Goal: Transaction & Acquisition: Download file/media

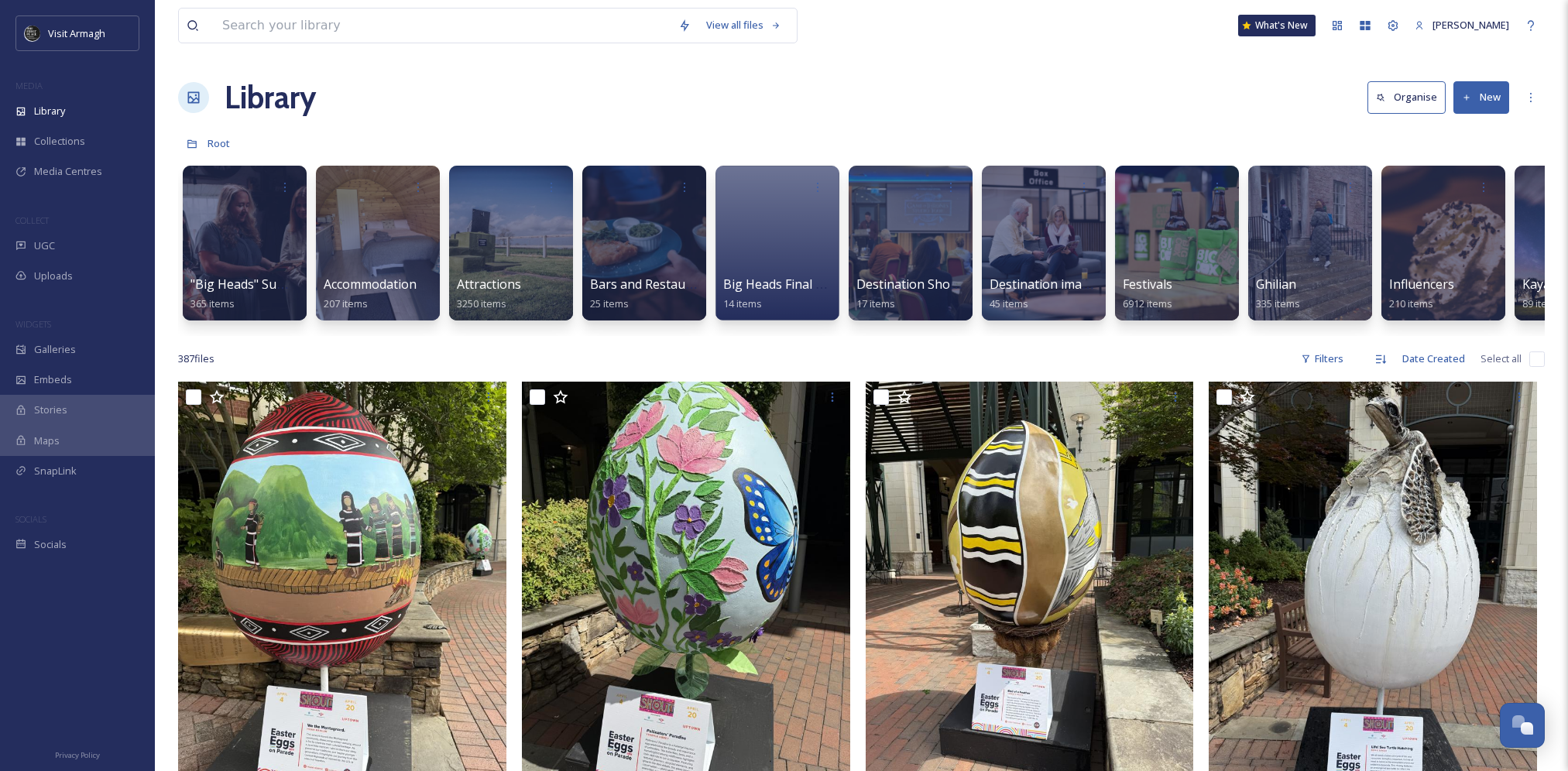
scroll to position [0, 37]
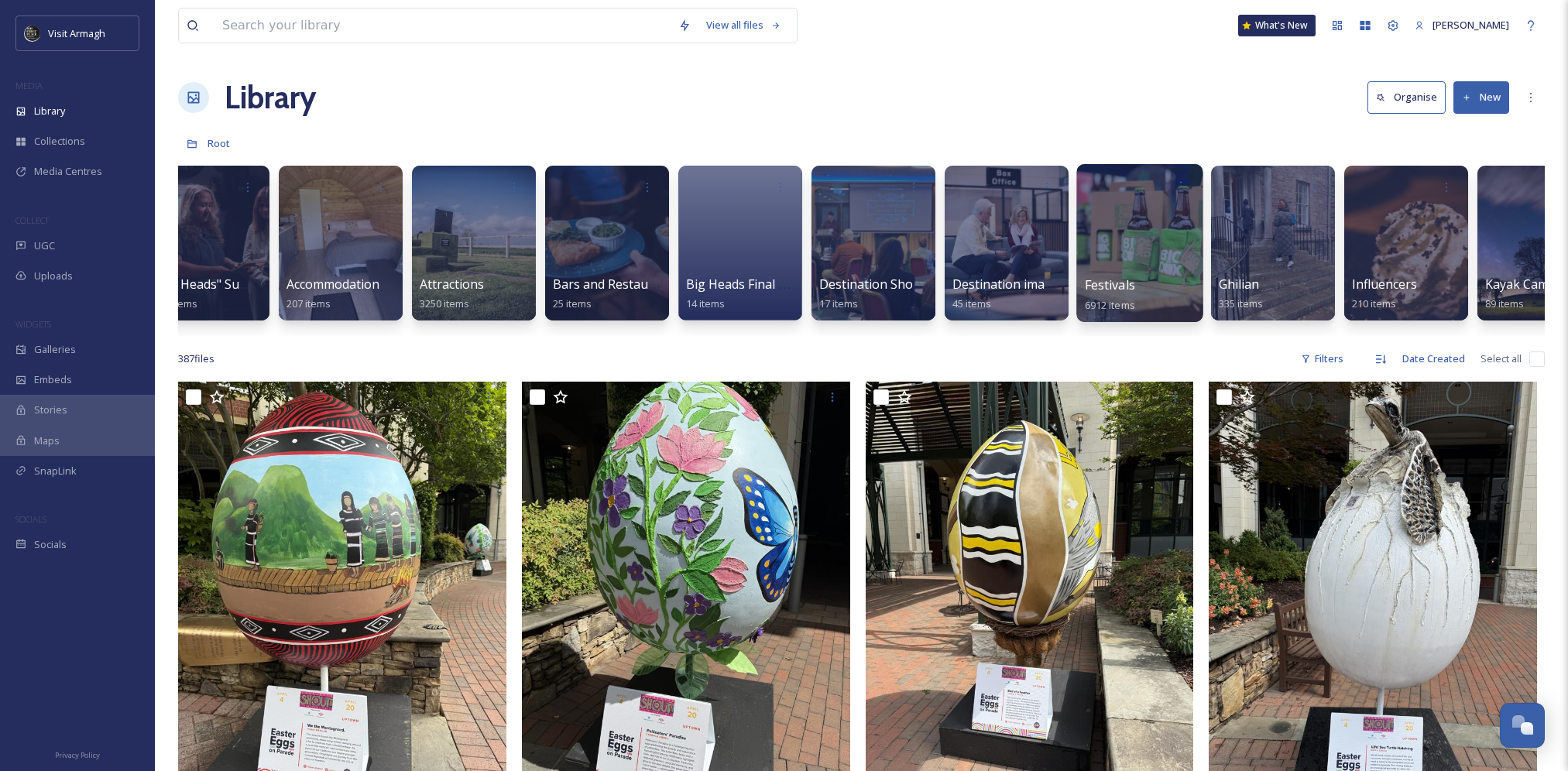
click at [1111, 222] on div at bounding box center [1139, 243] width 126 height 158
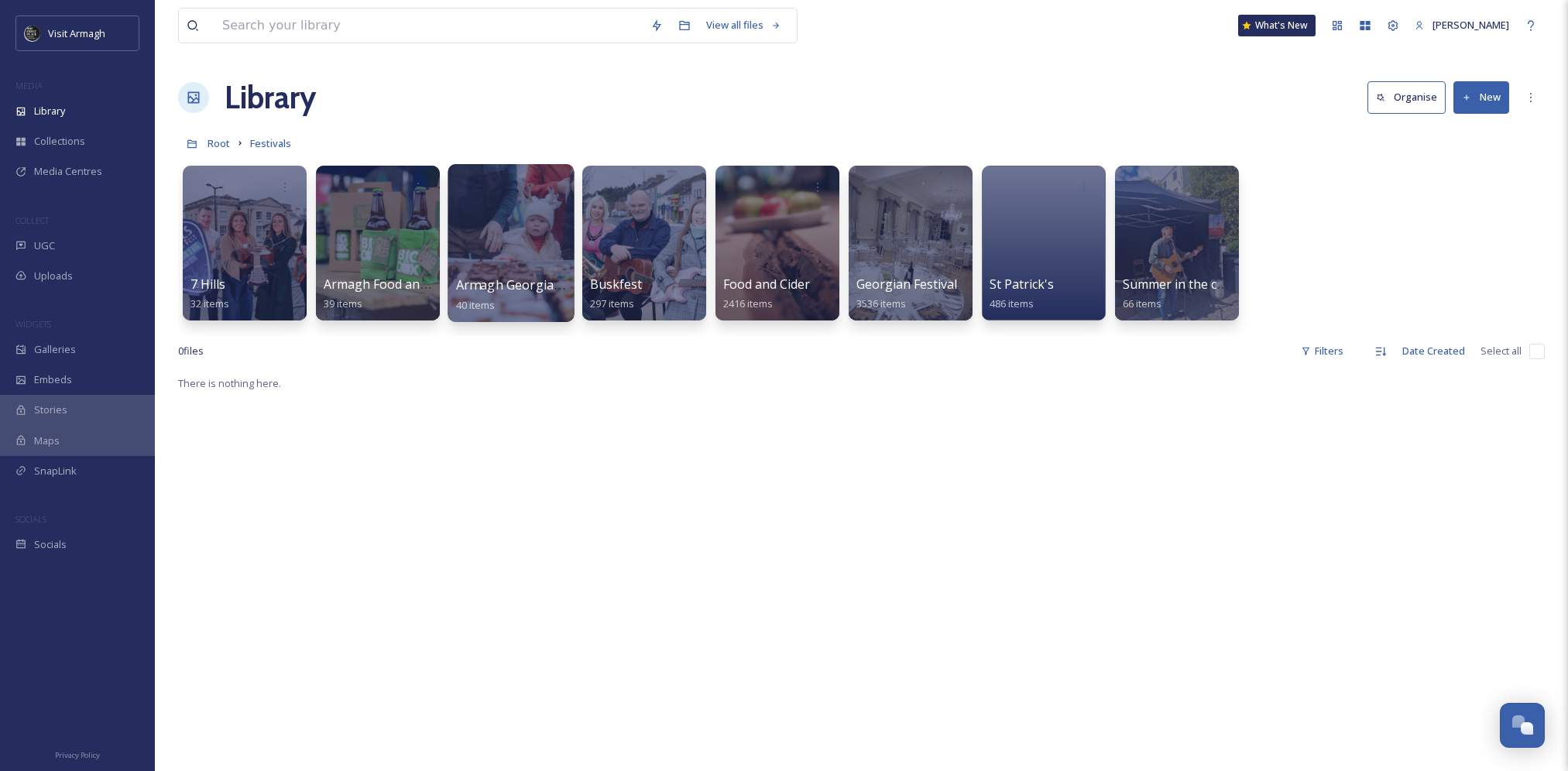
click at [521, 254] on div at bounding box center [510, 243] width 126 height 158
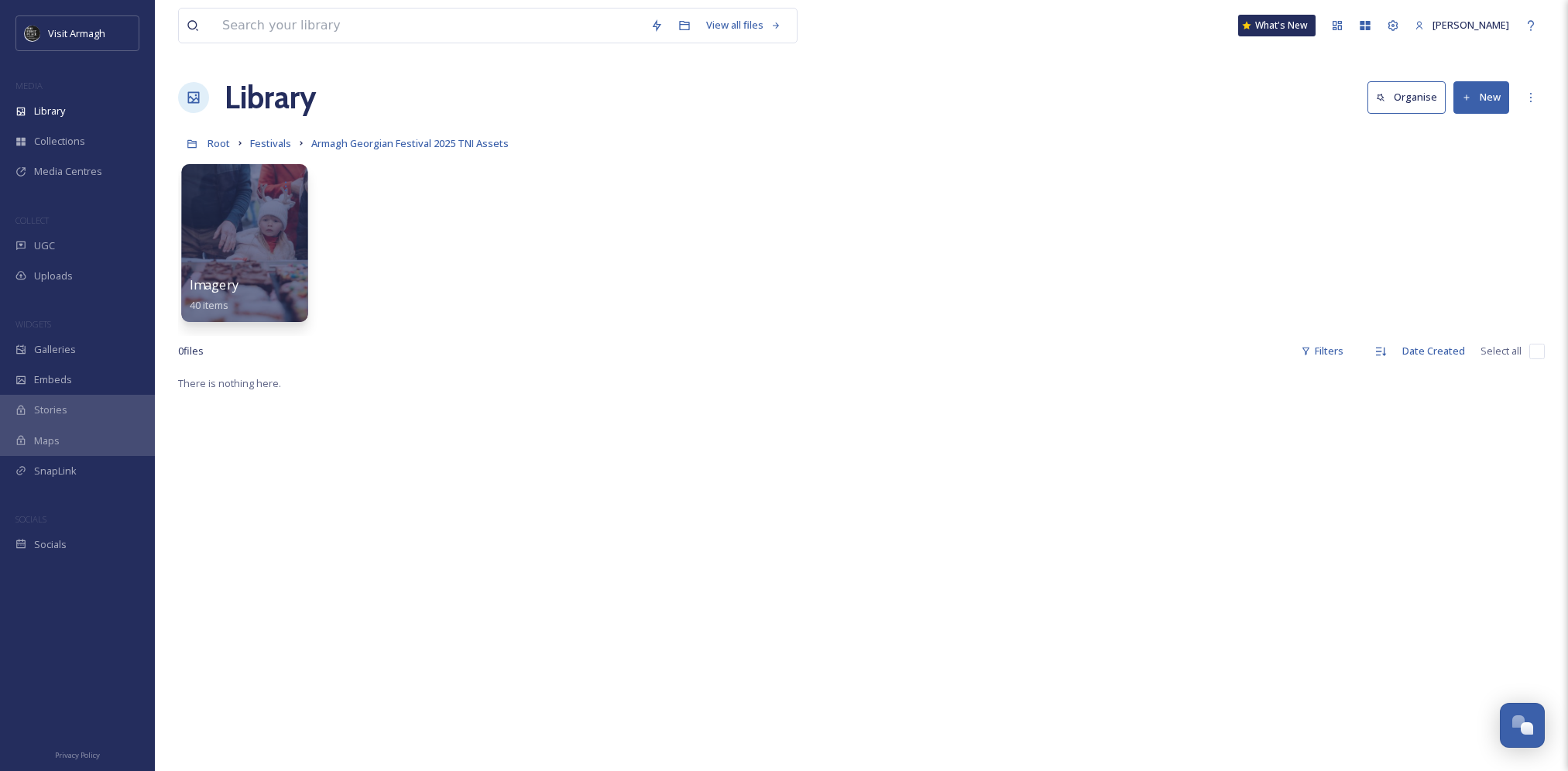
click at [279, 266] on div at bounding box center [244, 243] width 126 height 158
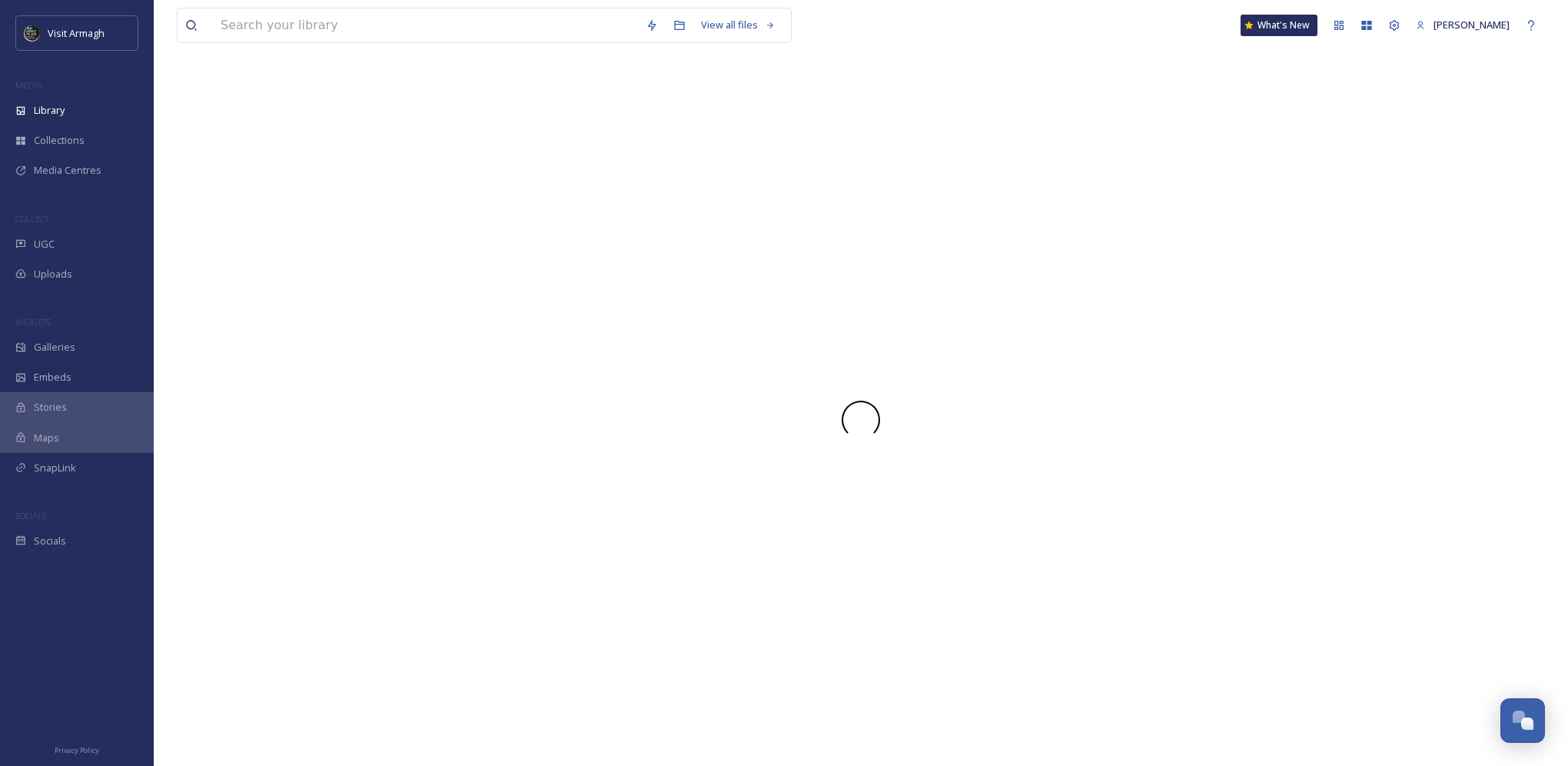
click at [277, 264] on div at bounding box center [860, 420] width 1368 height 692
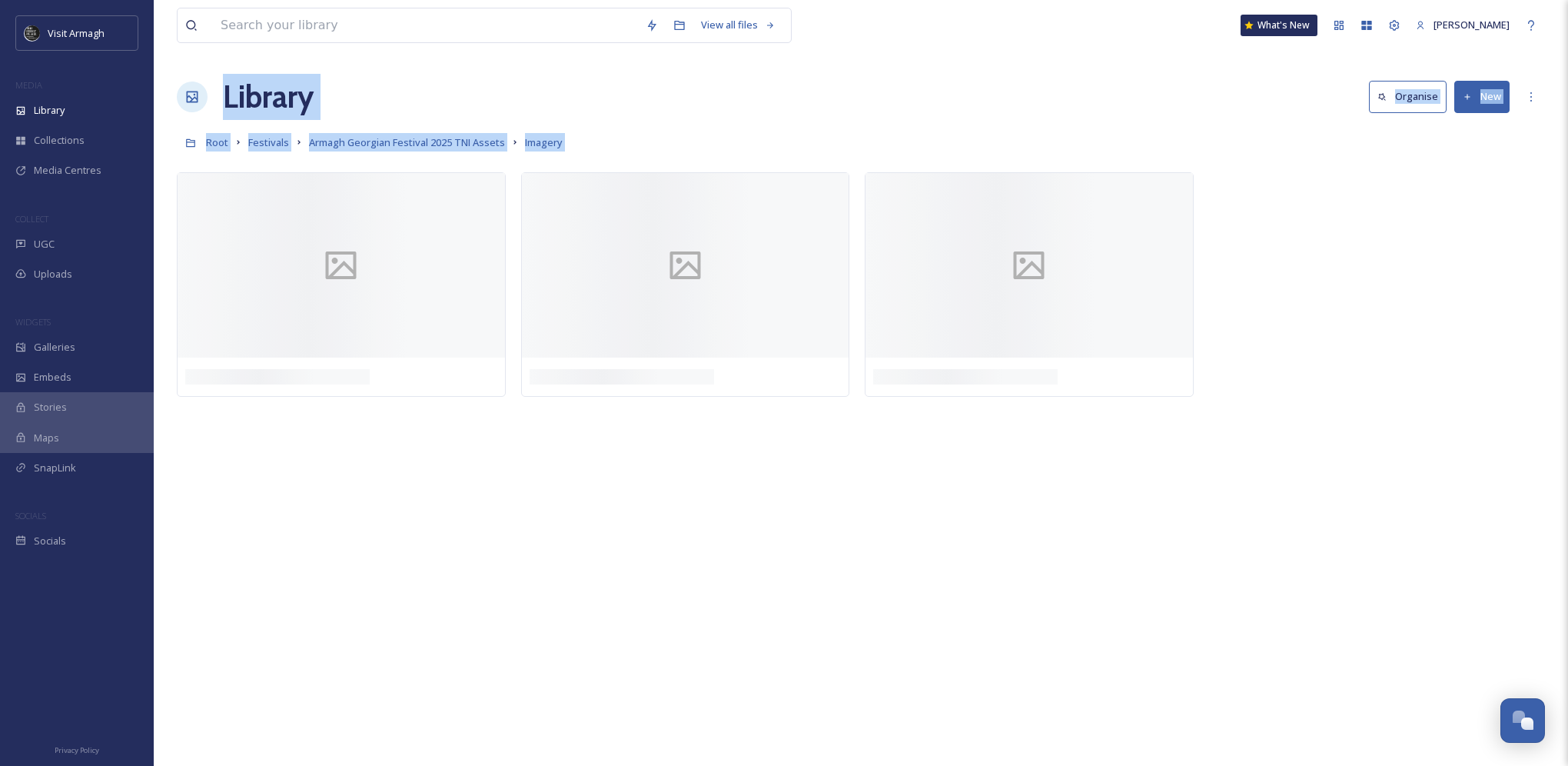
click at [673, 81] on div "Library Organise New" at bounding box center [860, 97] width 1368 height 47
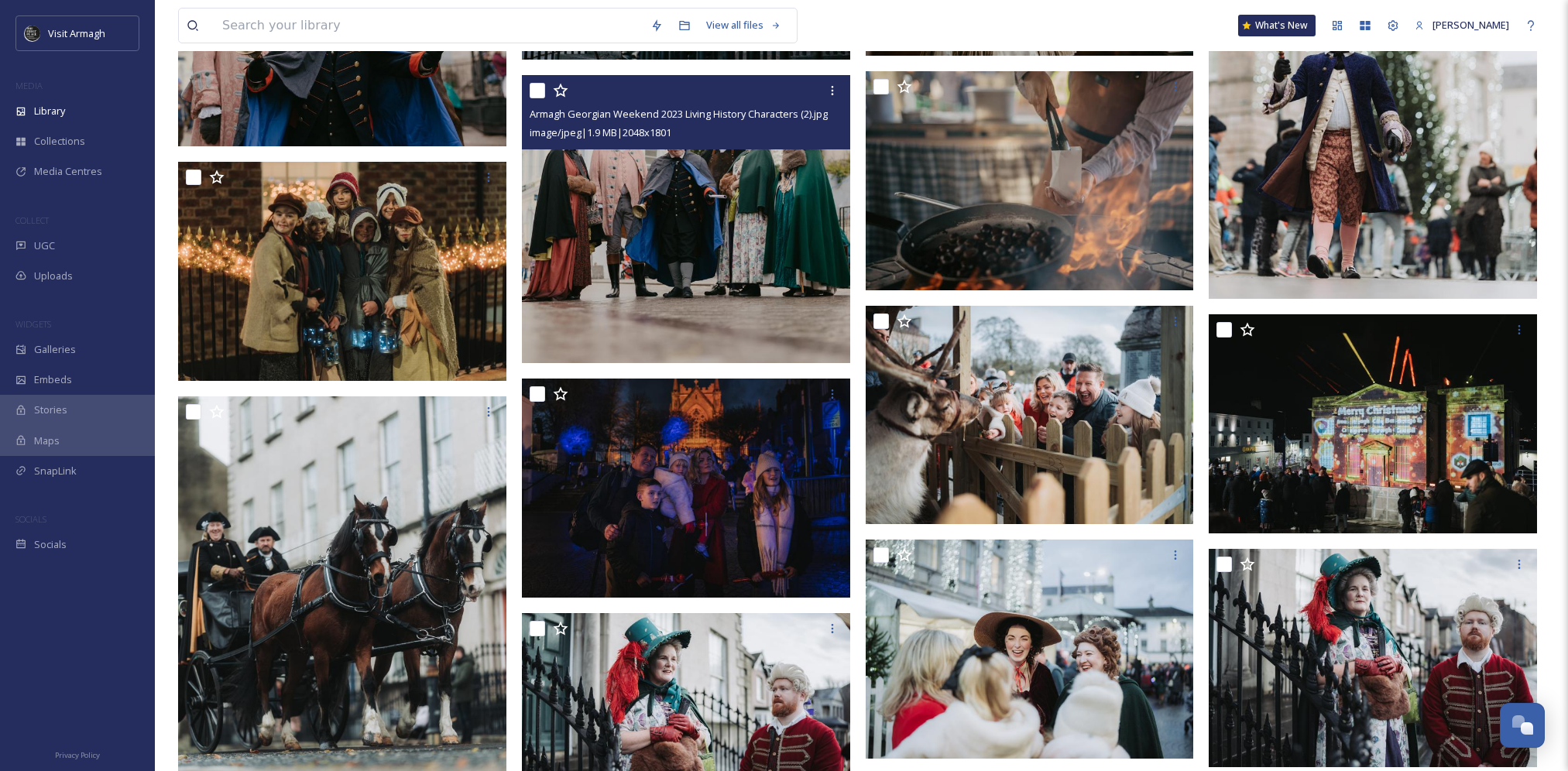
scroll to position [1083, 0]
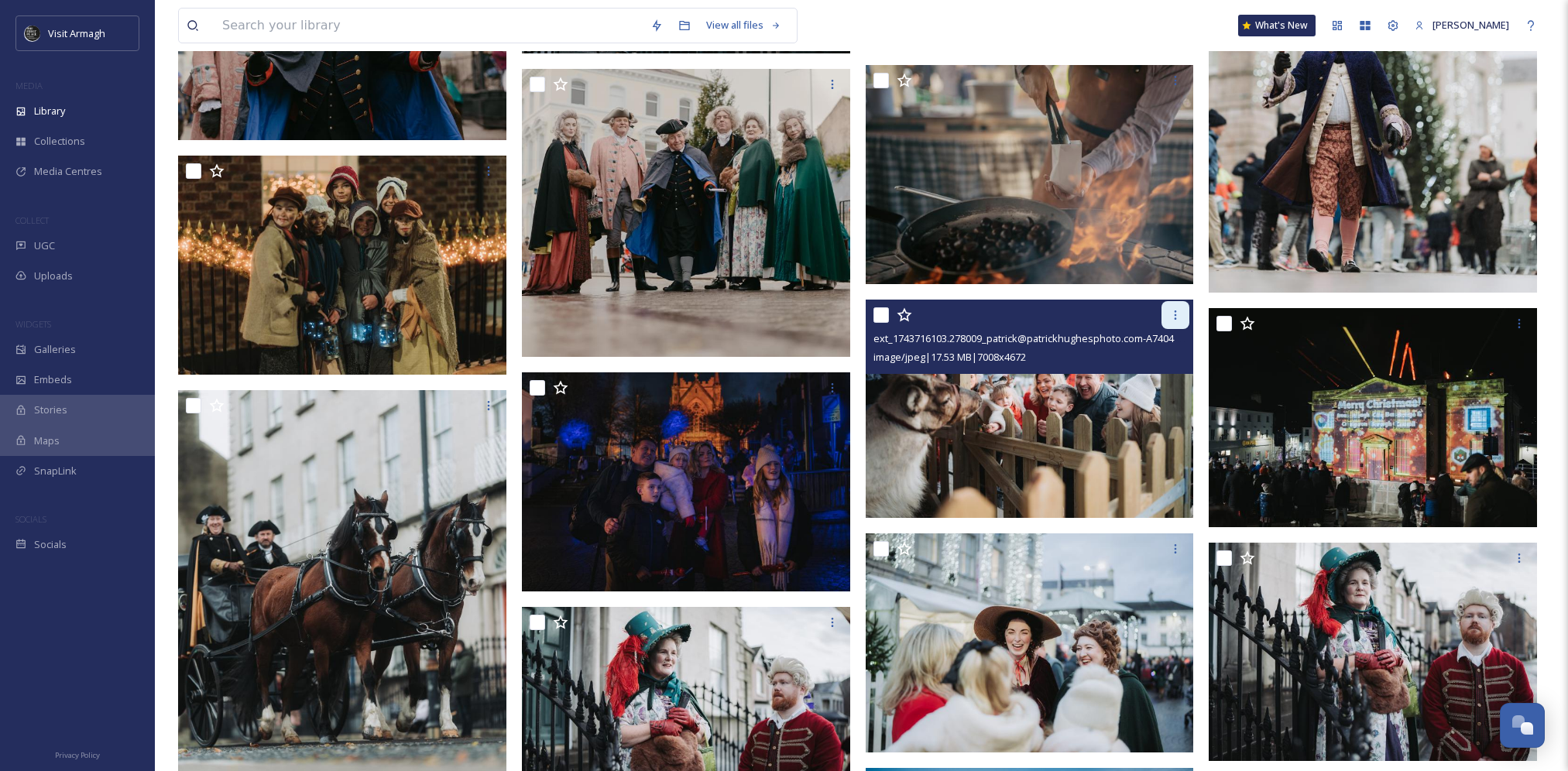
click at [1168, 316] on div at bounding box center [1175, 314] width 28 height 28
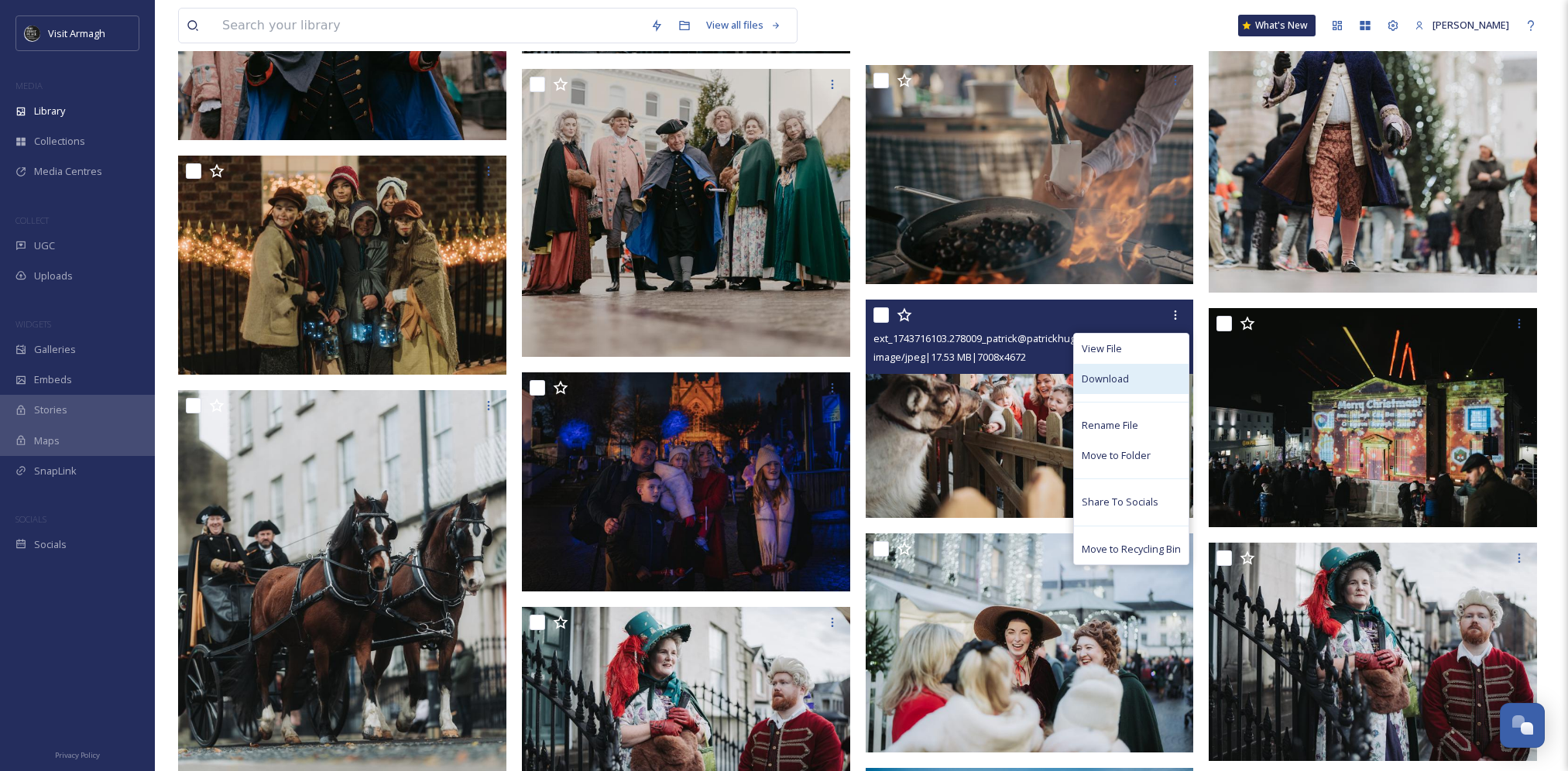
click at [1150, 380] on div "Download" at bounding box center [1130, 379] width 115 height 30
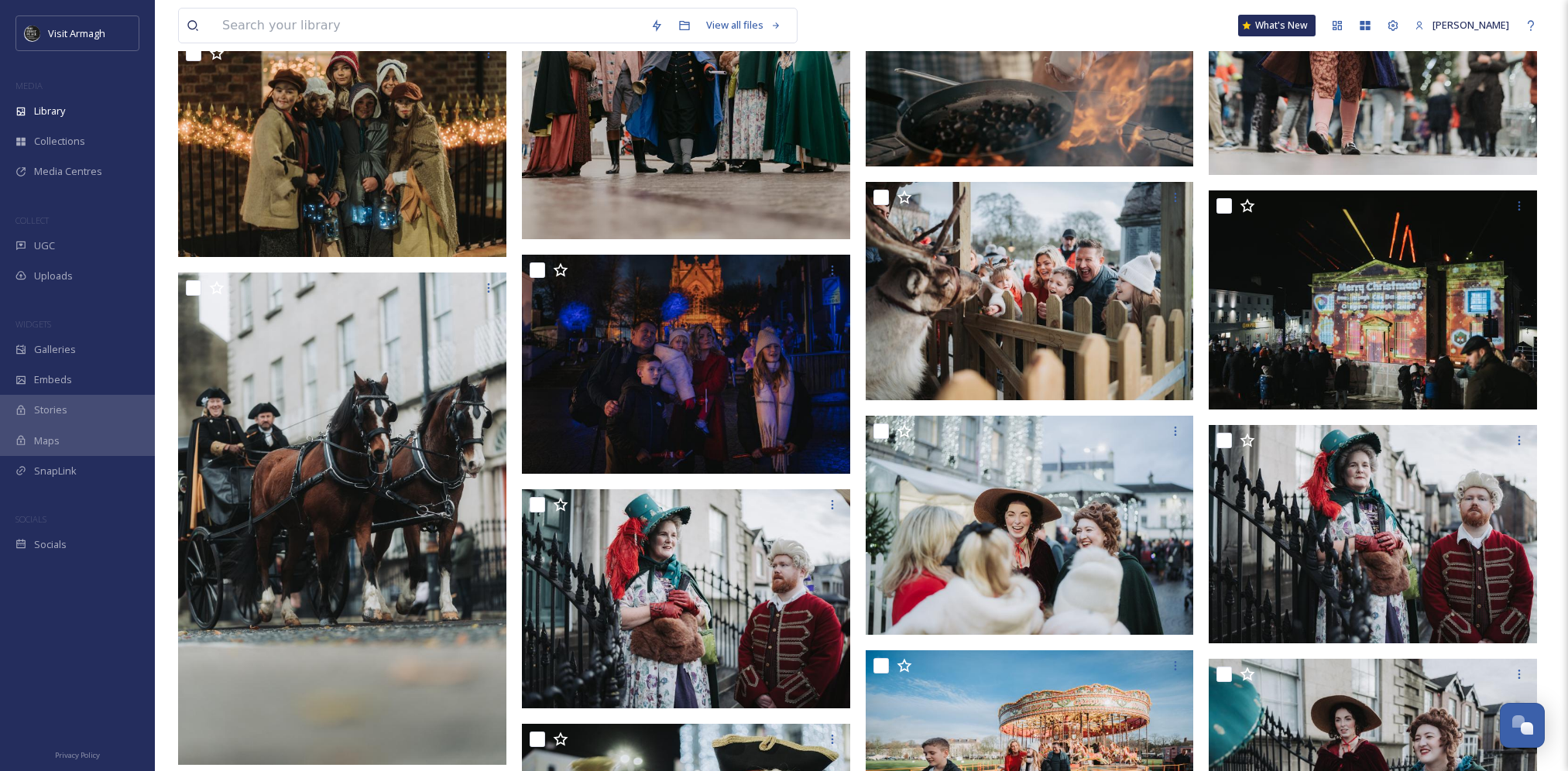
scroll to position [1156, 0]
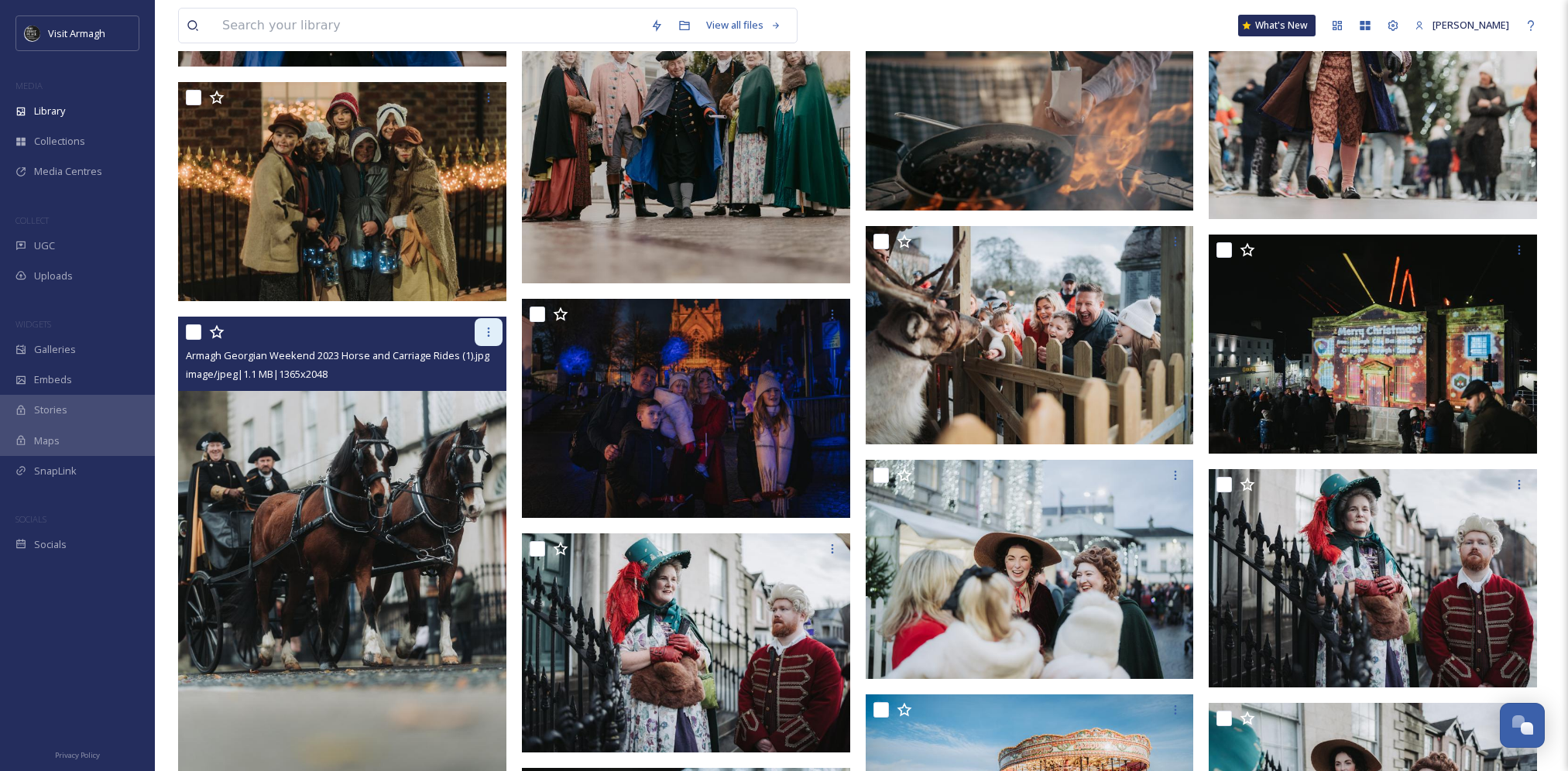
click at [494, 337] on icon at bounding box center [488, 332] width 13 height 13
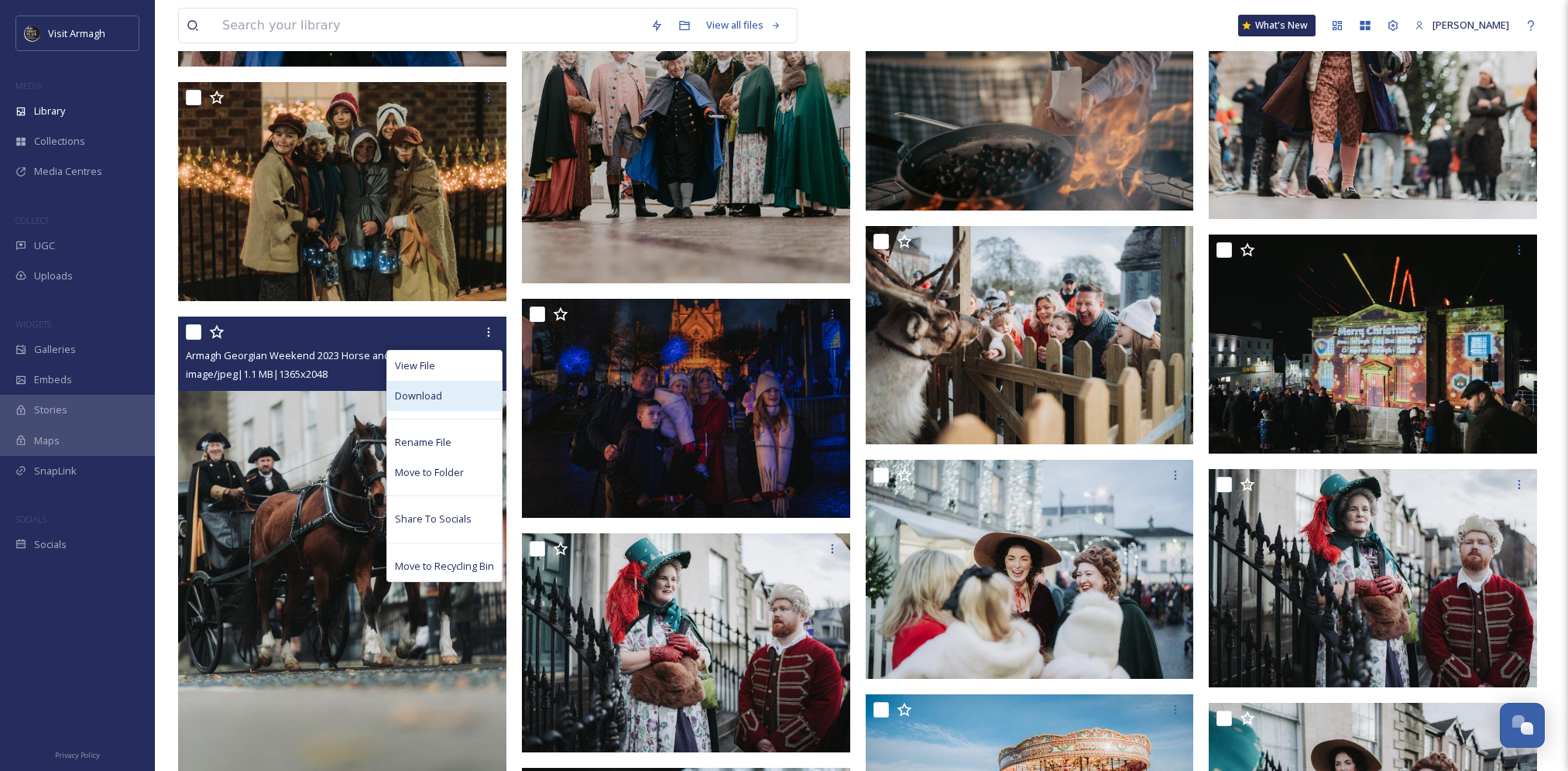
click at [453, 386] on div "Download" at bounding box center [444, 396] width 115 height 30
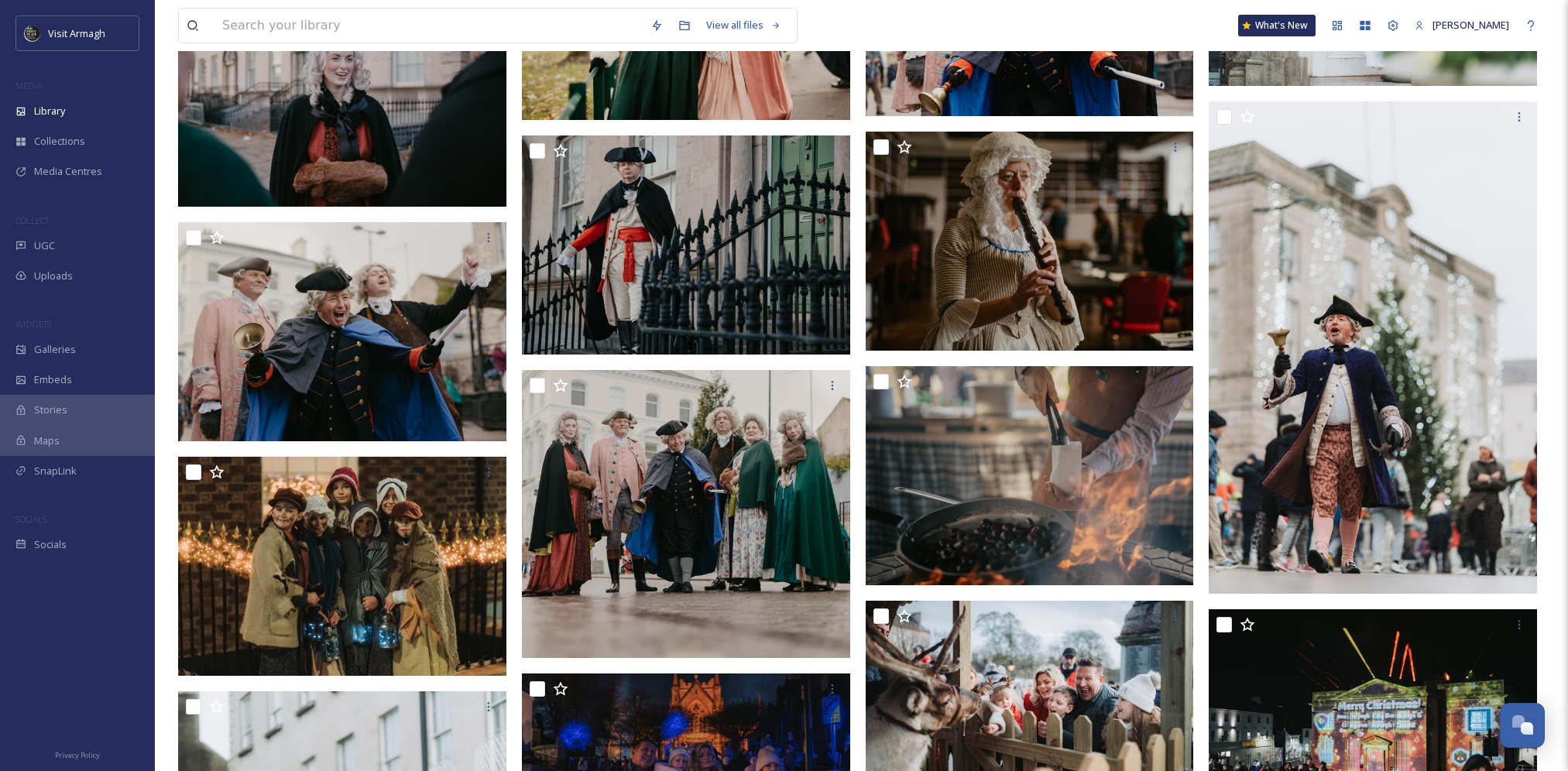
scroll to position [692, 0]
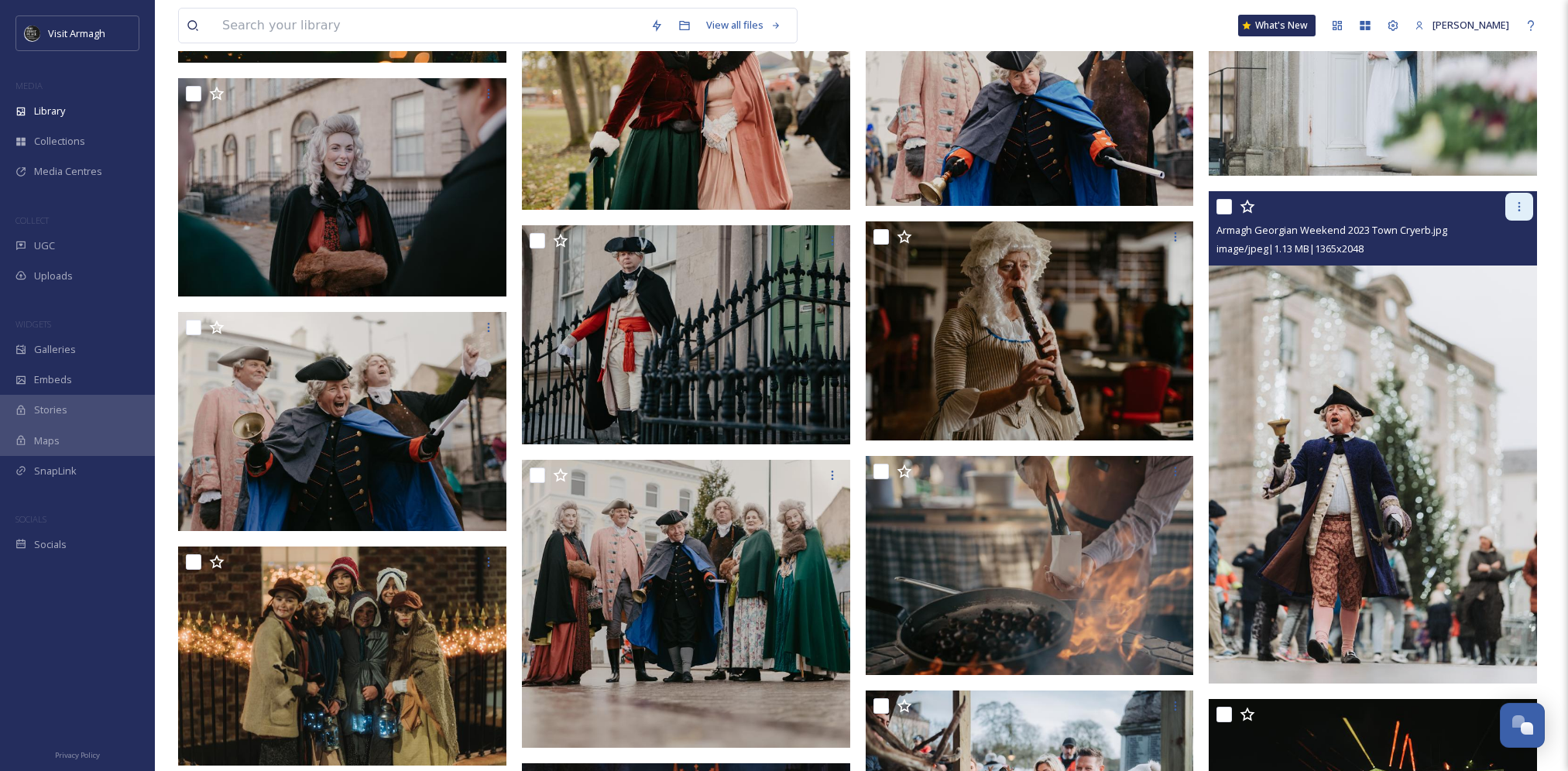
click at [1519, 210] on icon at bounding box center [1519, 207] width 3 height 9
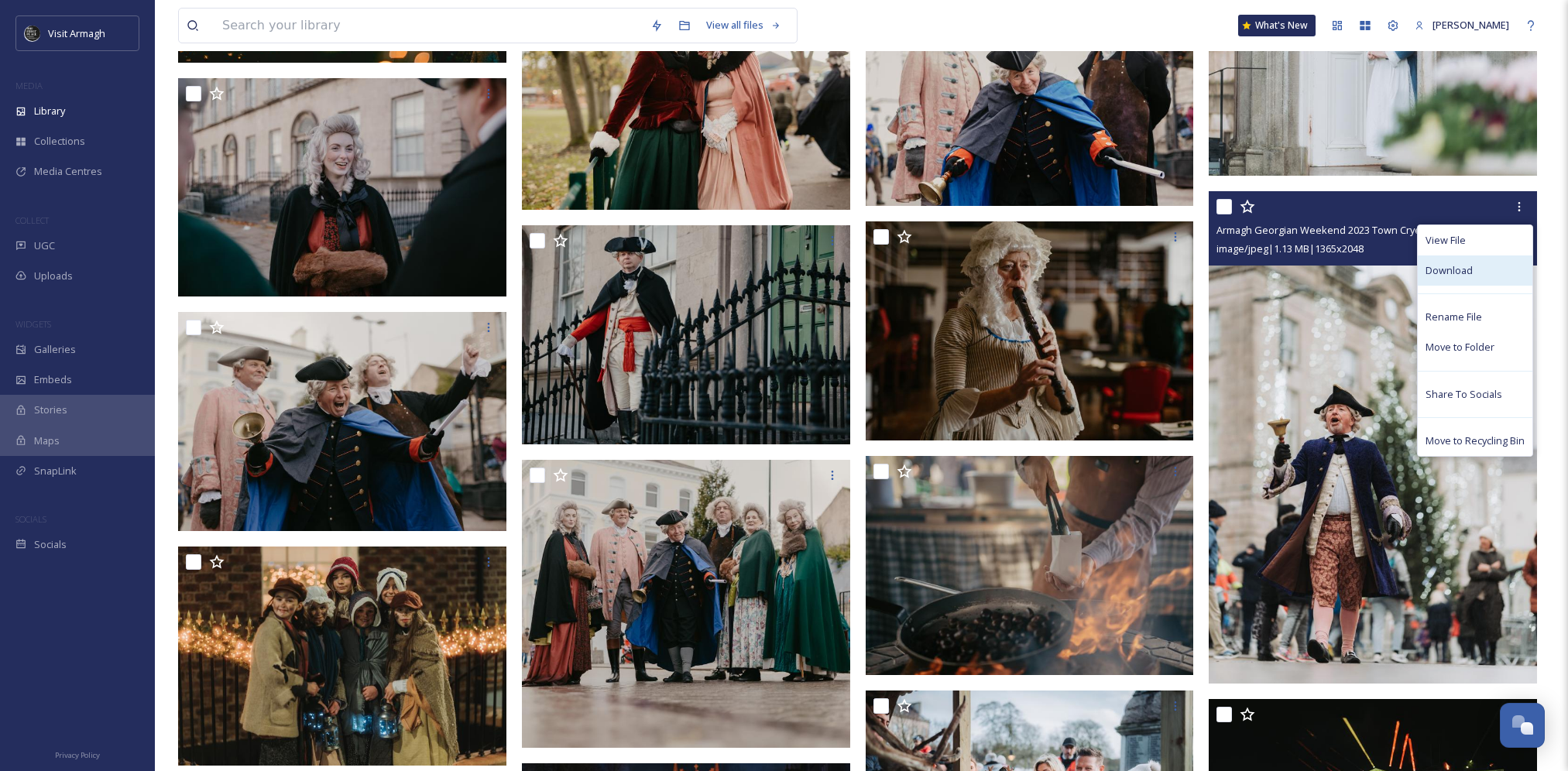
click at [1491, 277] on div "Download" at bounding box center [1474, 270] width 115 height 30
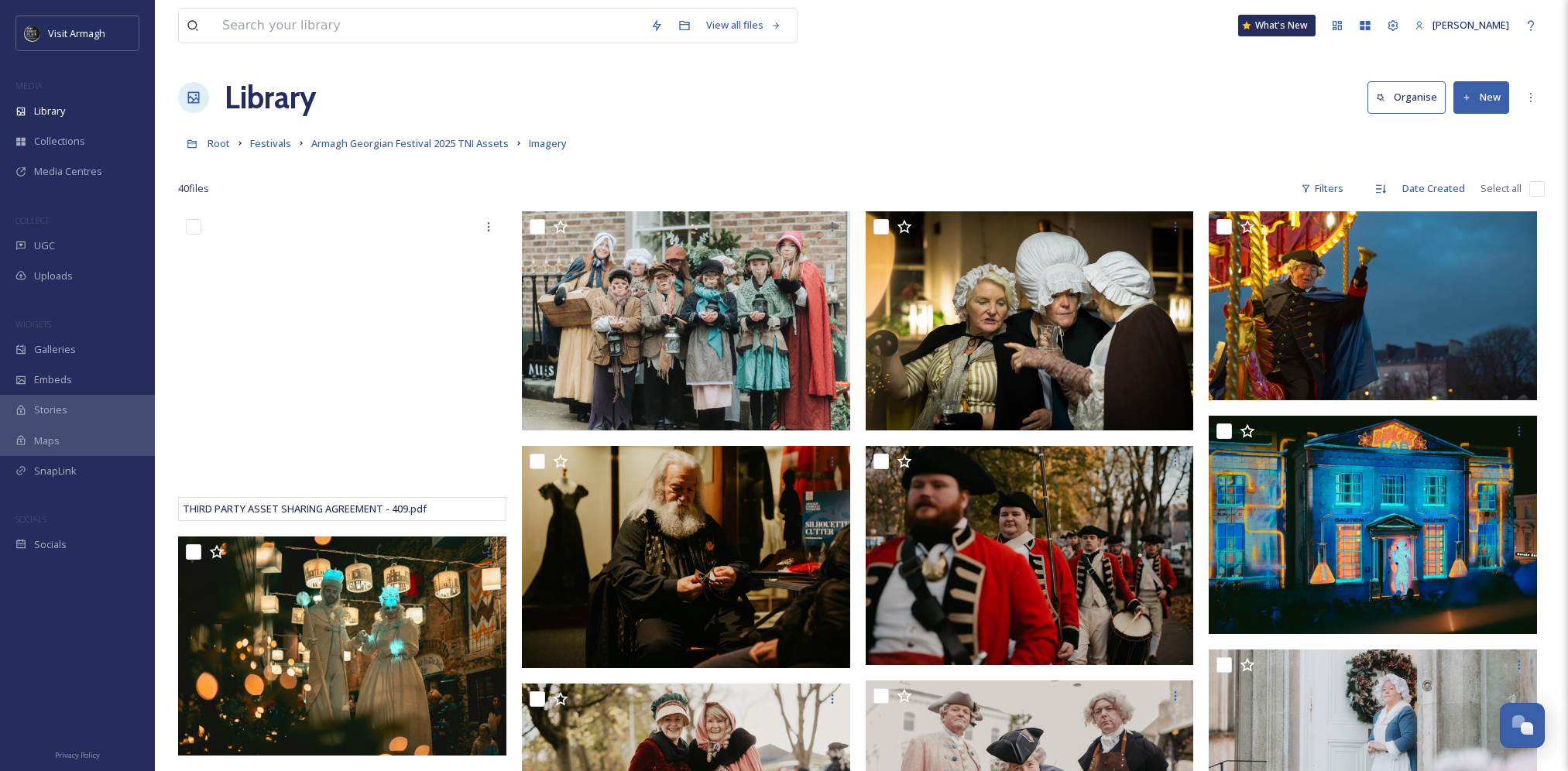
scroll to position [78, 0]
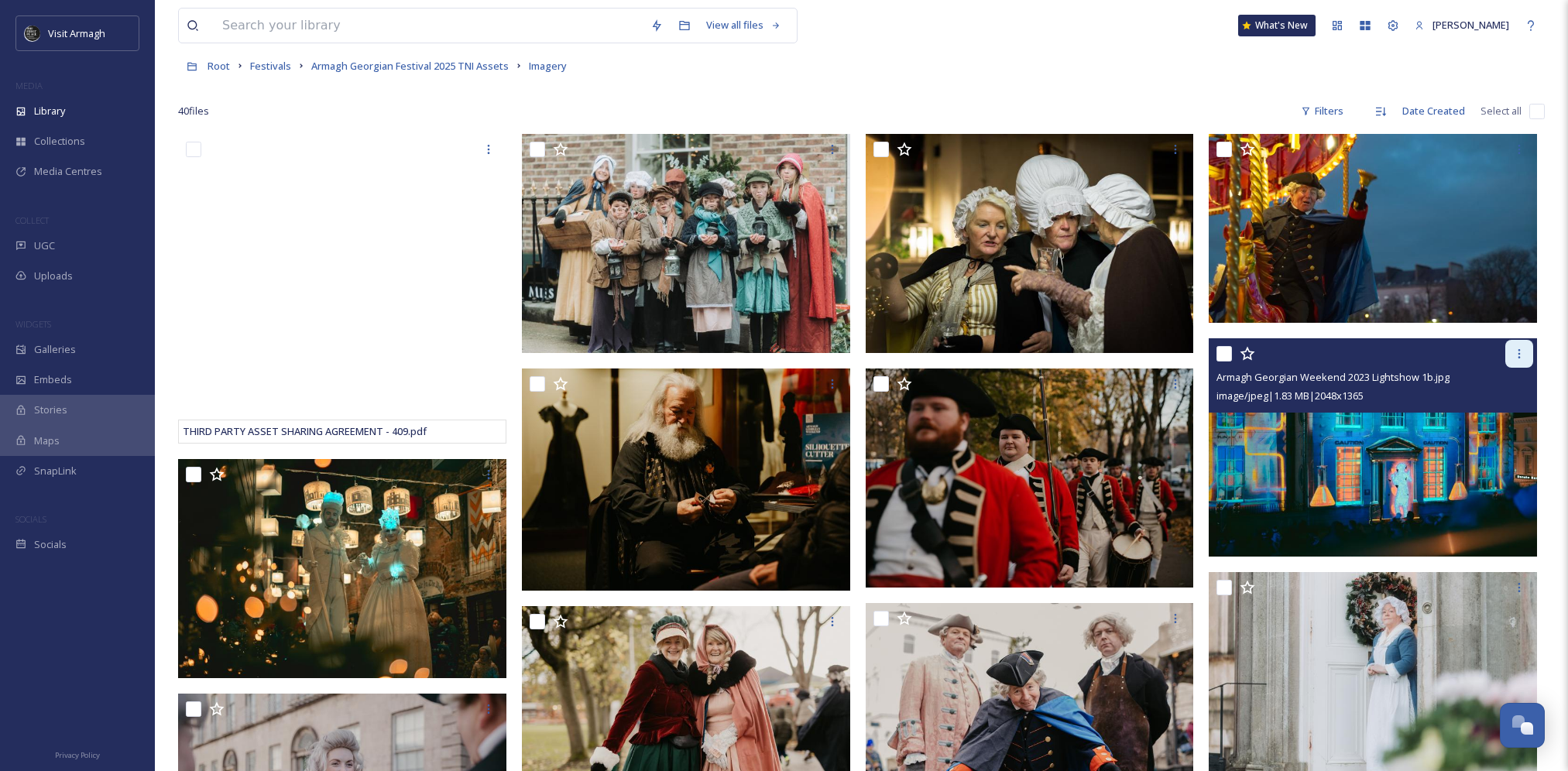
click at [1514, 356] on icon at bounding box center [1519, 353] width 13 height 13
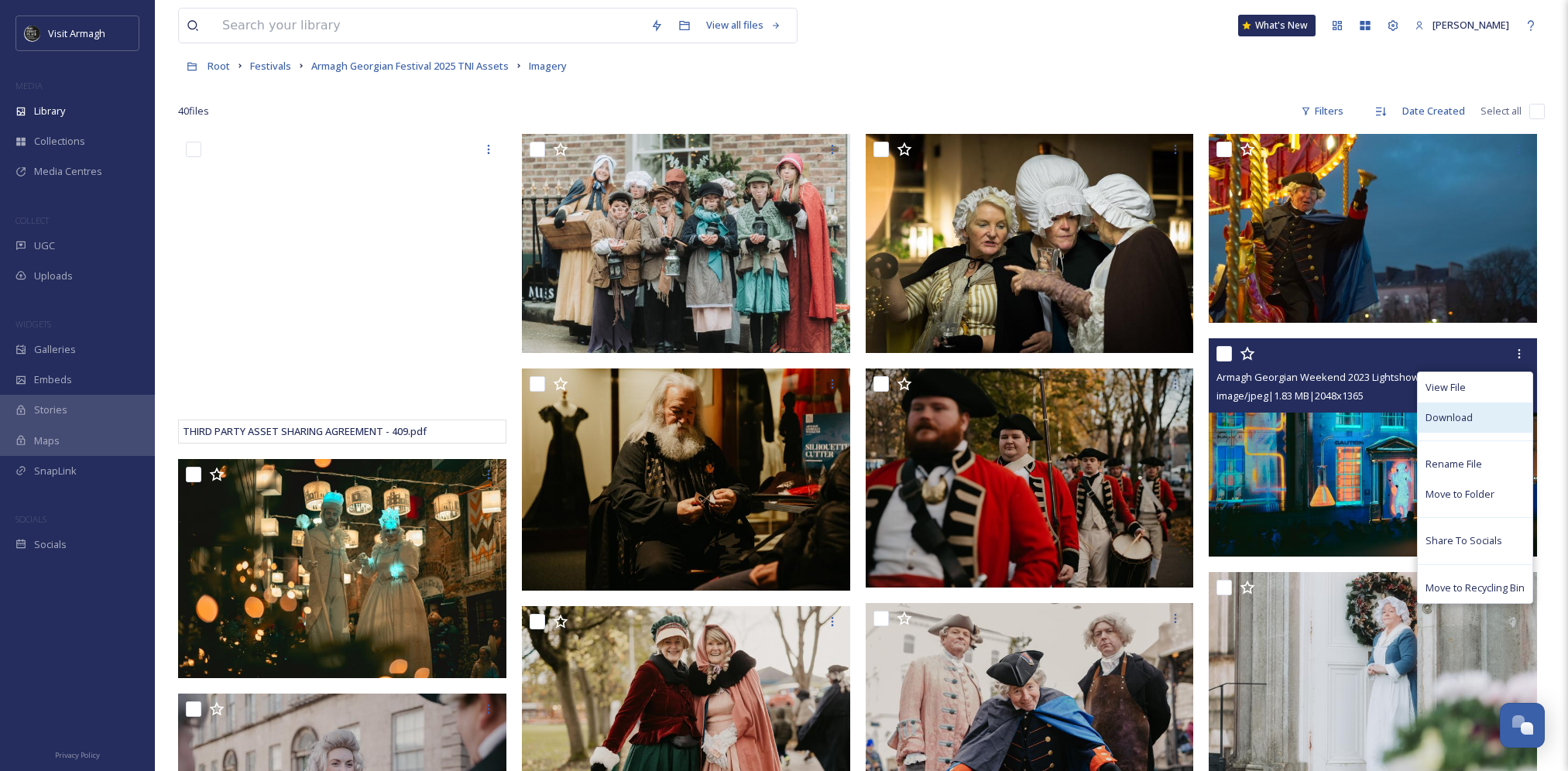
click at [1459, 420] on span "Download" at bounding box center [1449, 417] width 47 height 15
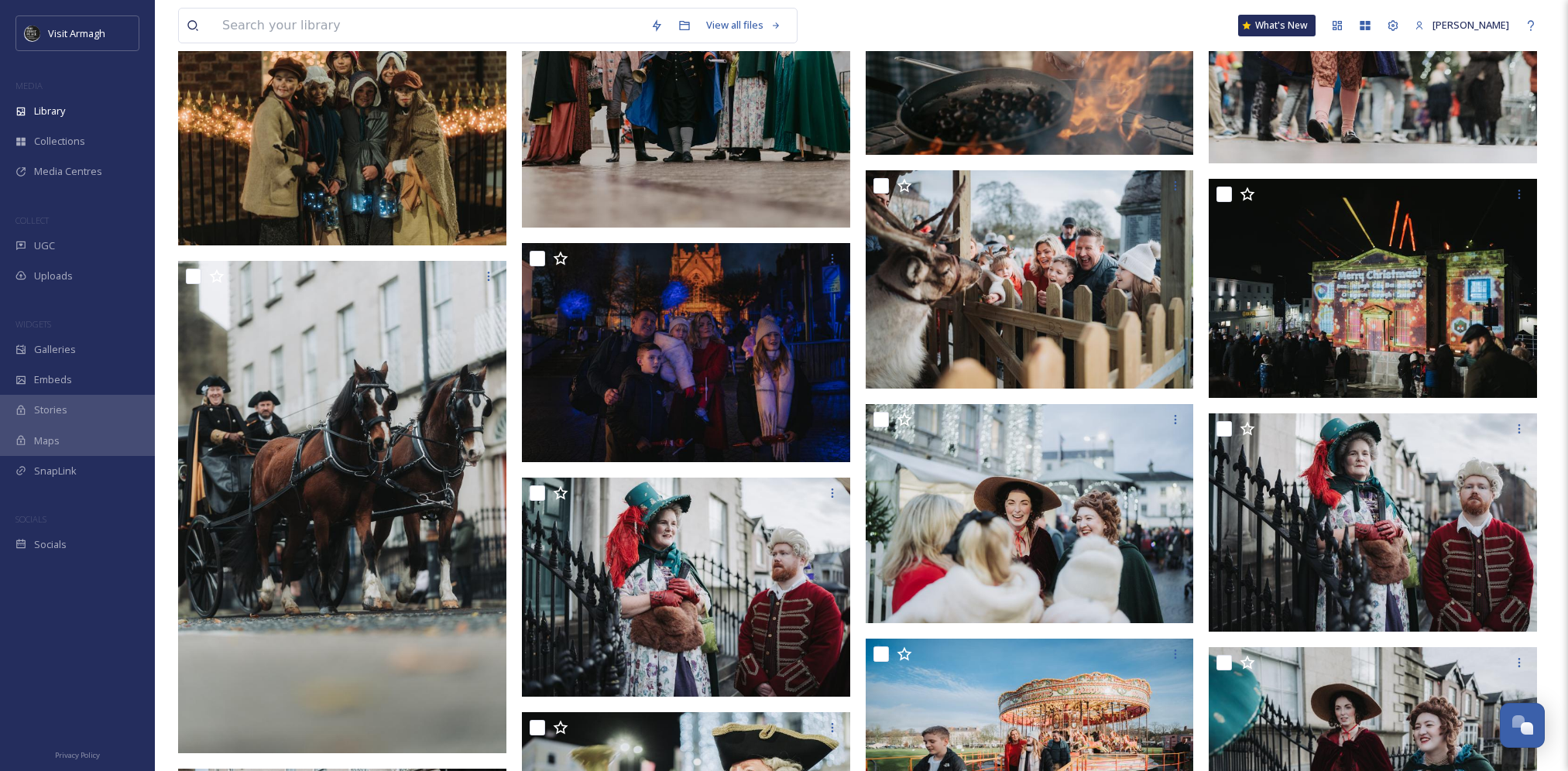
scroll to position [1238, 0]
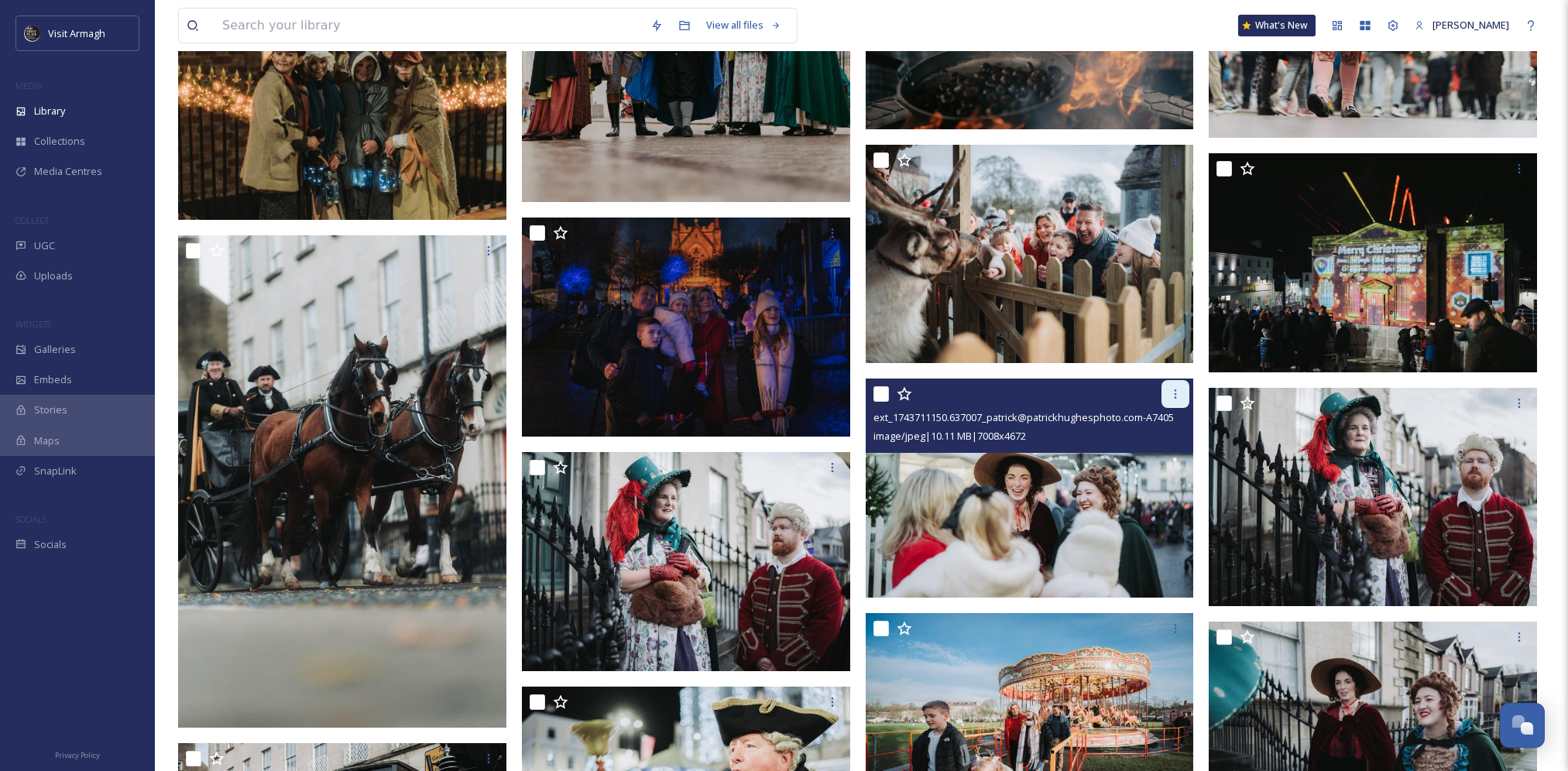
click at [1166, 399] on div at bounding box center [1175, 393] width 28 height 28
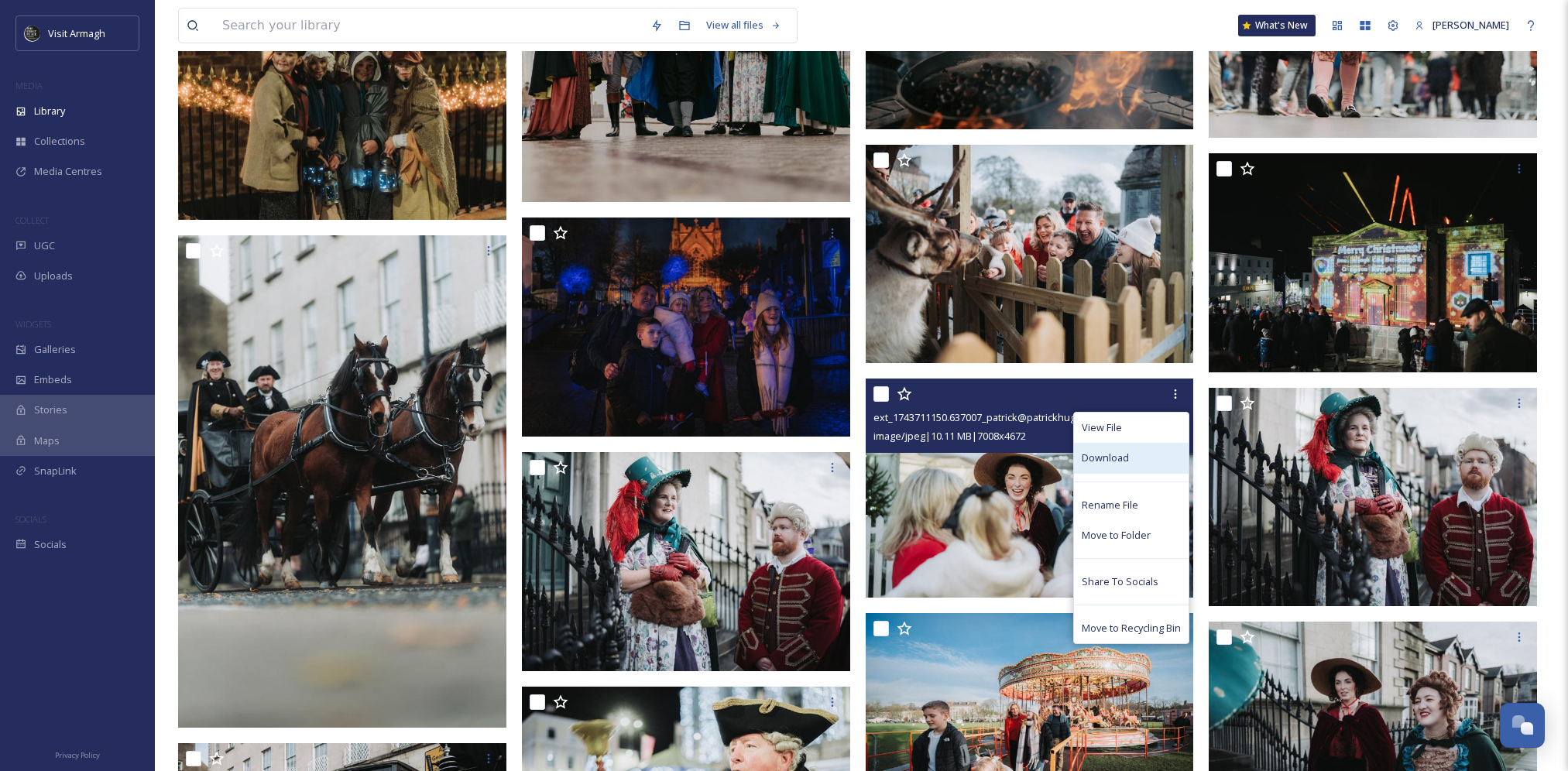
click at [1172, 460] on div "Download" at bounding box center [1130, 457] width 115 height 30
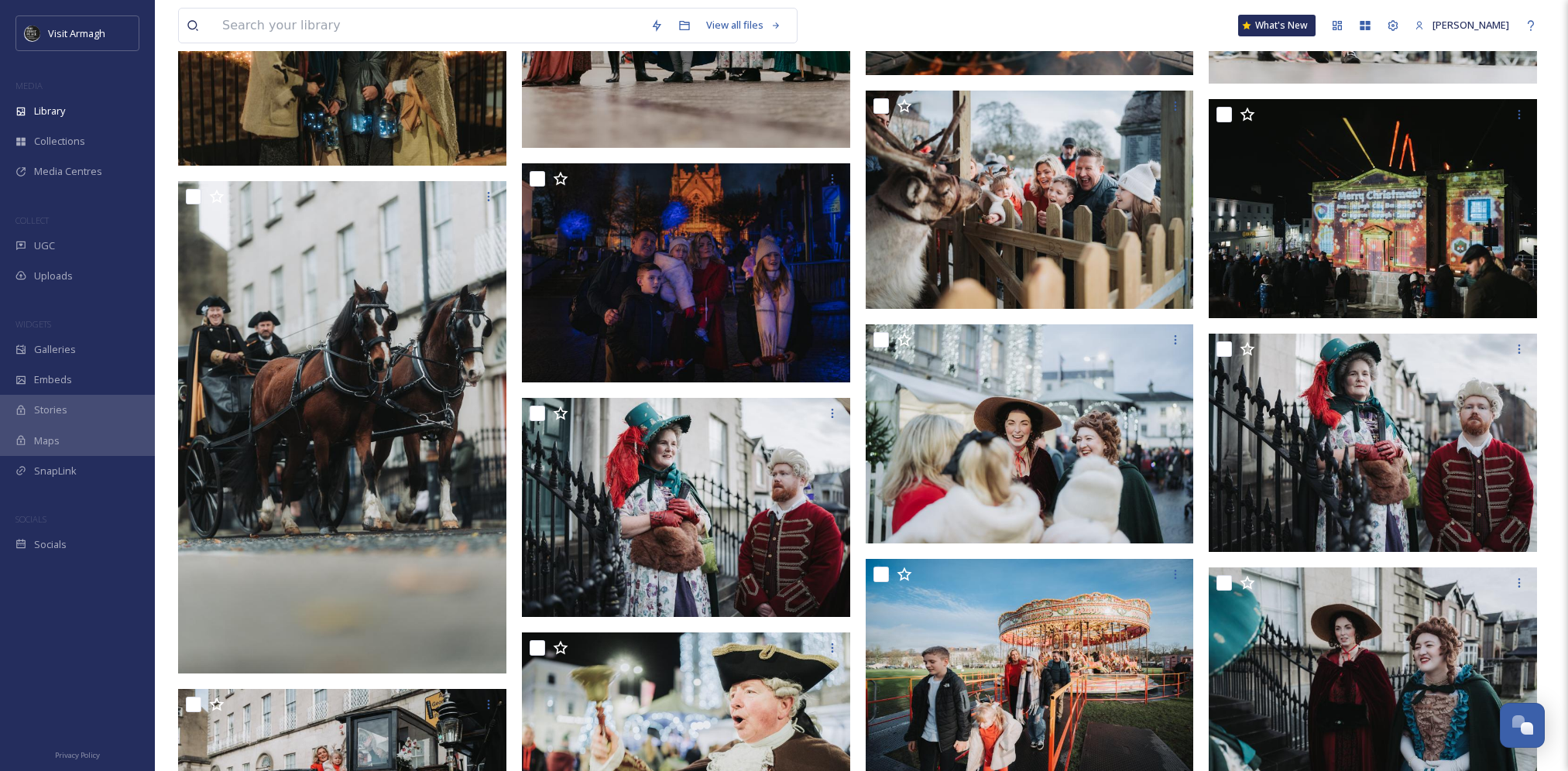
scroll to position [1234, 0]
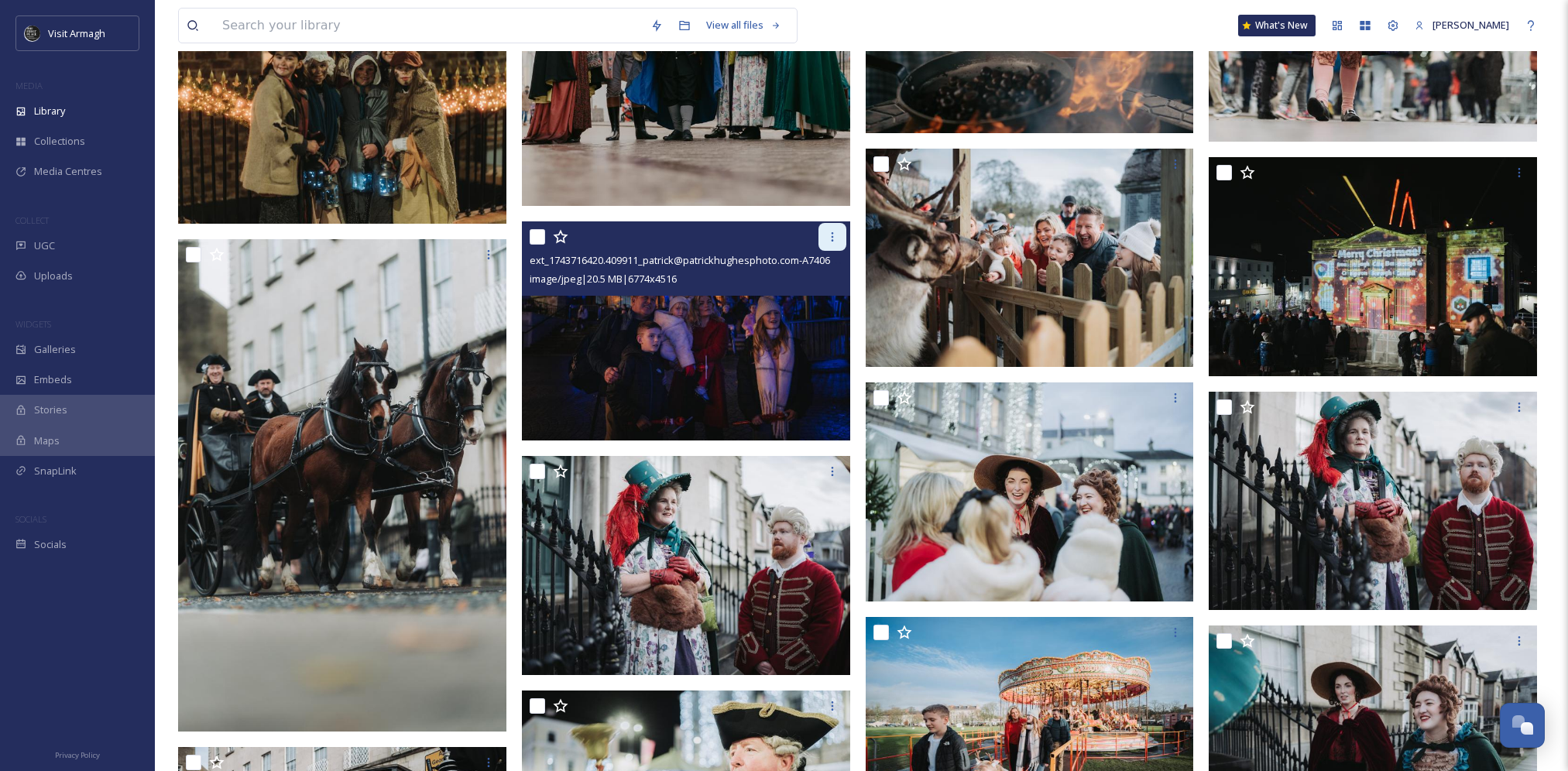
click at [832, 248] on div at bounding box center [832, 236] width 28 height 28
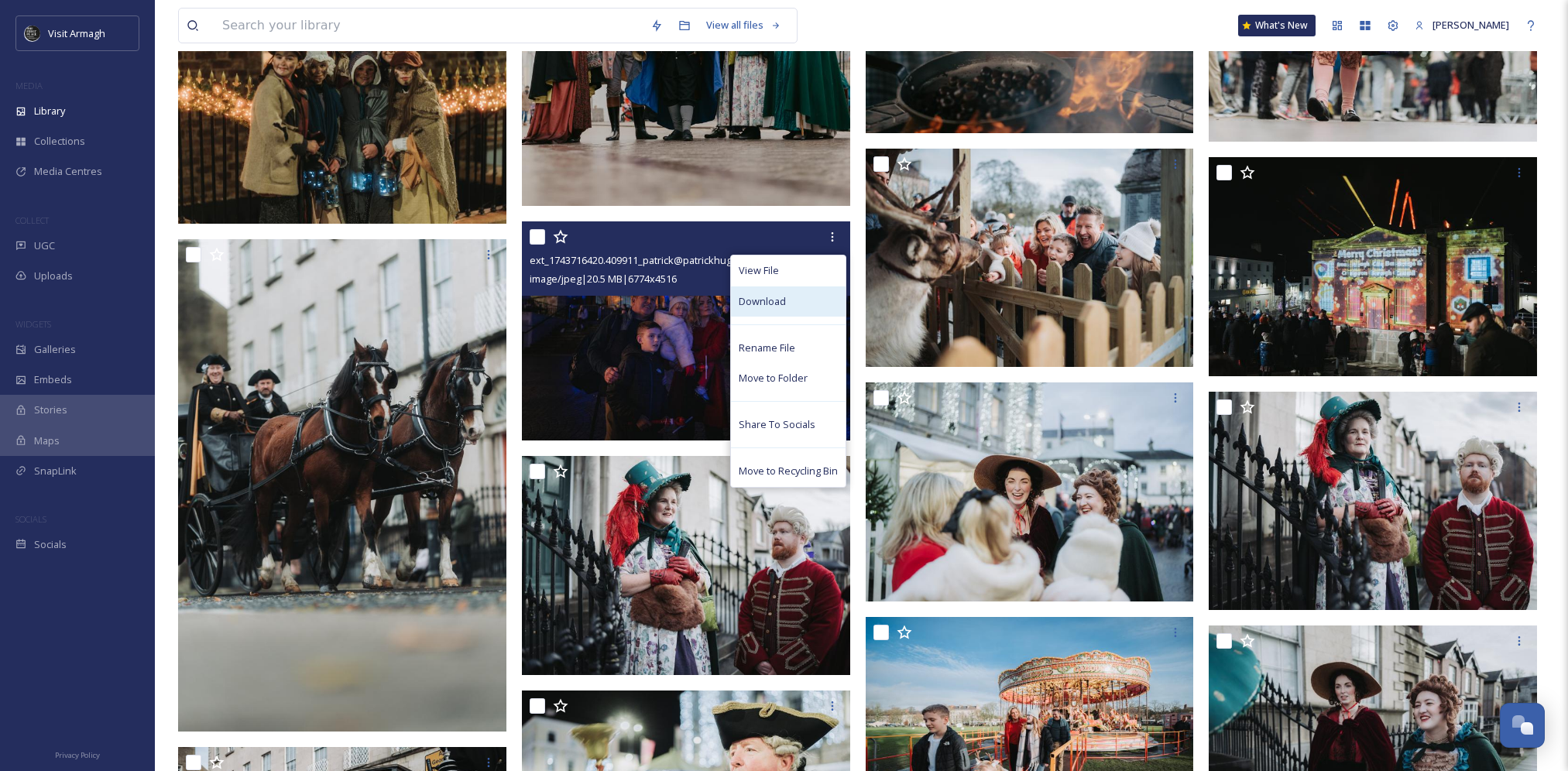
click at [796, 304] on div "Download" at bounding box center [788, 301] width 115 height 30
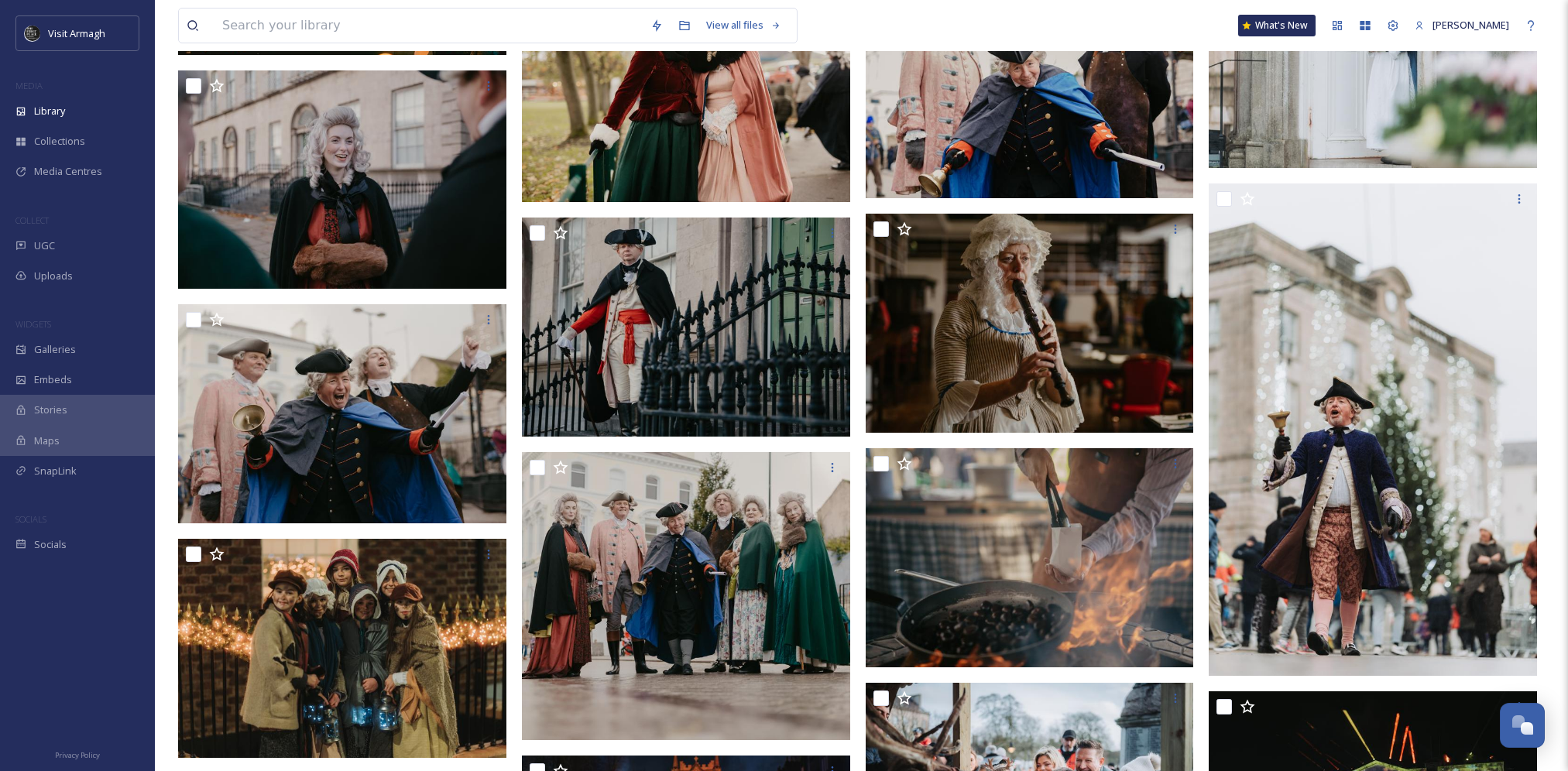
scroll to position [692, 0]
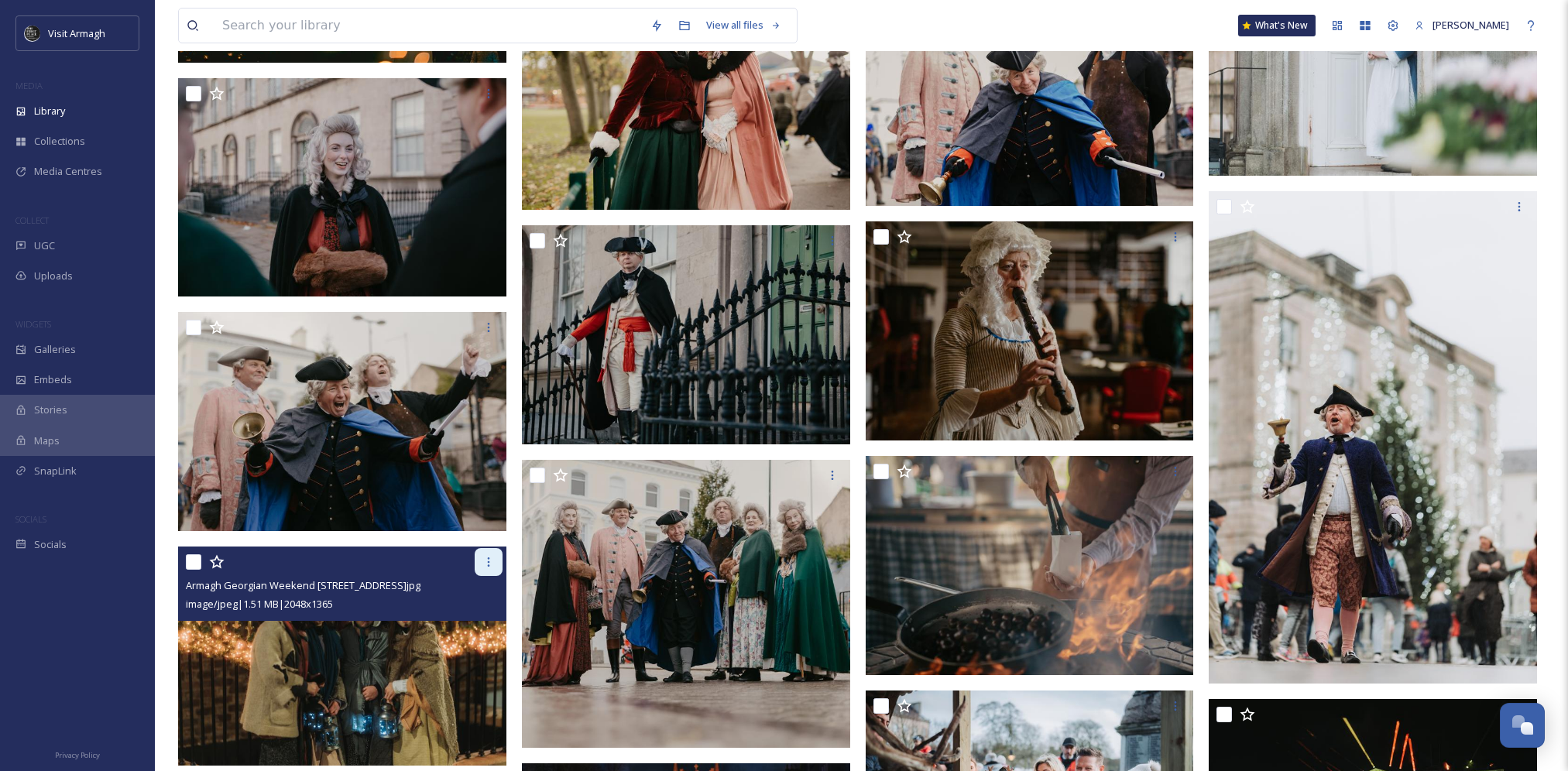
click at [488, 569] on div at bounding box center [488, 561] width 28 height 28
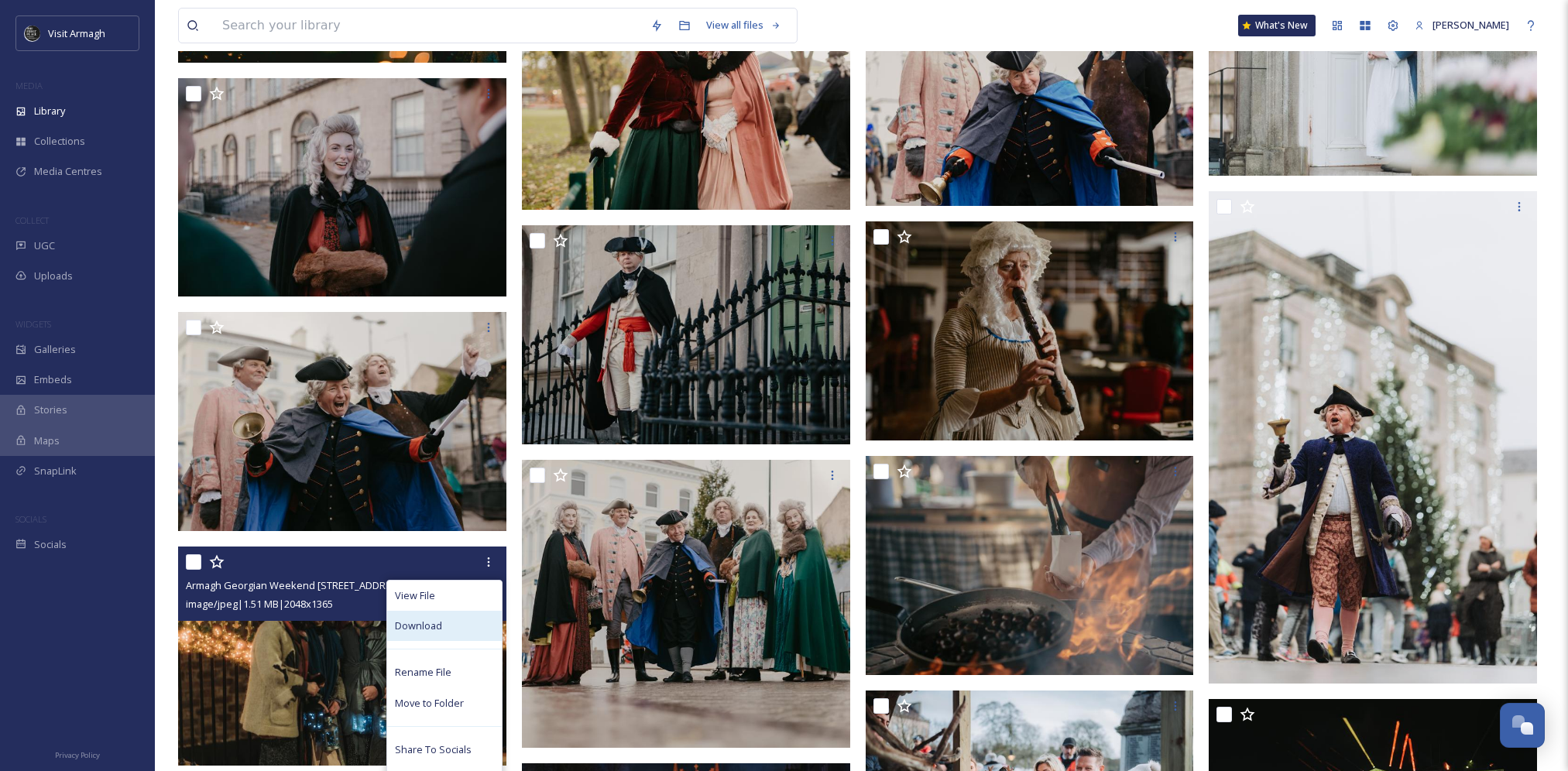
click at [440, 638] on div "Download" at bounding box center [444, 625] width 115 height 30
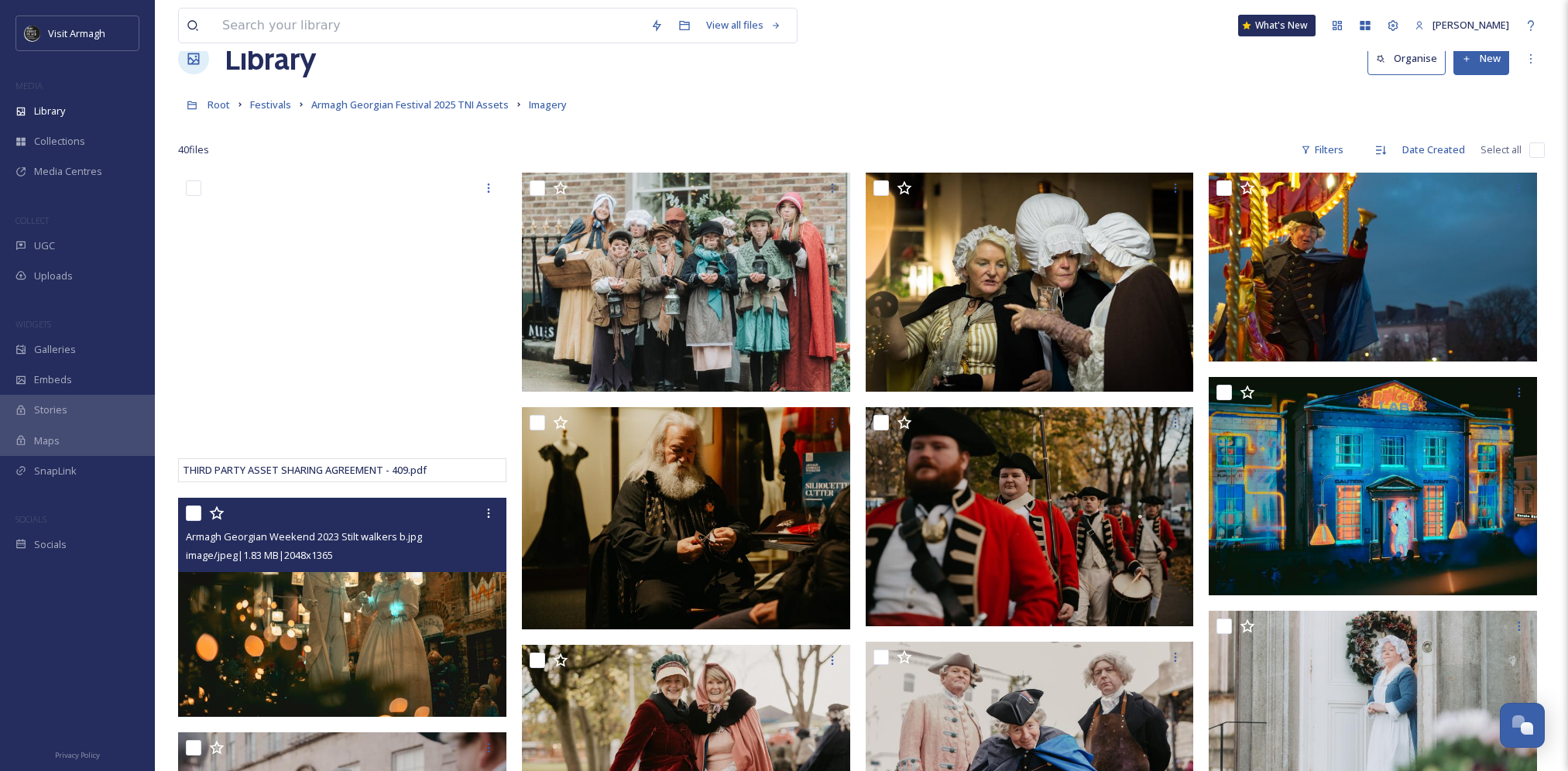
scroll to position [78, 0]
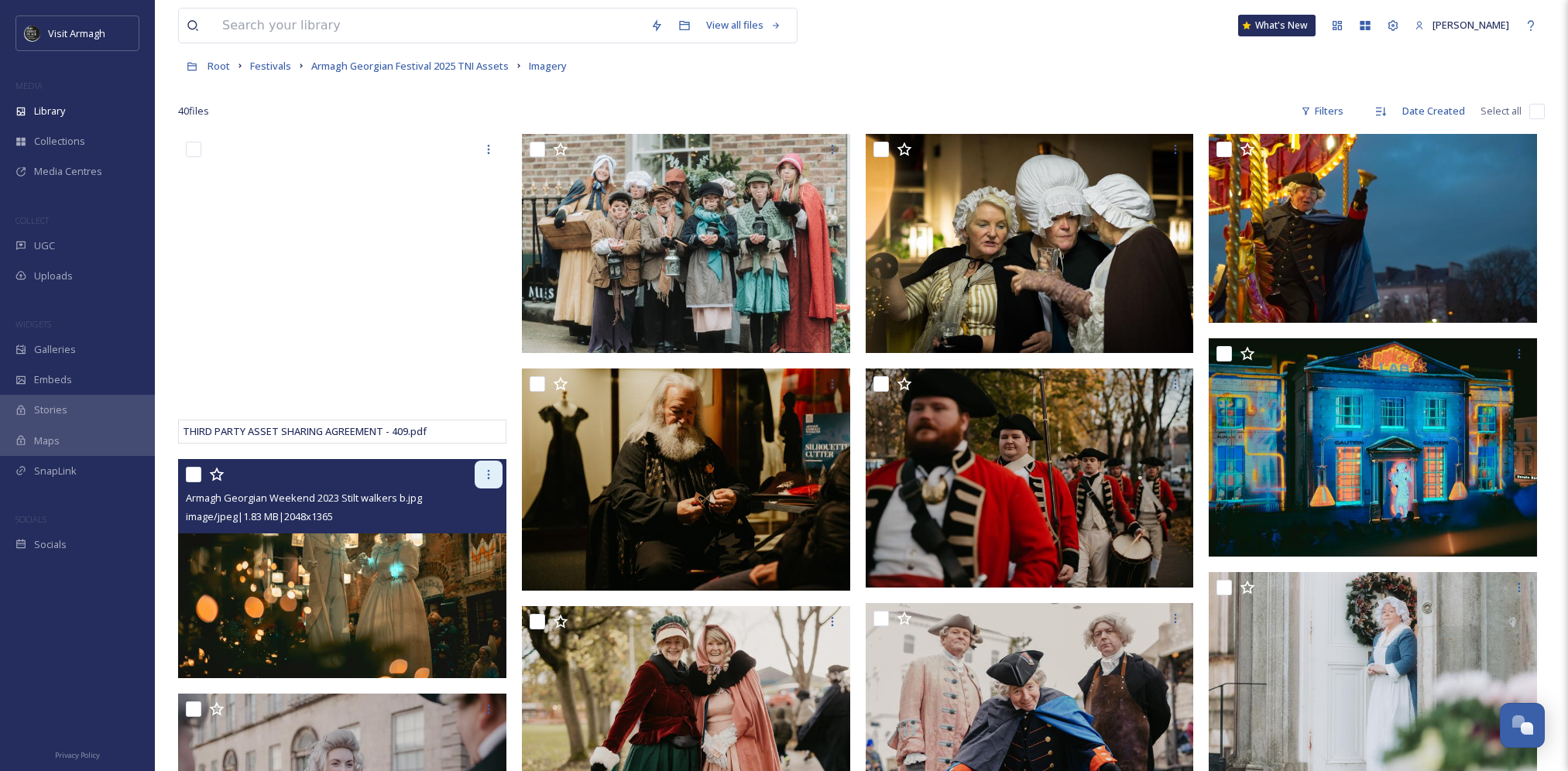
click at [484, 472] on icon at bounding box center [488, 474] width 13 height 13
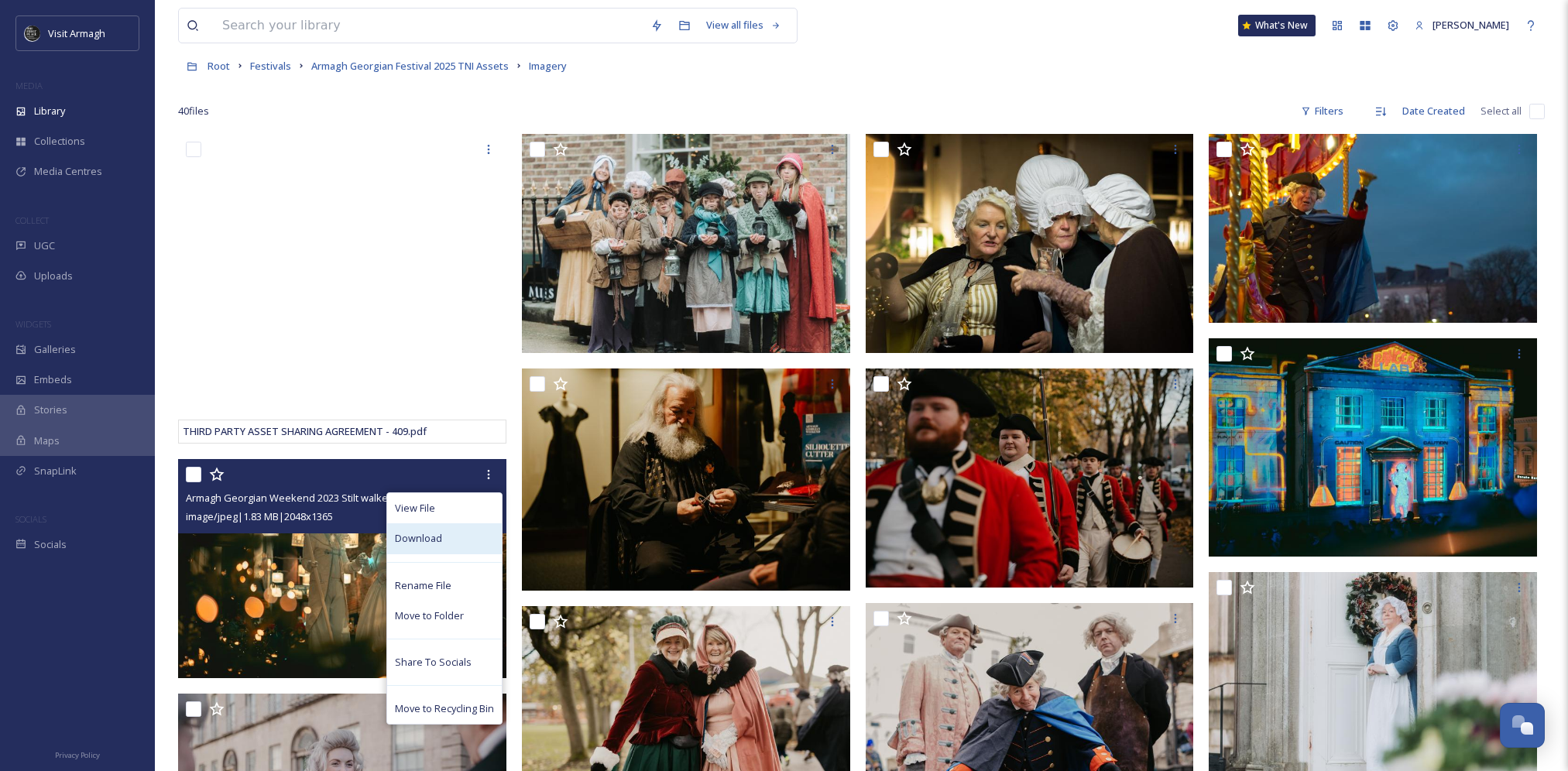
click at [451, 543] on div "Download" at bounding box center [444, 539] width 115 height 30
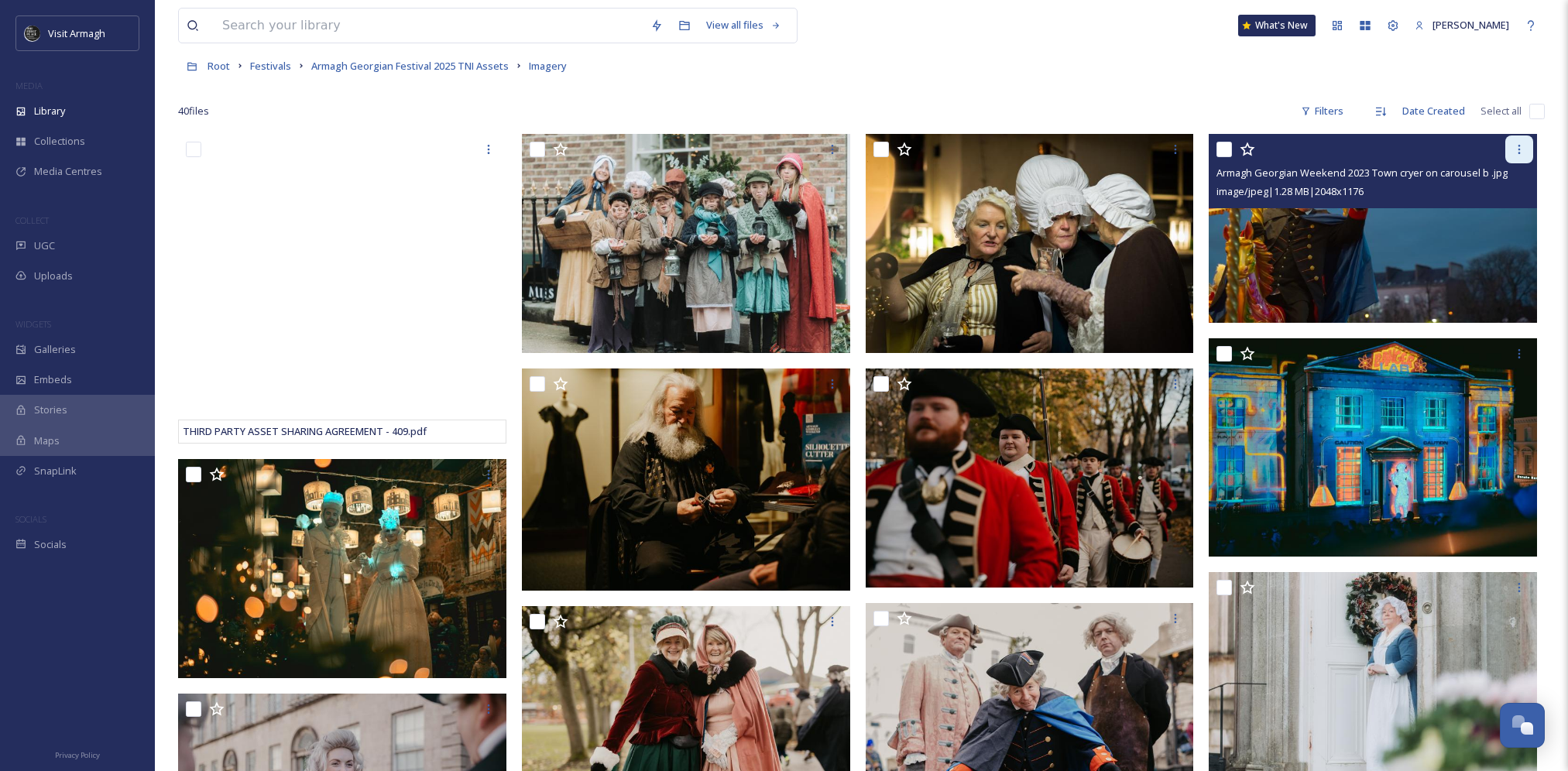
click at [1519, 160] on div at bounding box center [1519, 149] width 28 height 28
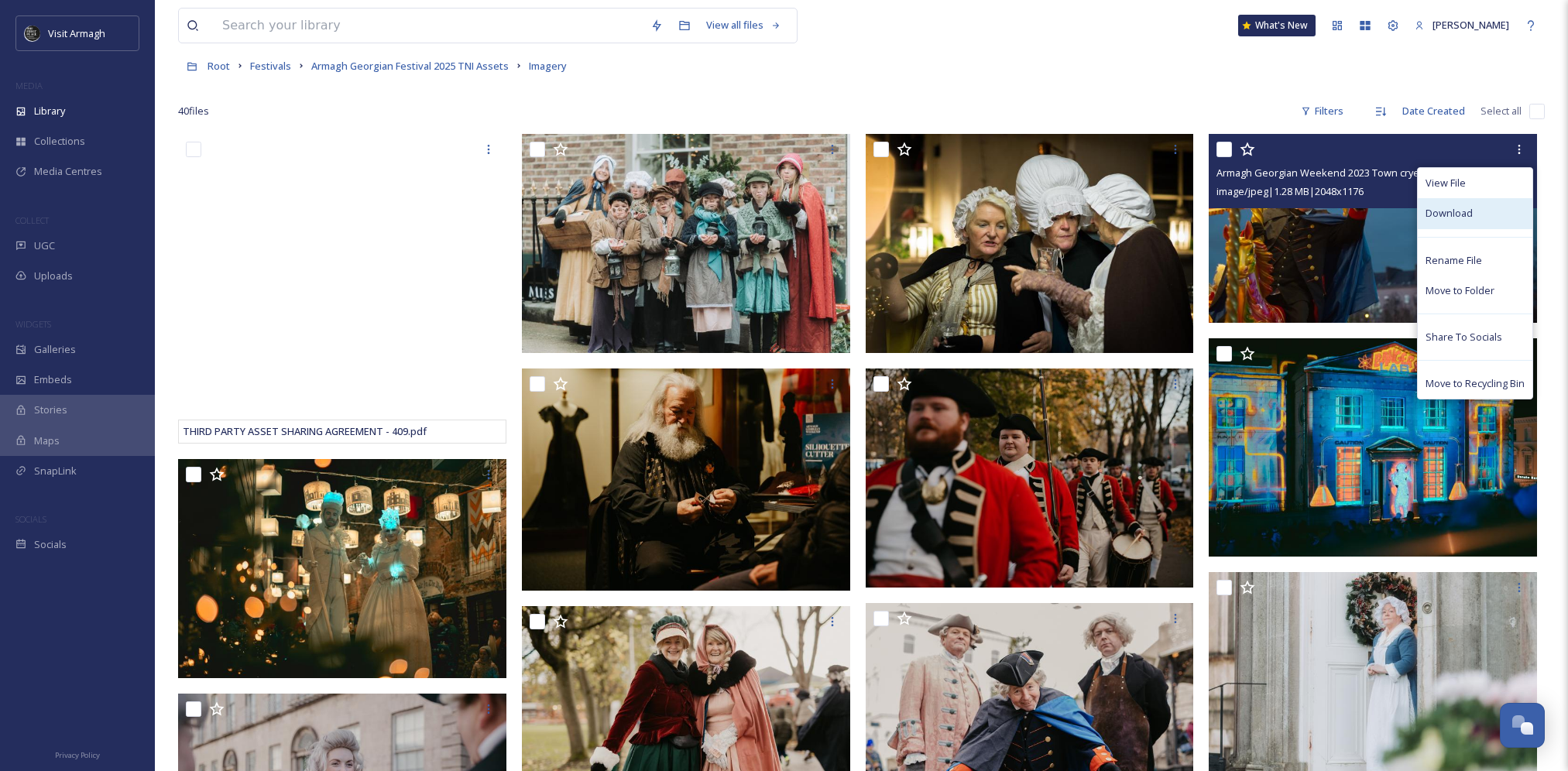
click at [1455, 218] on span "Download" at bounding box center [1449, 213] width 47 height 15
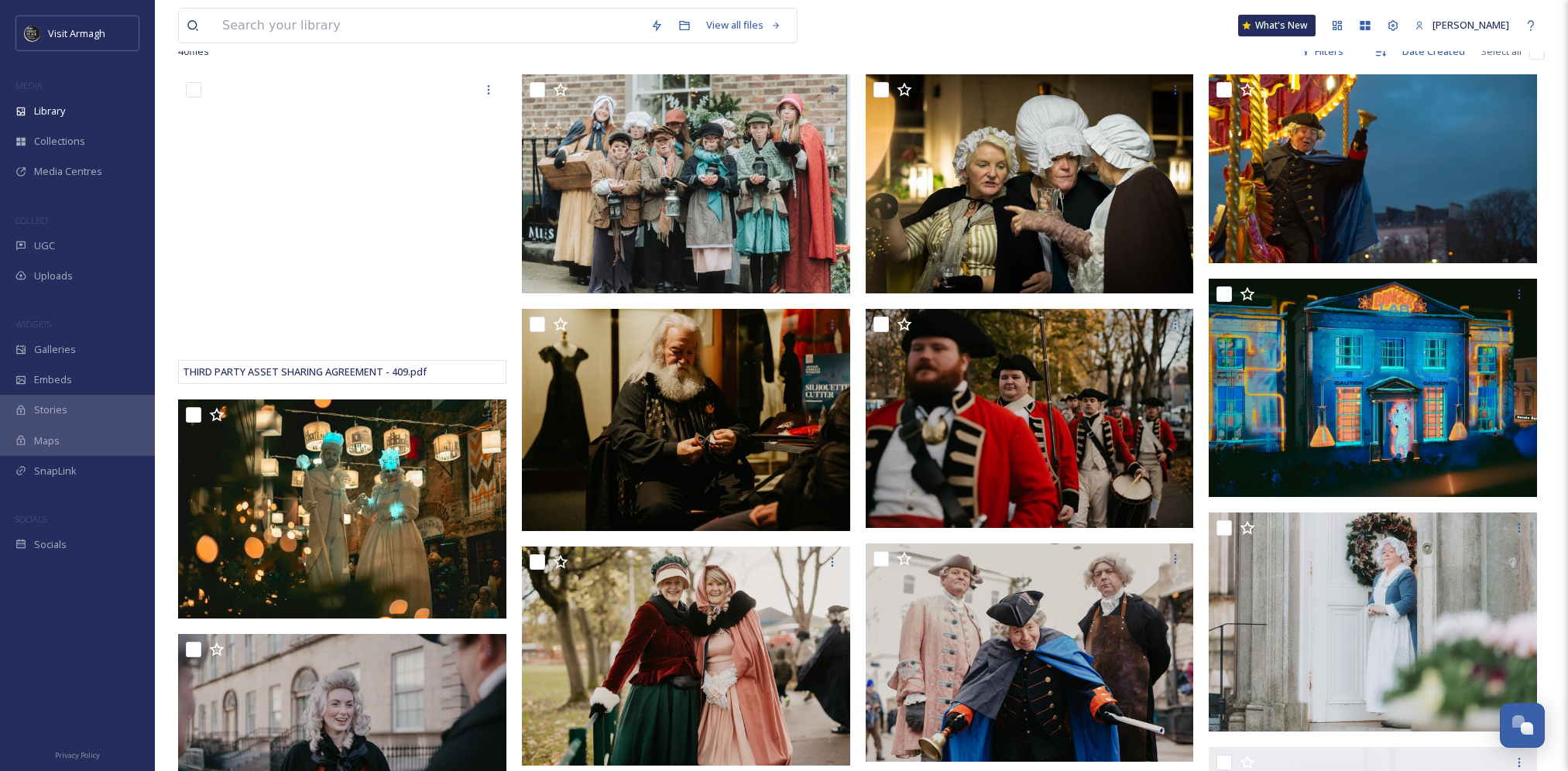
scroll to position [0, 0]
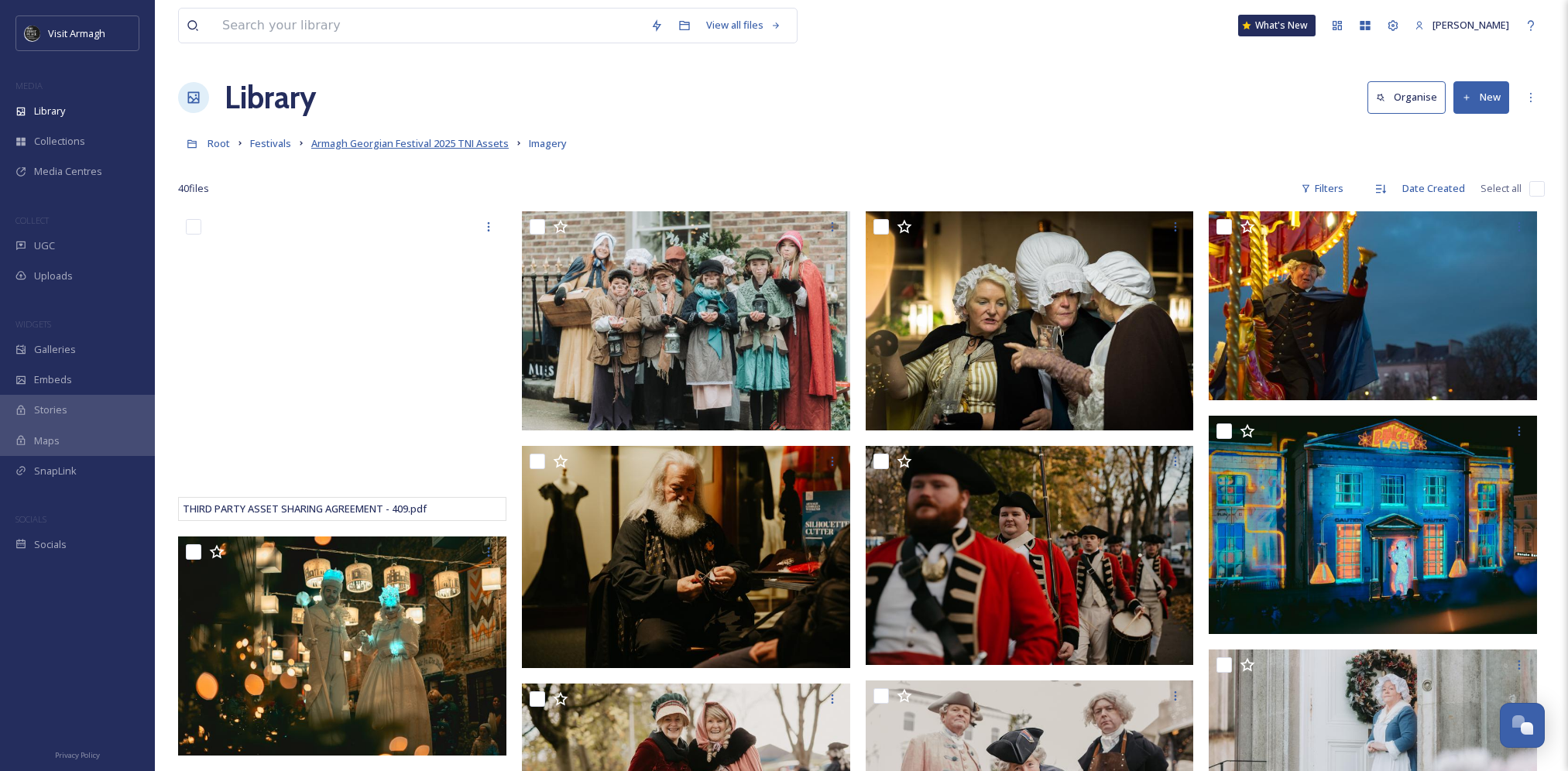
click at [350, 145] on span "Armagh Georgian Festival 2025 TNI Assets" at bounding box center [410, 143] width 197 height 14
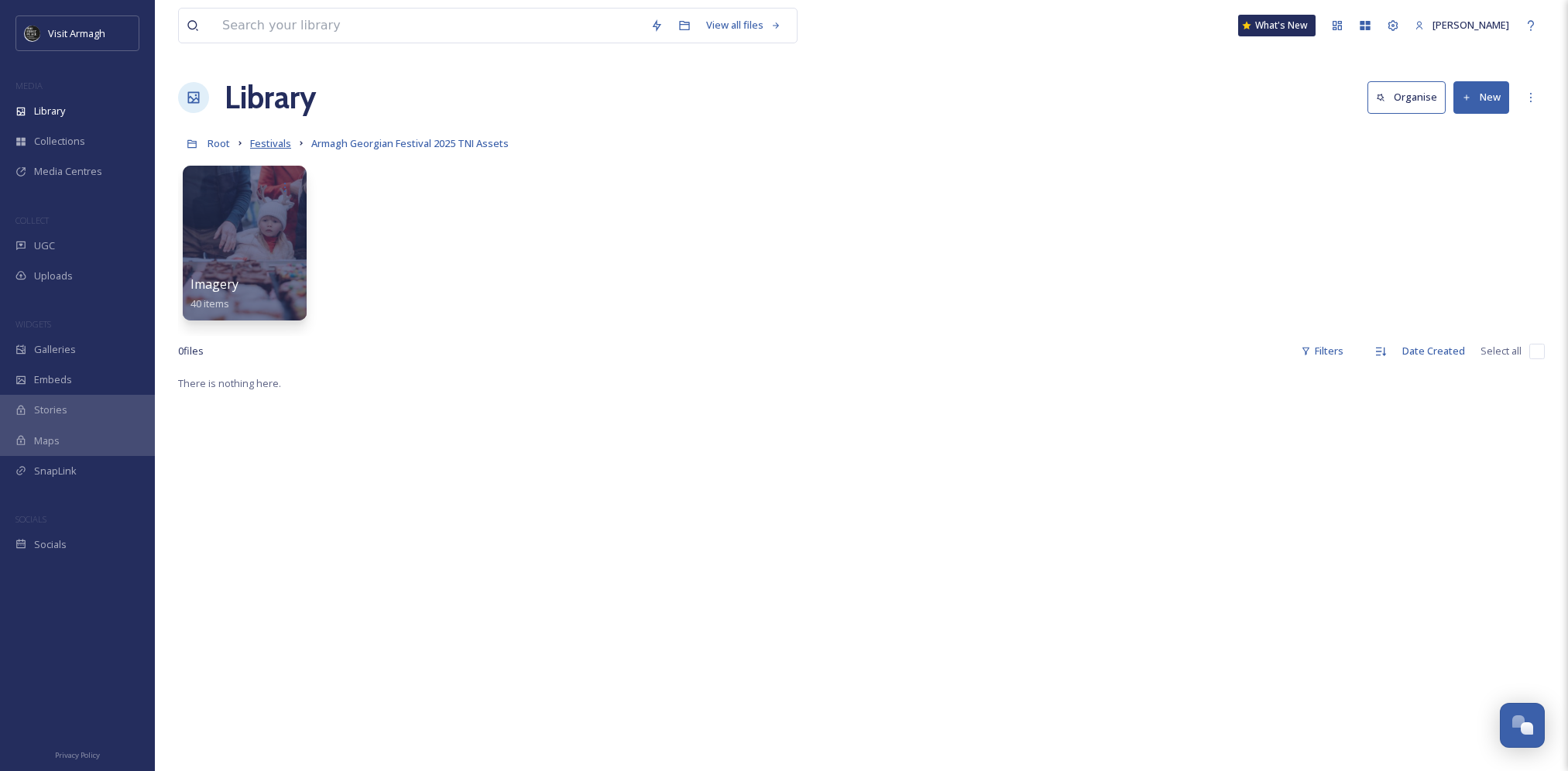
click at [274, 148] on span "Festivals" at bounding box center [270, 143] width 41 height 14
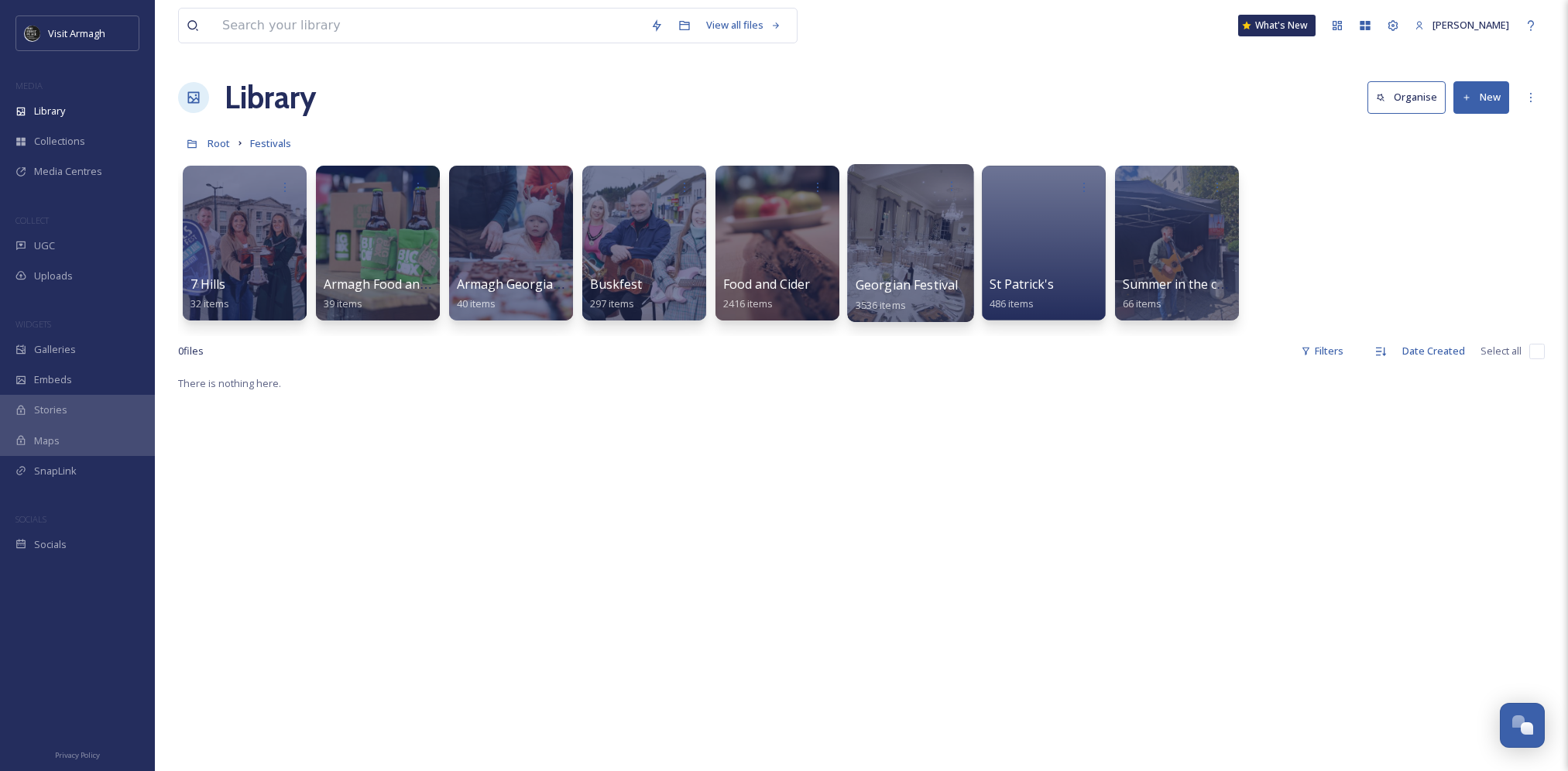
click at [891, 278] on span "Georgian Festival" at bounding box center [906, 284] width 103 height 17
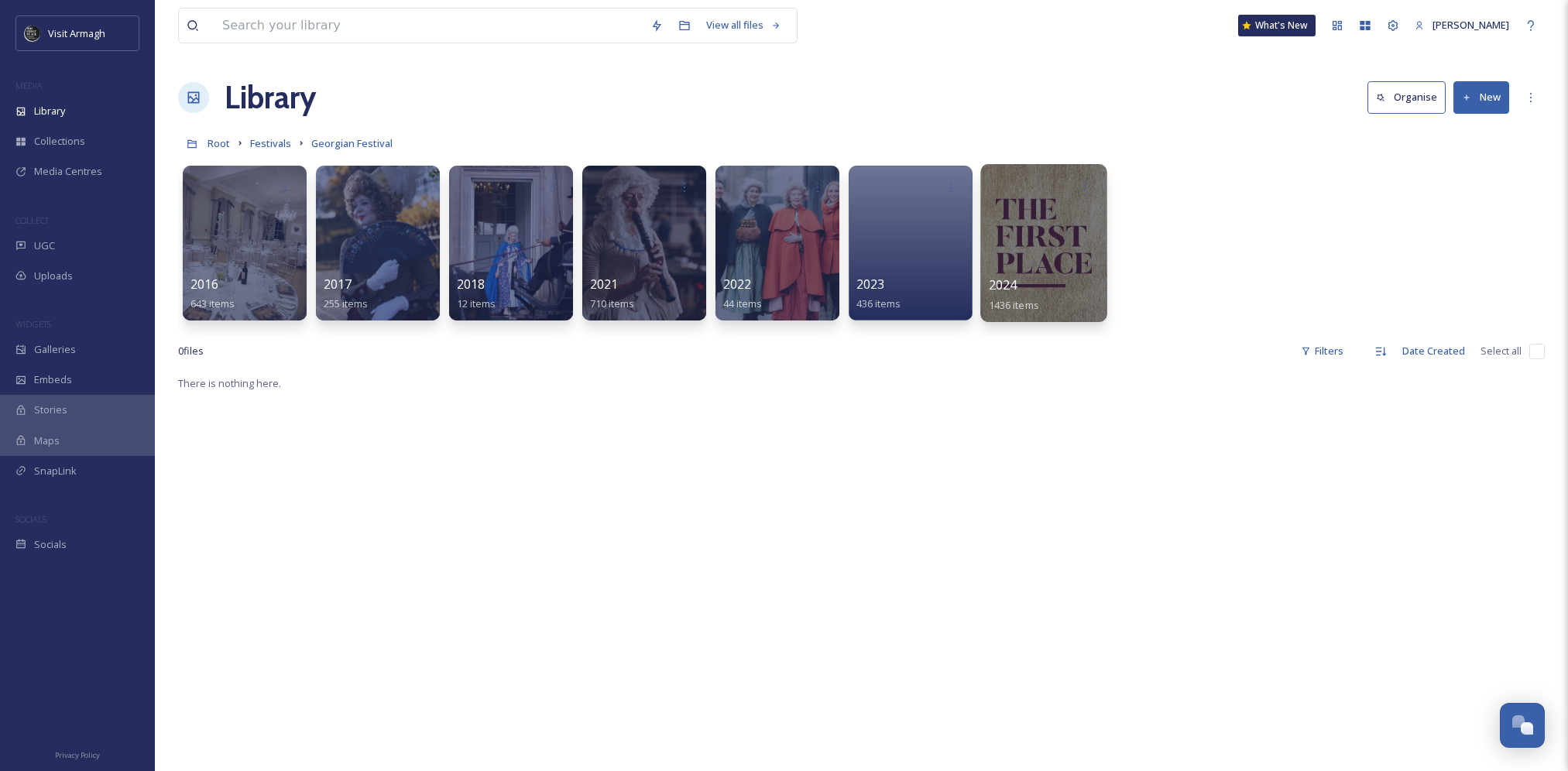
click at [1037, 232] on div at bounding box center [1043, 243] width 126 height 158
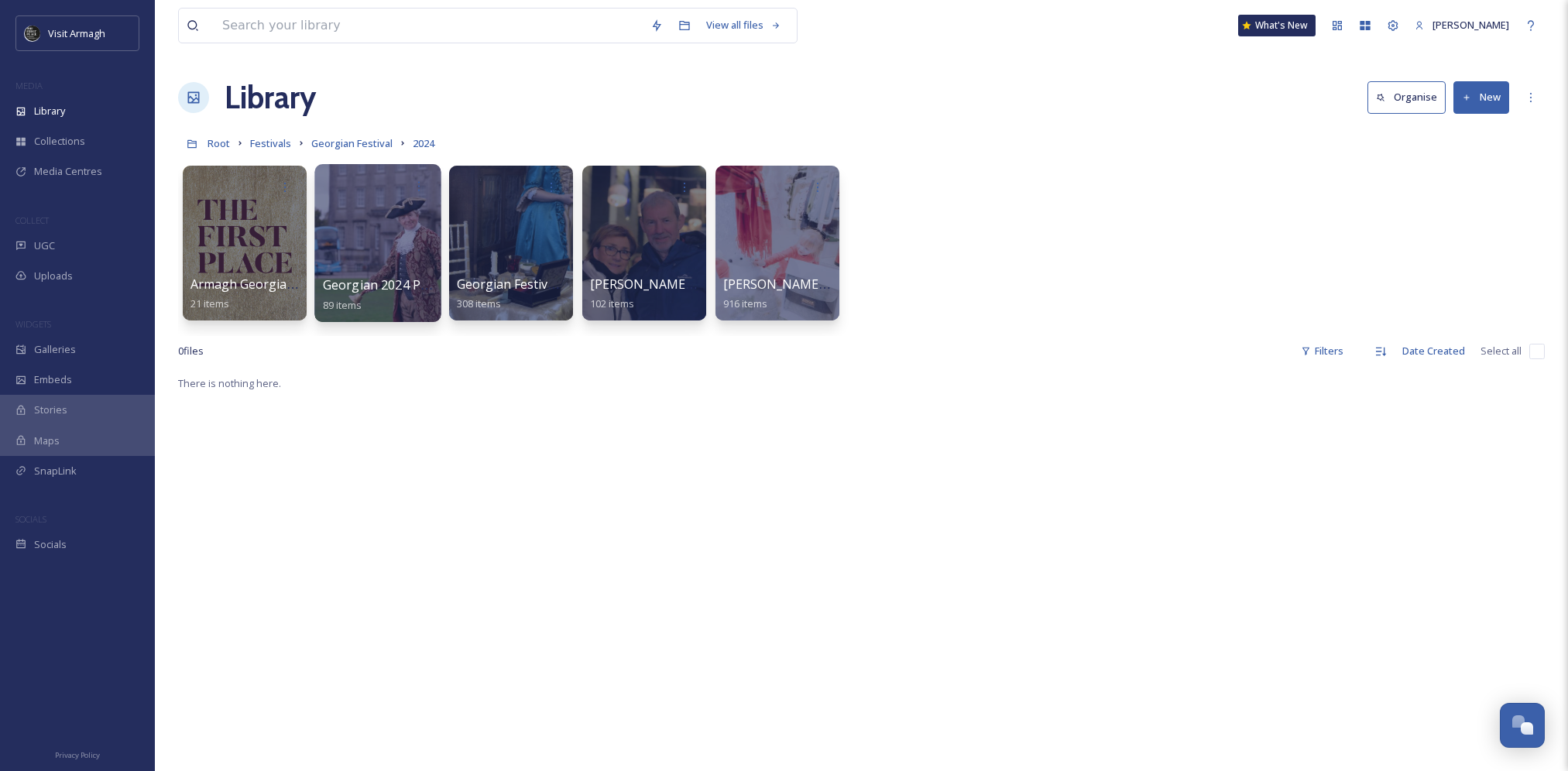
click at [399, 222] on div at bounding box center [377, 243] width 126 height 158
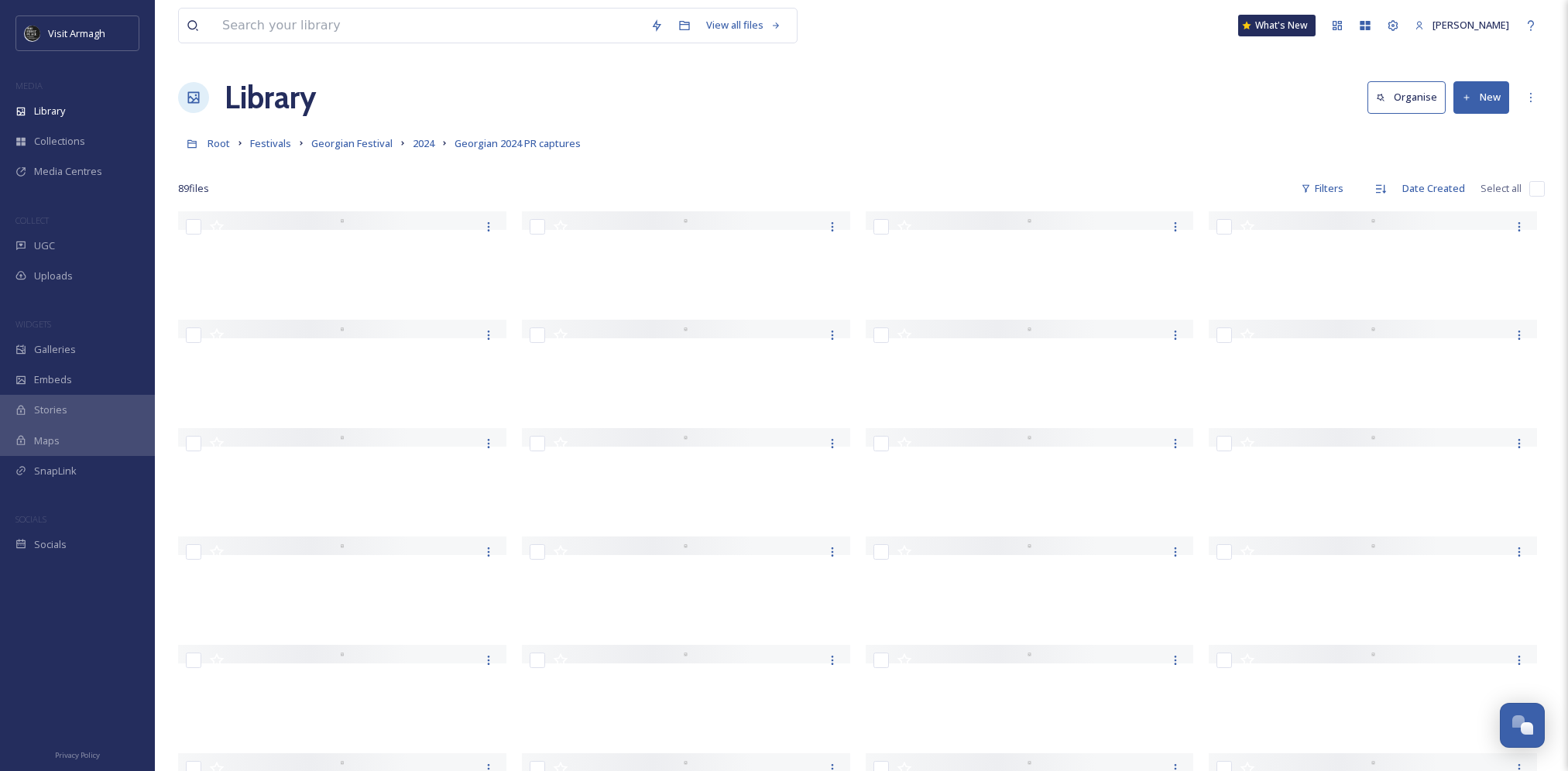
click at [694, 120] on div "Library Organise New" at bounding box center [861, 98] width 1366 height 47
click at [424, 151] on link "2024" at bounding box center [423, 143] width 22 height 18
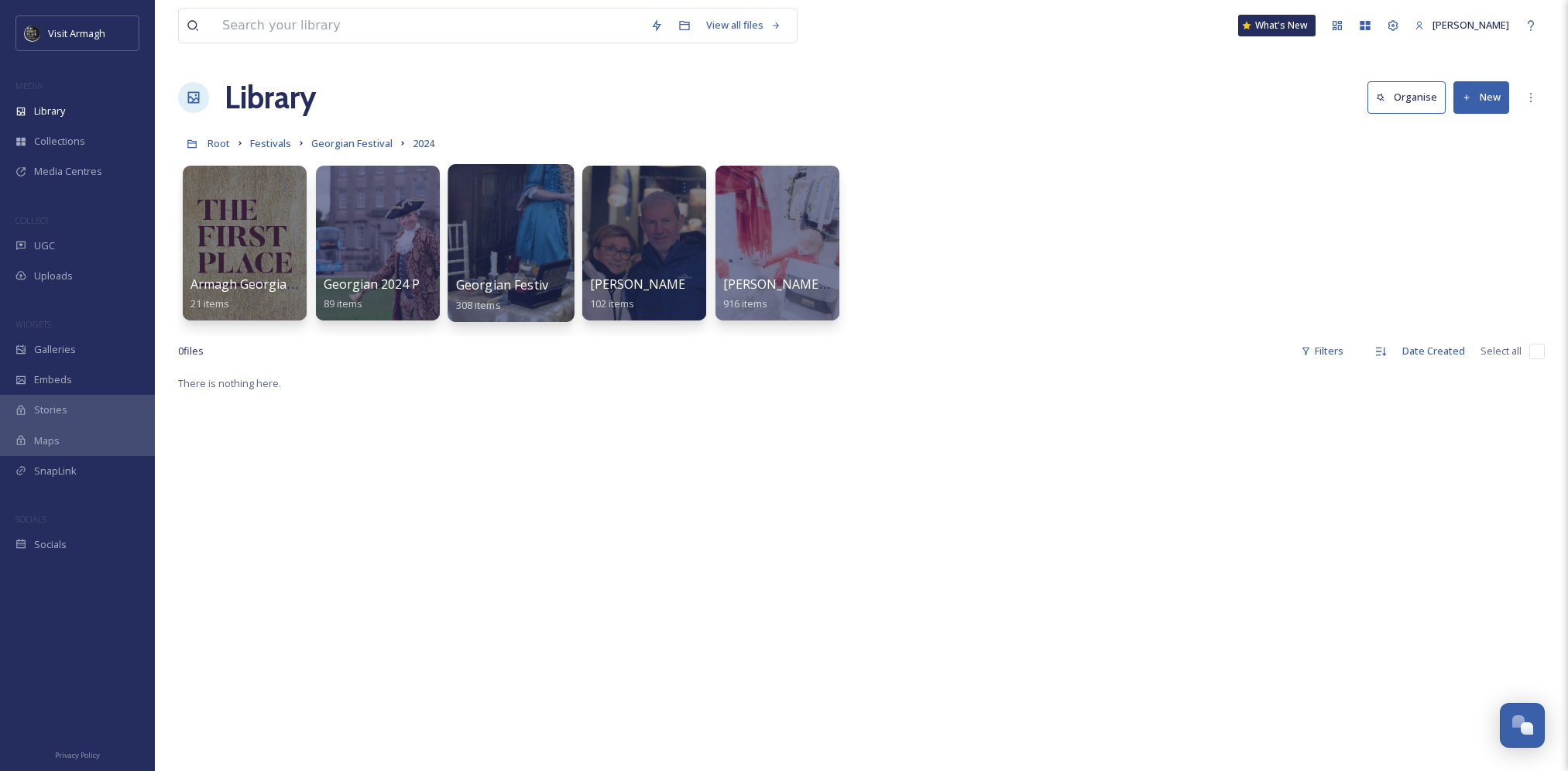
click at [522, 264] on div at bounding box center [510, 243] width 126 height 158
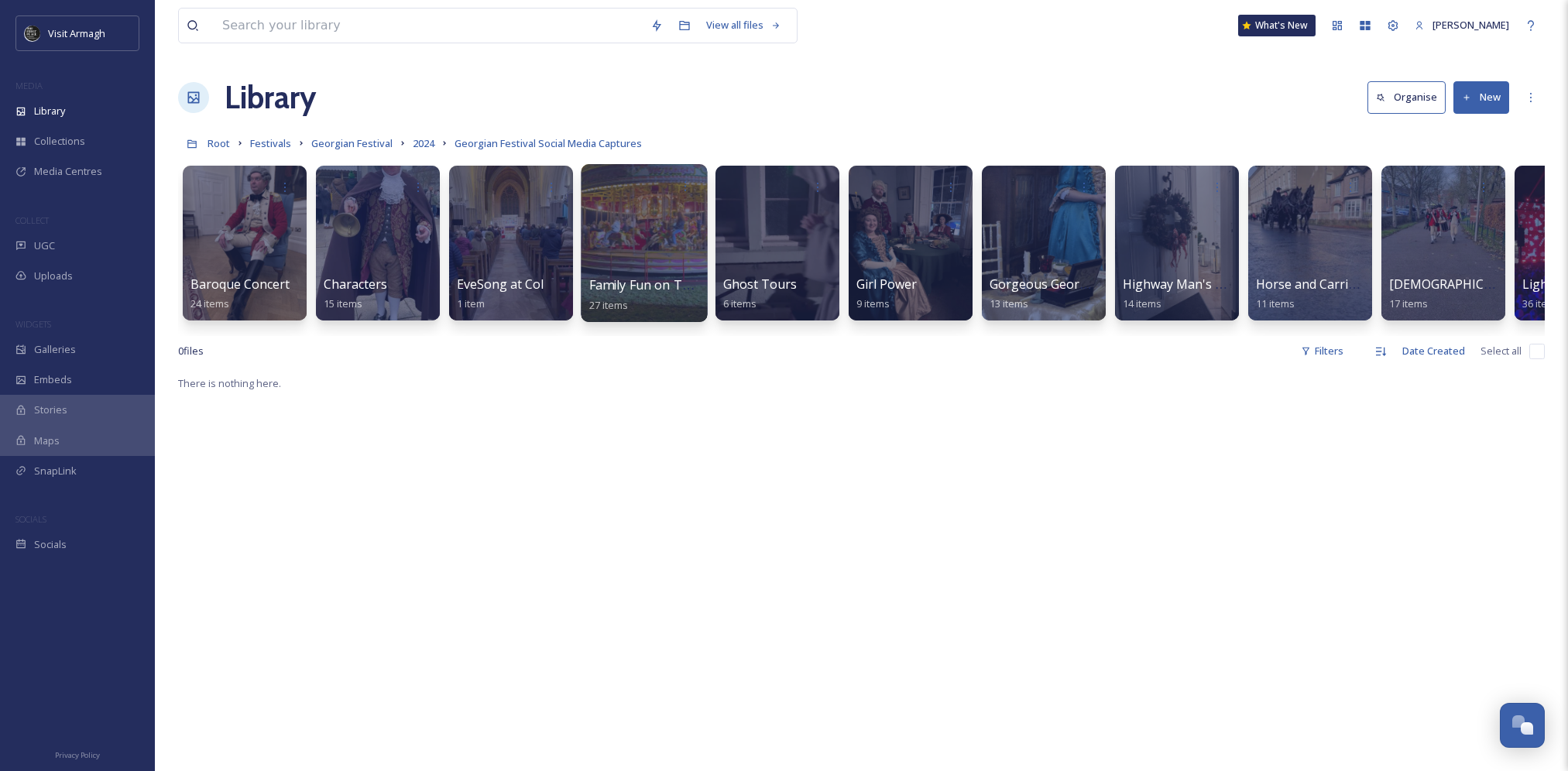
click at [650, 238] on div at bounding box center [643, 243] width 126 height 158
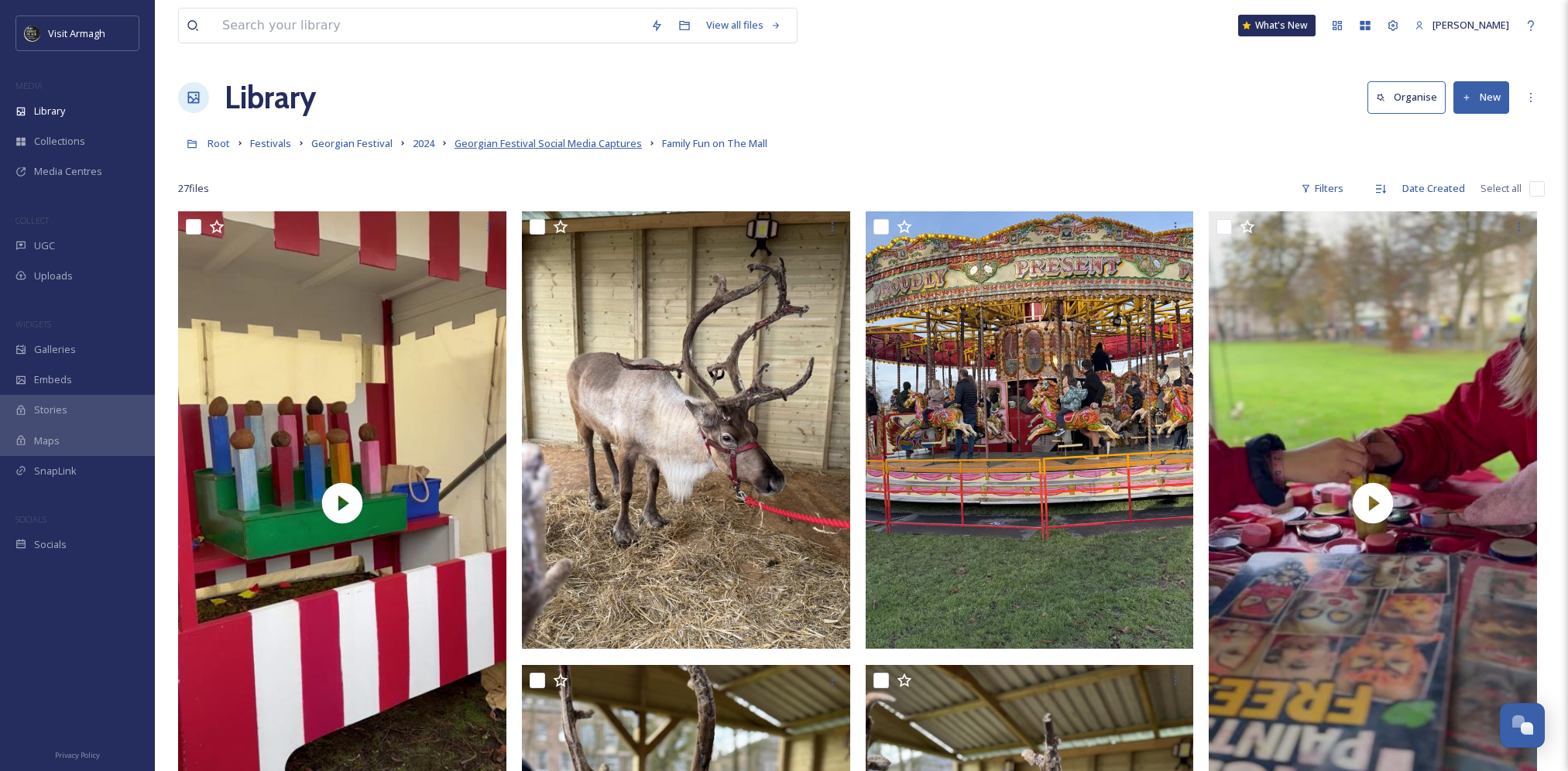
click at [613, 140] on span "Georgian Festival Social Media Captures" at bounding box center [548, 143] width 187 height 14
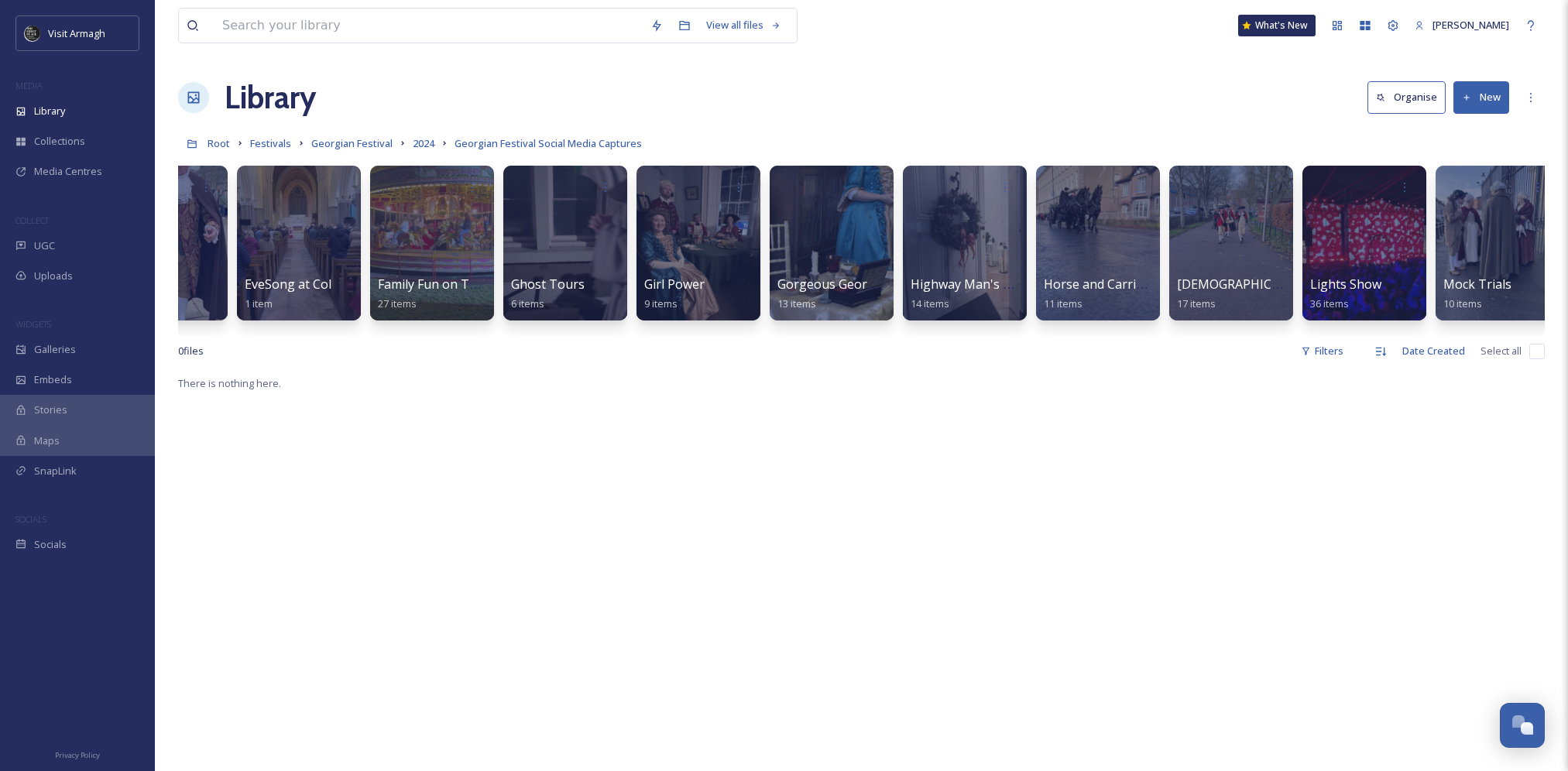
scroll to position [0, 273]
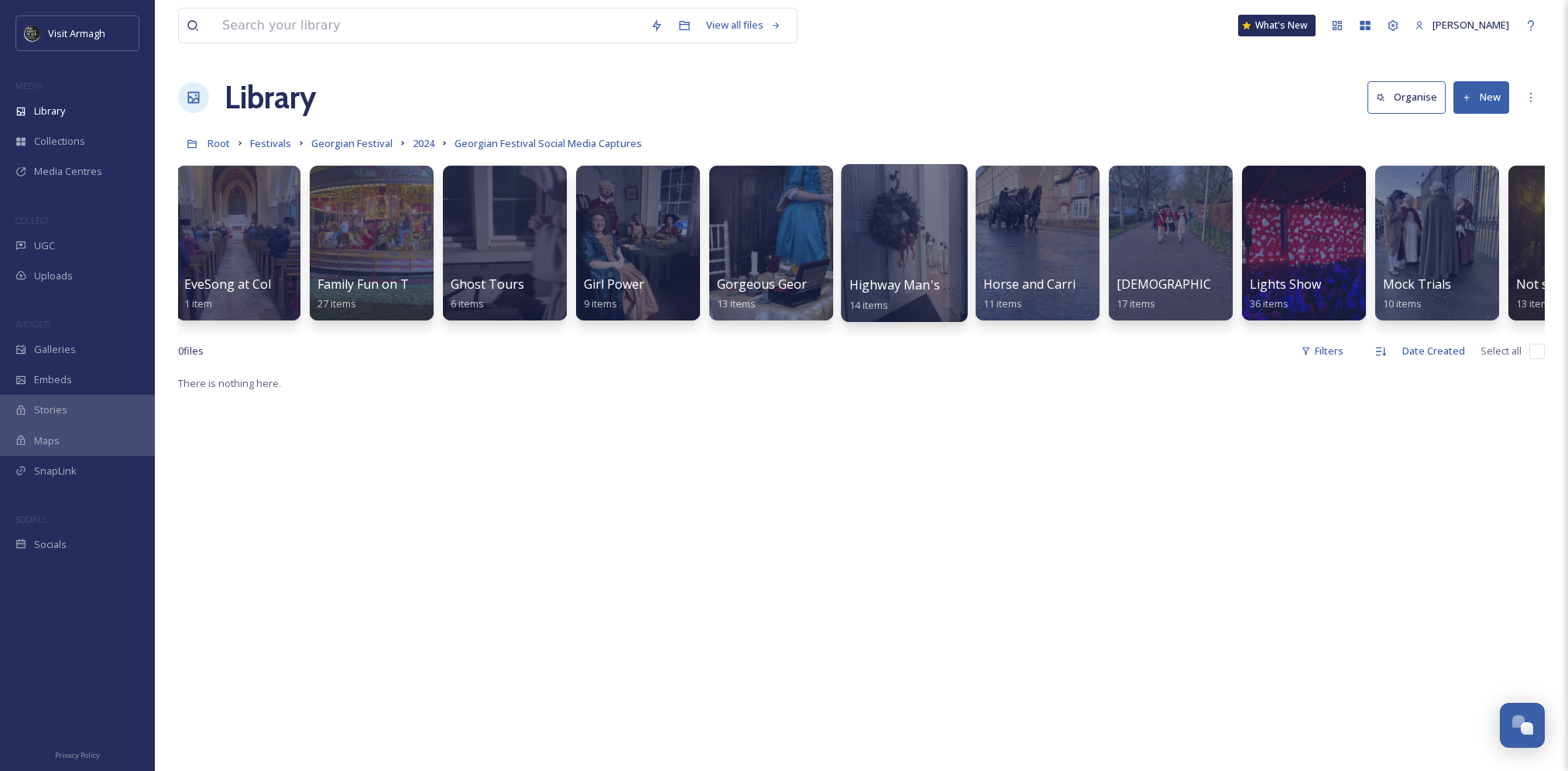
click at [902, 233] on div at bounding box center [904, 243] width 126 height 158
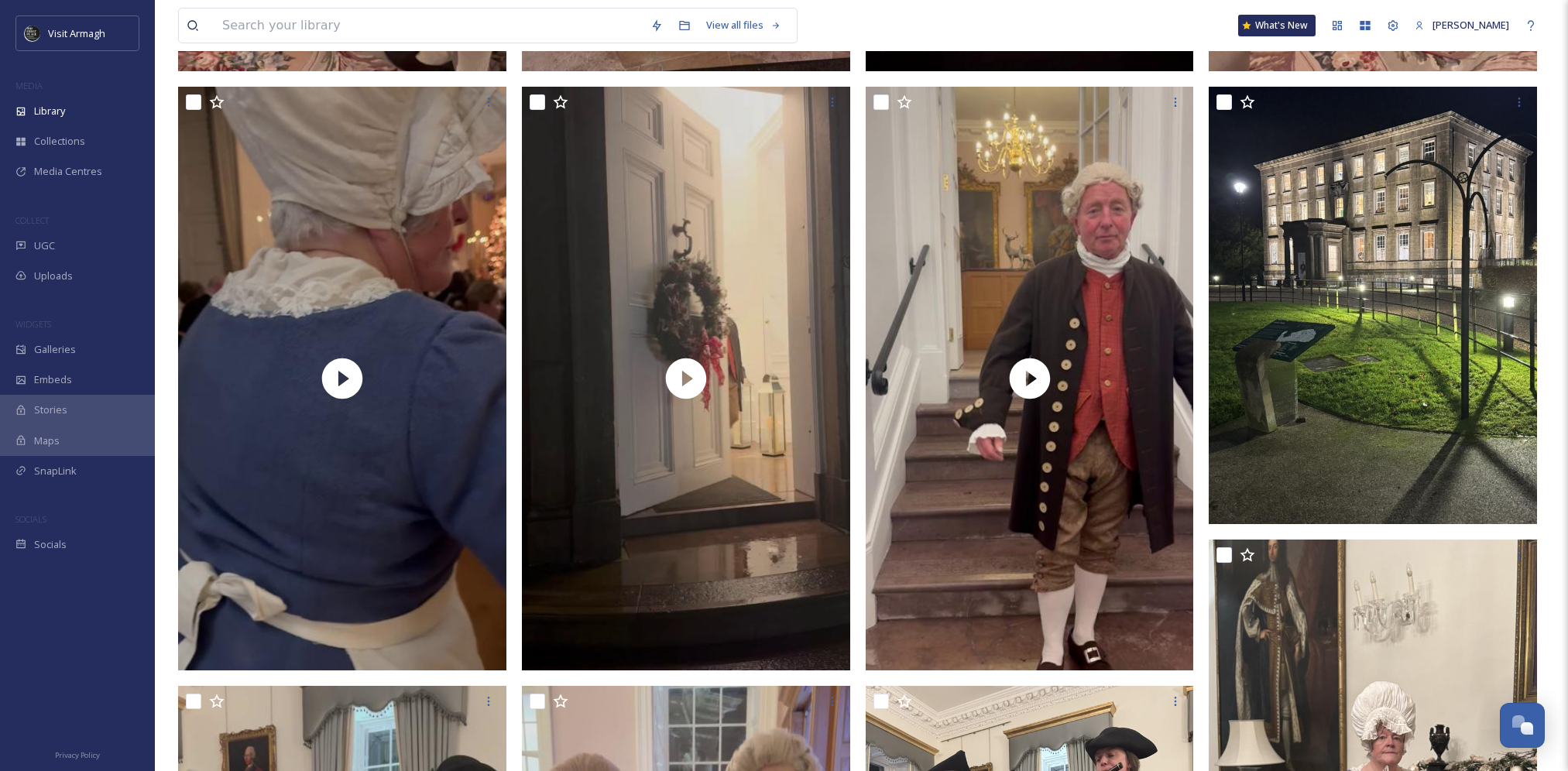
scroll to position [619, 0]
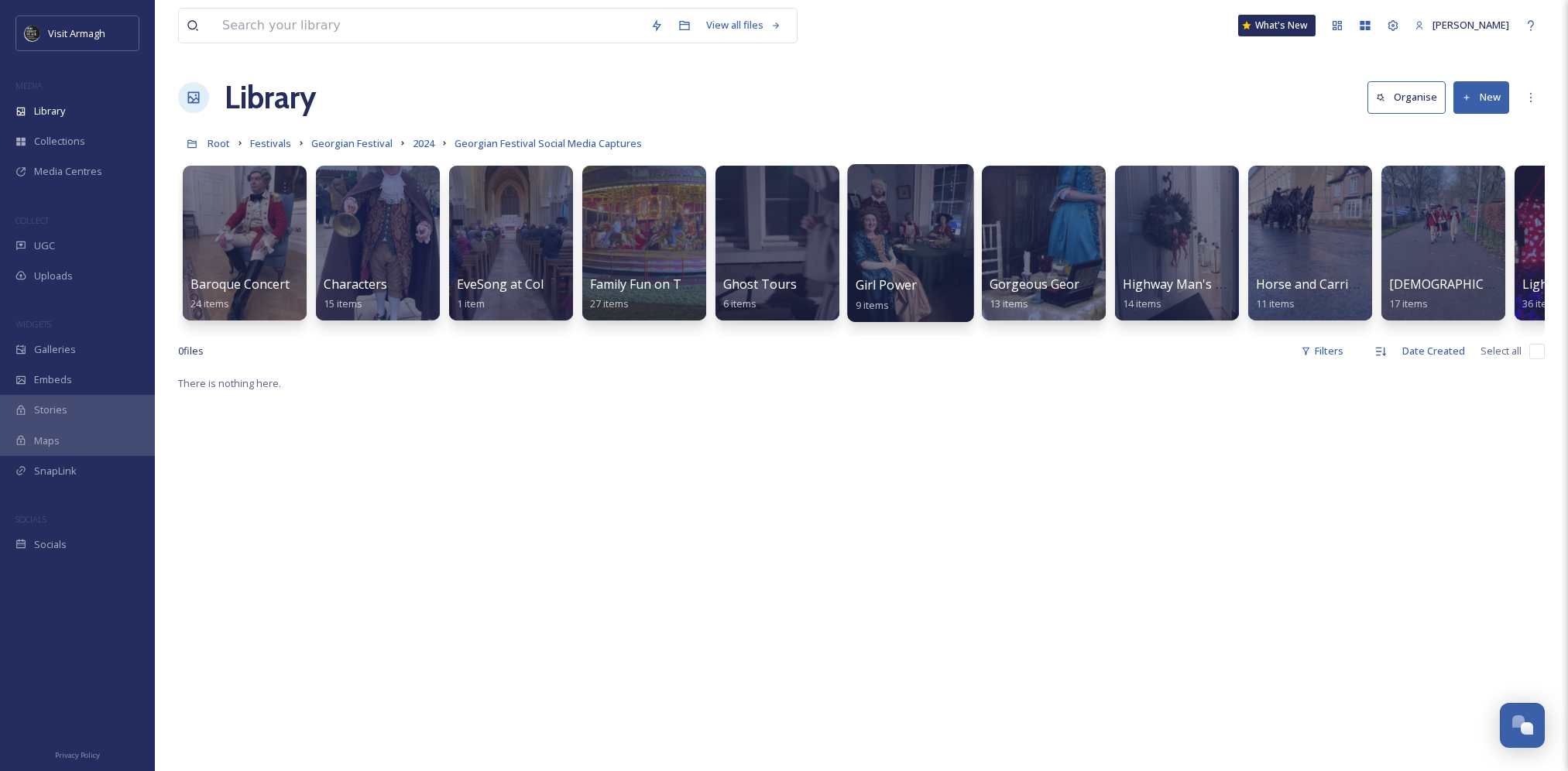
click at [912, 240] on div at bounding box center [910, 243] width 126 height 158
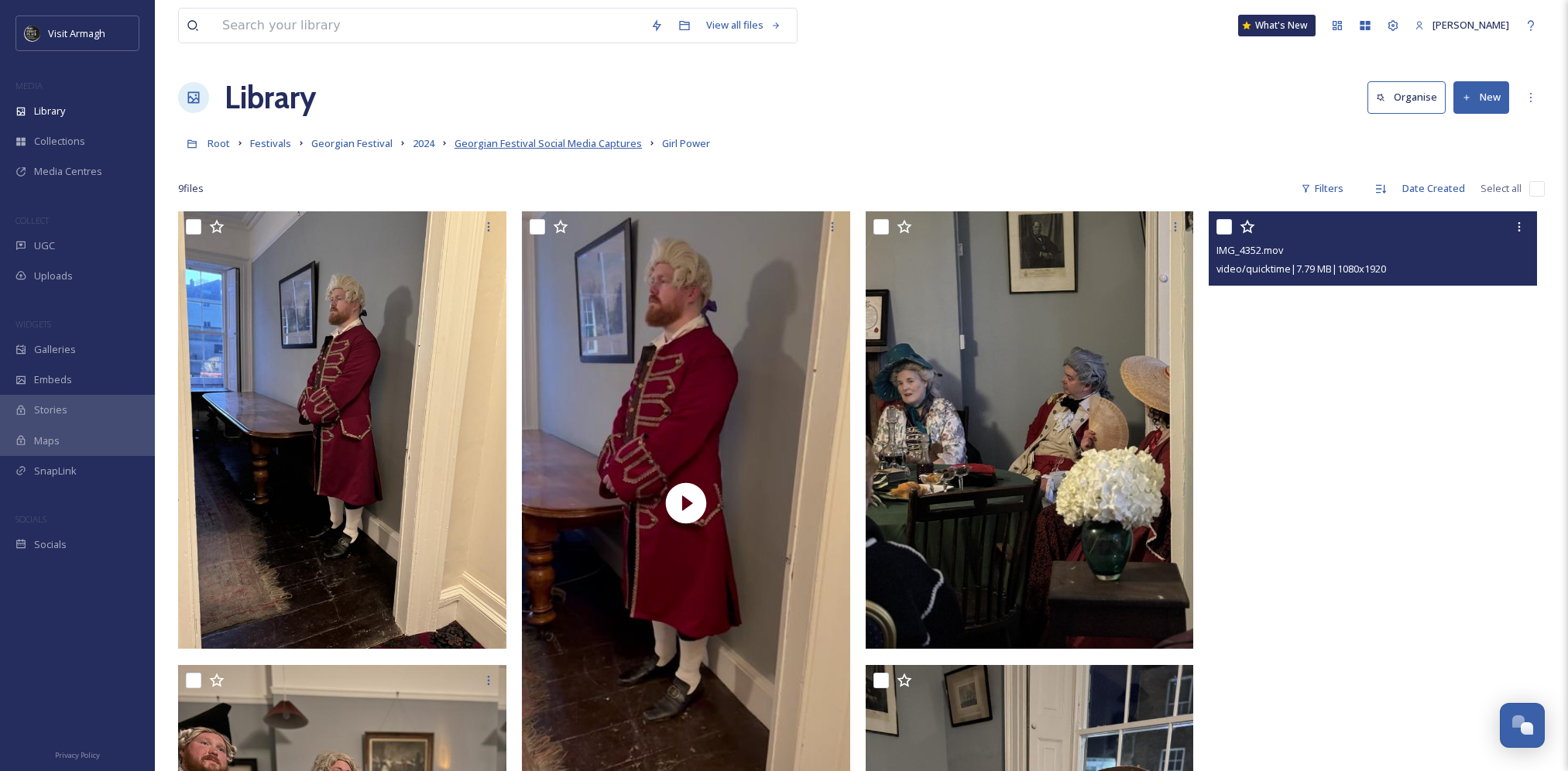
click at [571, 146] on span "Georgian Festival Social Media Captures" at bounding box center [548, 143] width 187 height 14
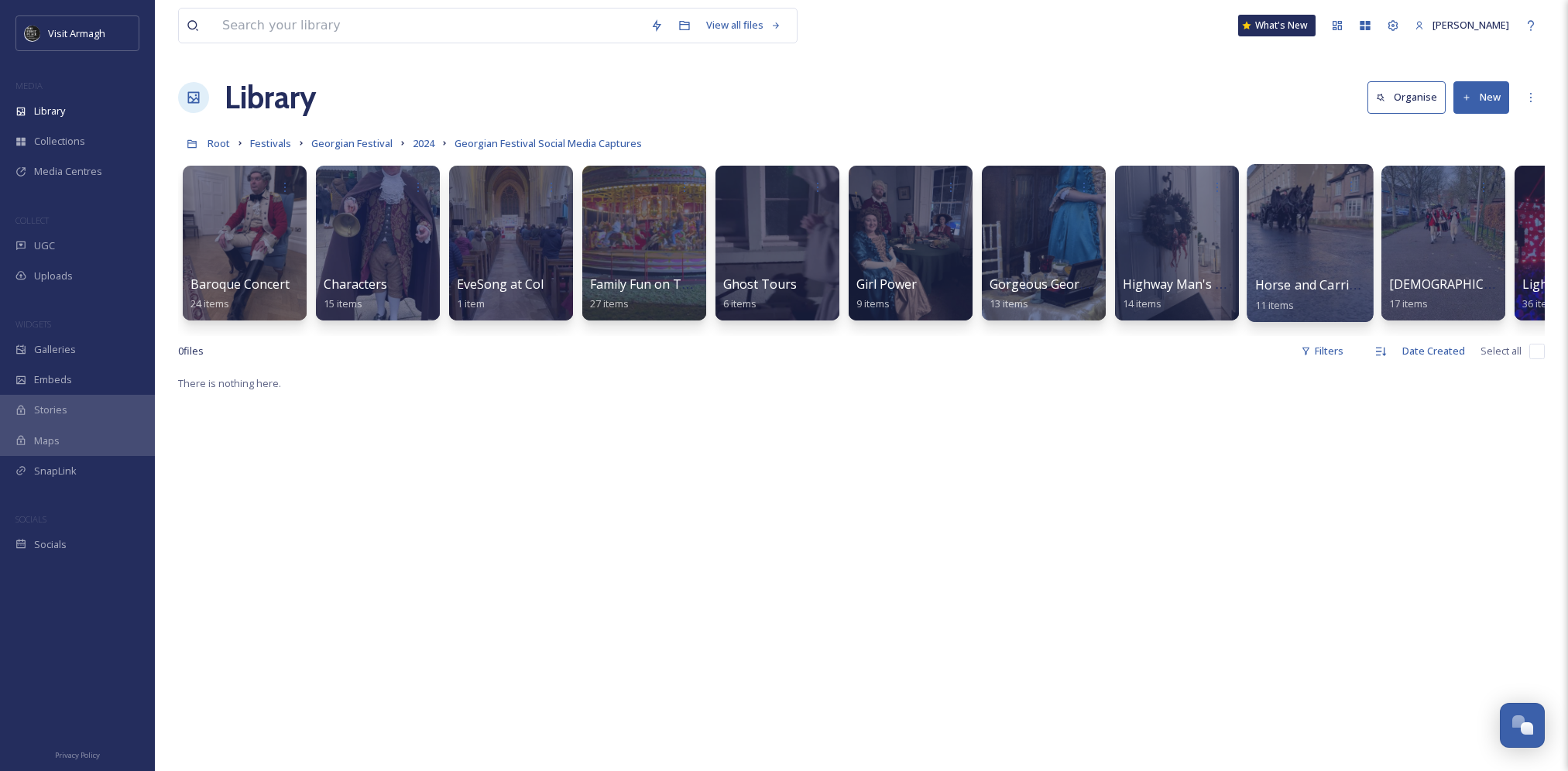
click at [1292, 207] on div at bounding box center [1309, 243] width 126 height 158
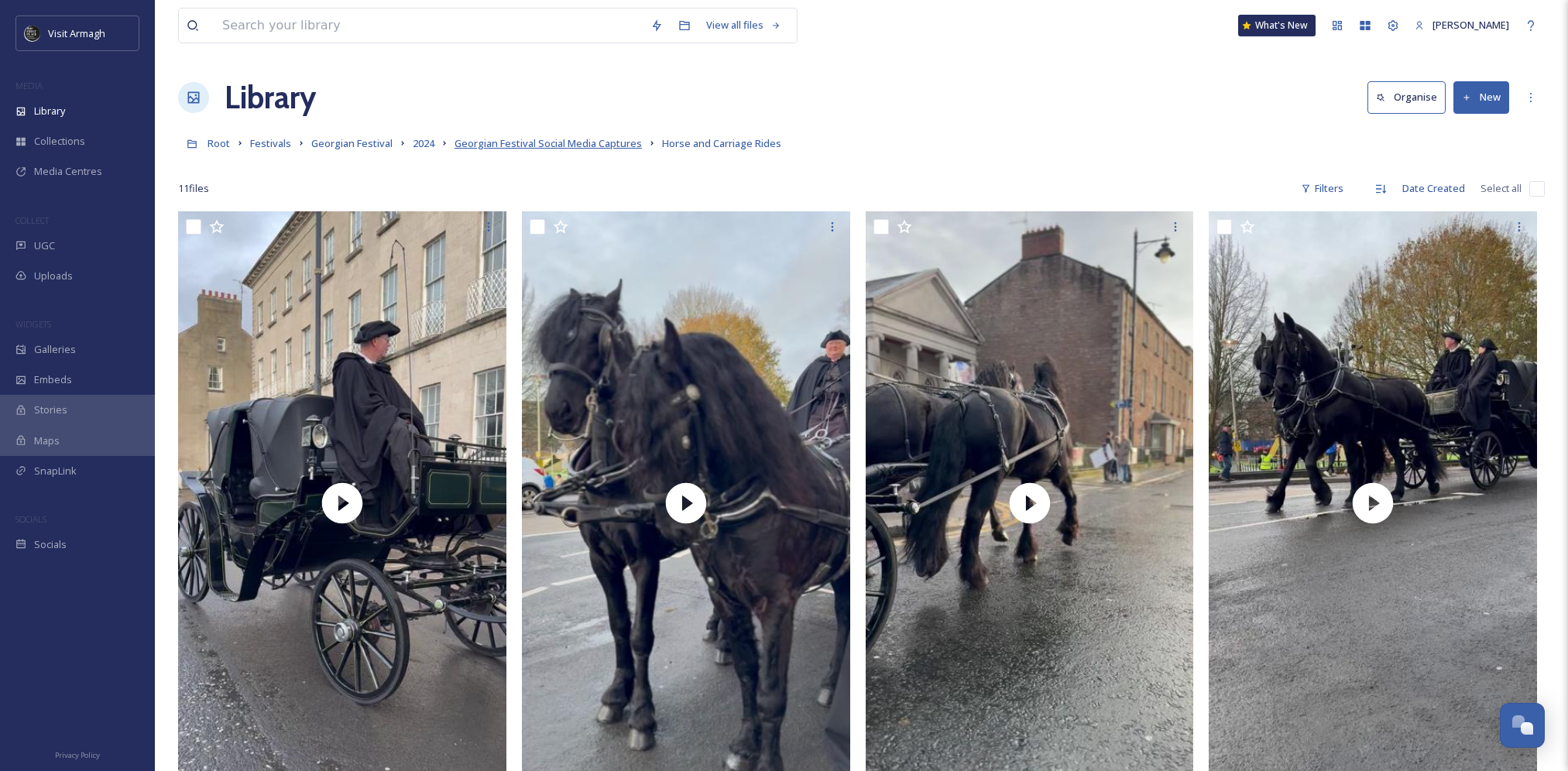
click at [582, 143] on span "Georgian Festival Social Media Captures" at bounding box center [548, 143] width 187 height 14
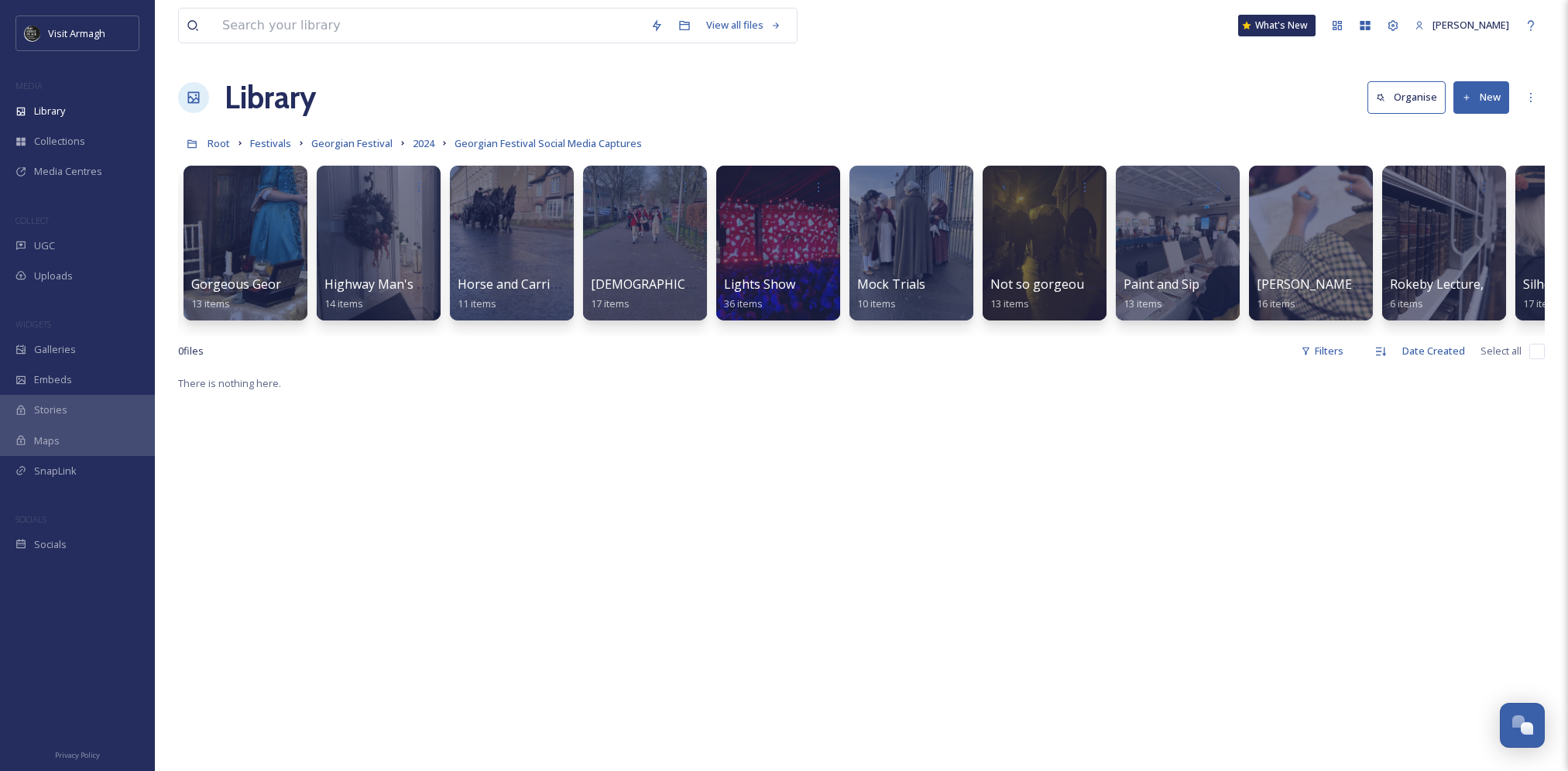
scroll to position [0, 800]
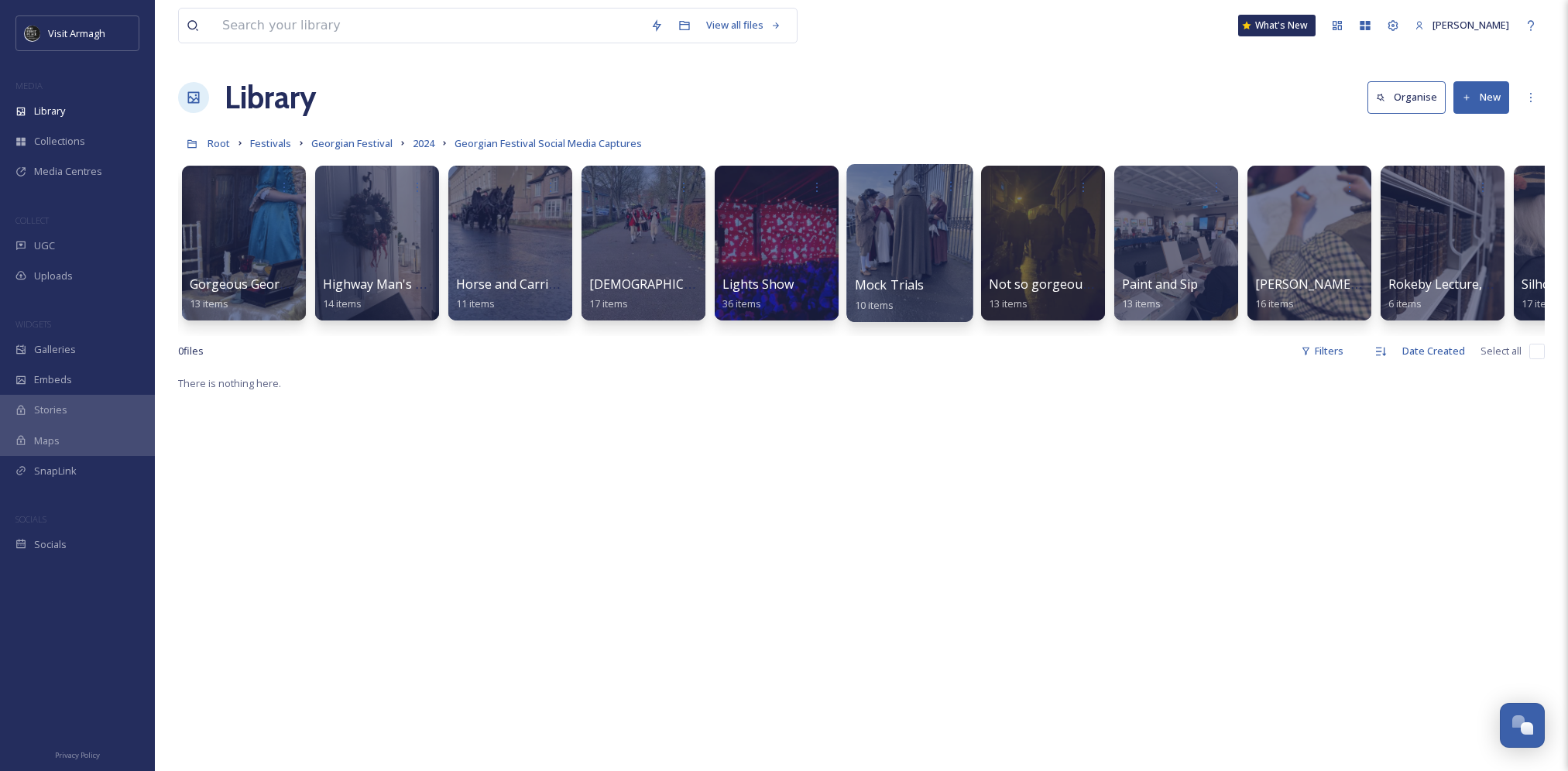
click at [919, 256] on div at bounding box center [909, 243] width 126 height 158
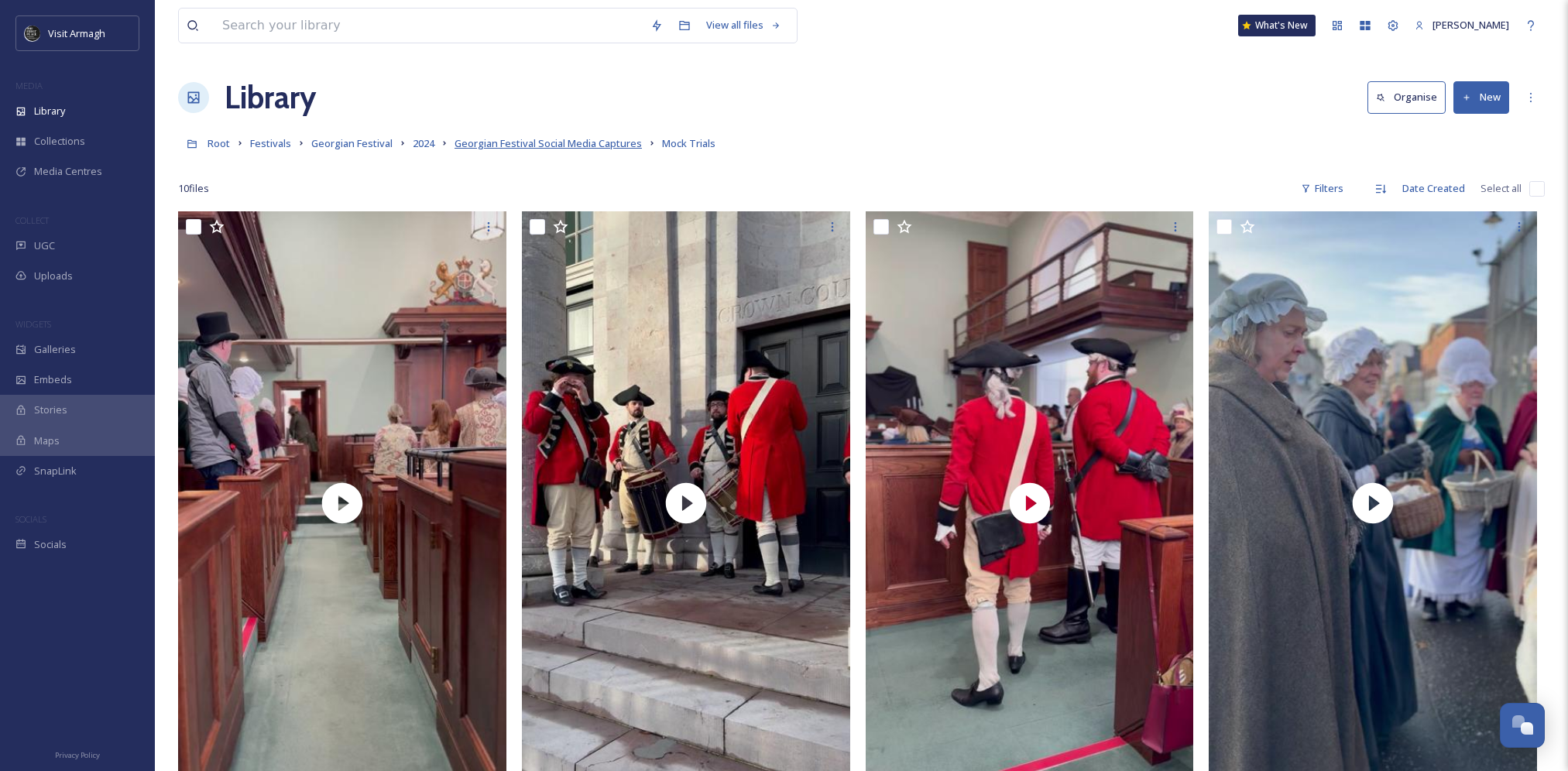
click at [535, 148] on span "Georgian Festival Social Media Captures" at bounding box center [548, 143] width 187 height 14
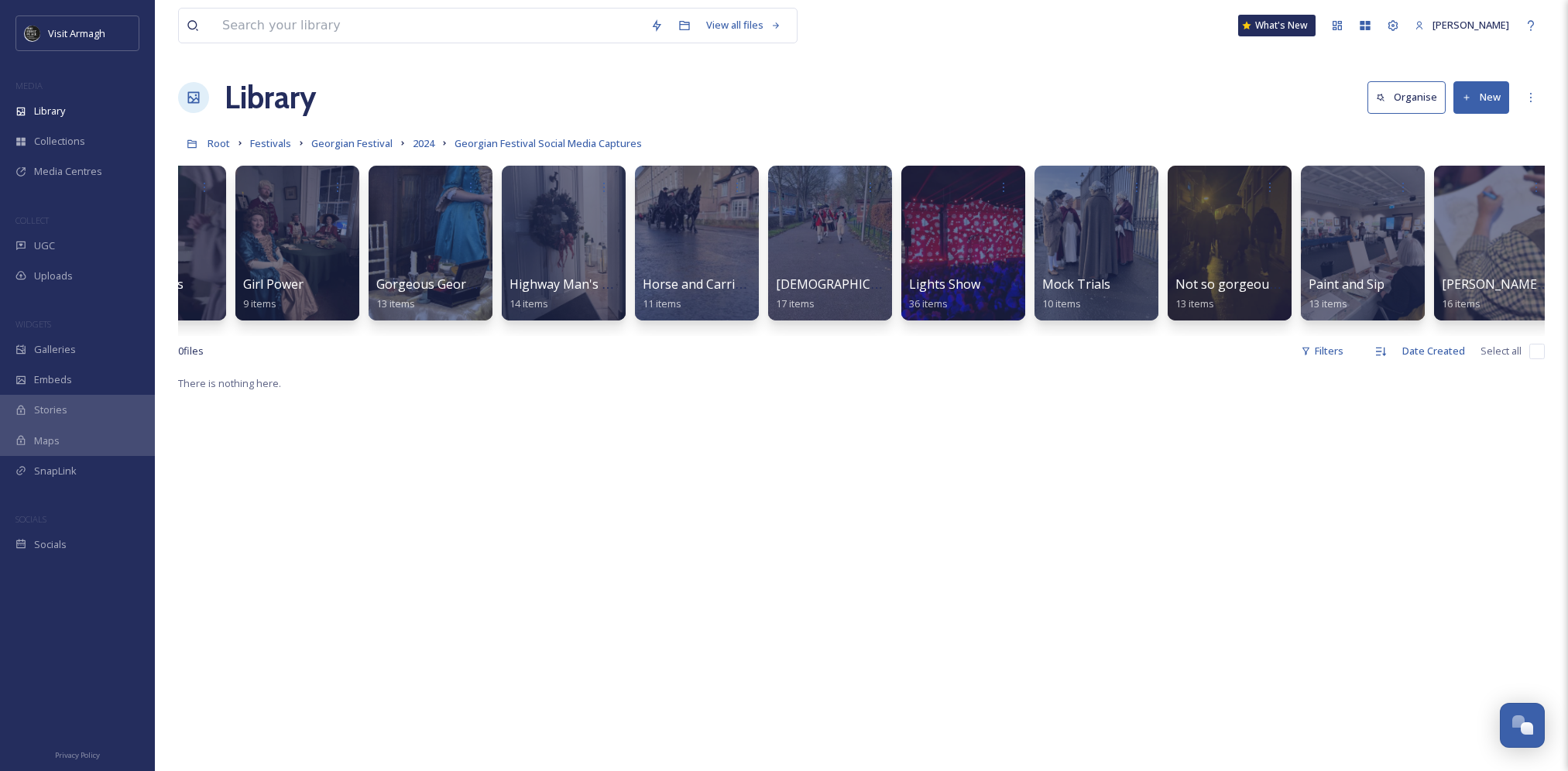
scroll to position [0, 615]
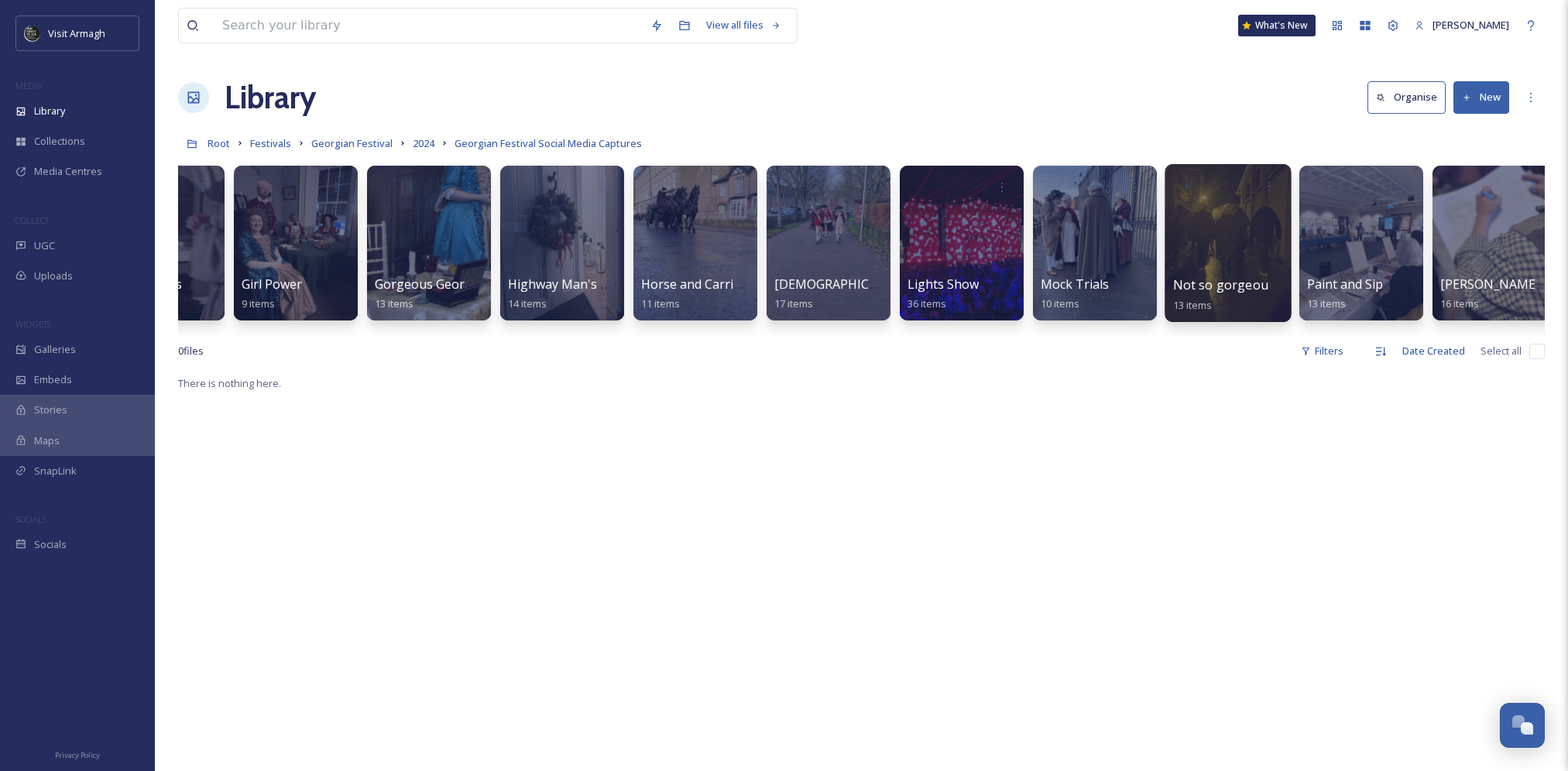
click at [1243, 222] on div at bounding box center [1227, 243] width 126 height 158
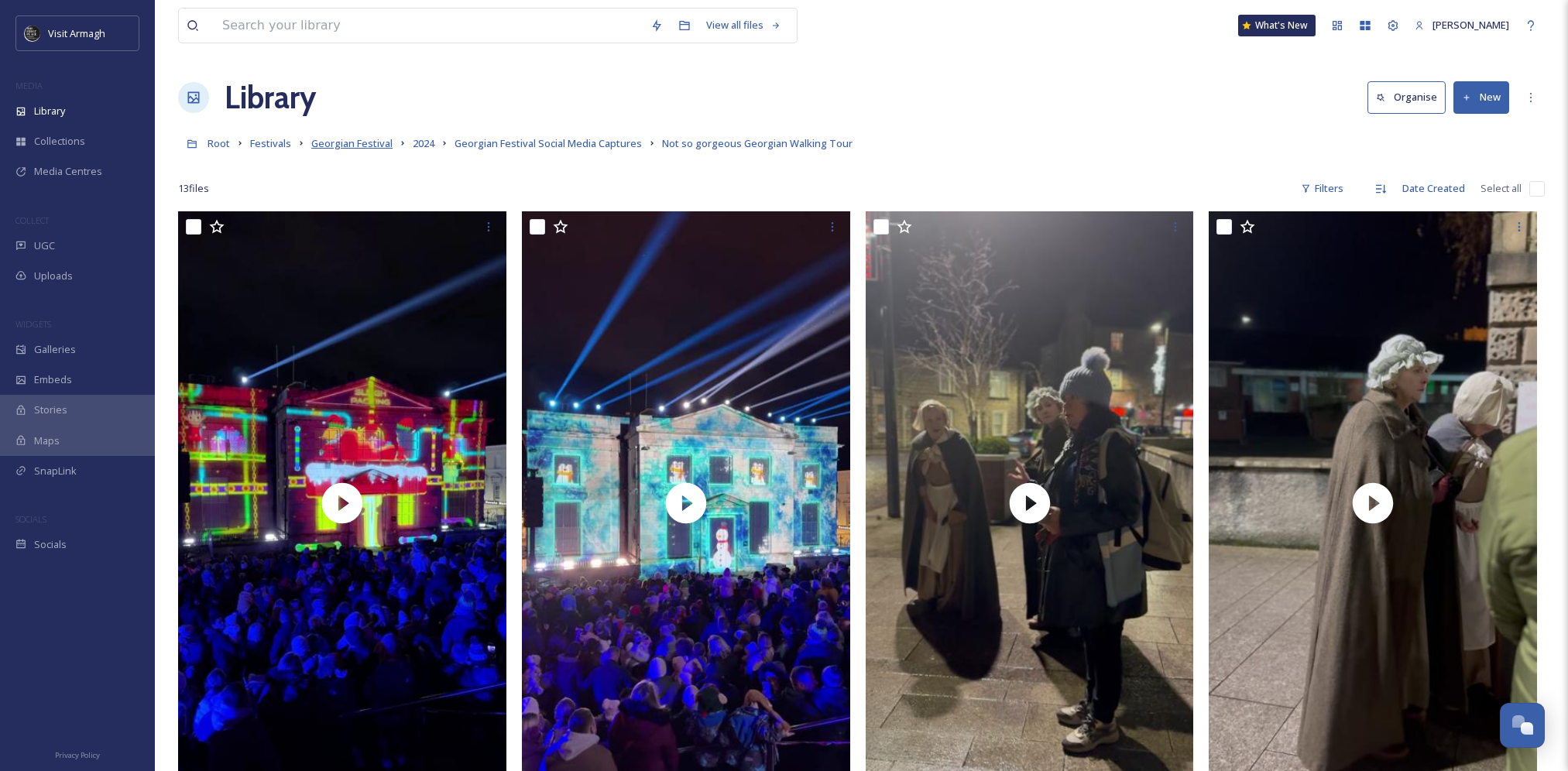
click at [354, 140] on span "Georgian Festival" at bounding box center [351, 143] width 81 height 14
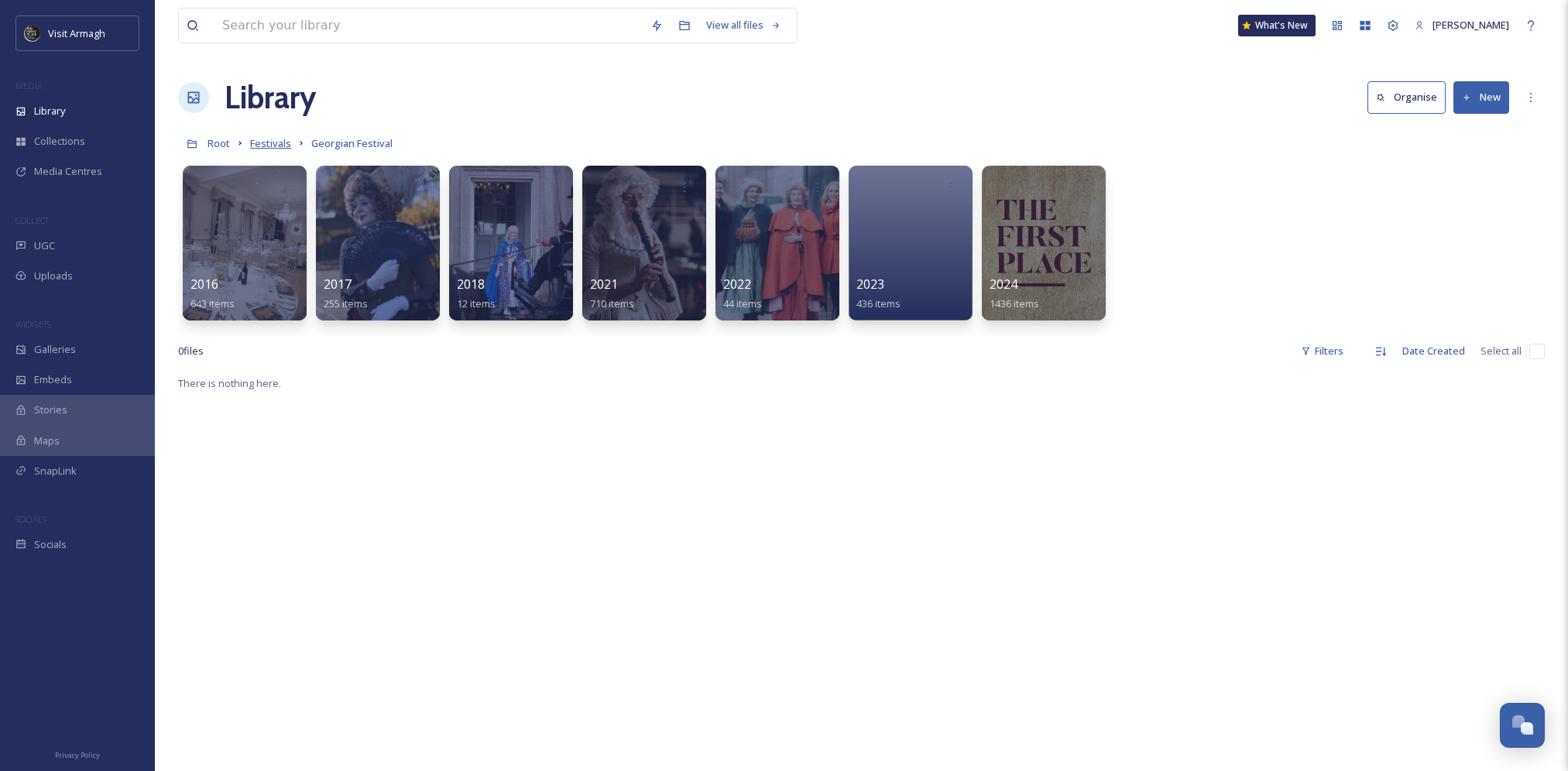
click at [280, 139] on span "Festivals" at bounding box center [270, 143] width 41 height 14
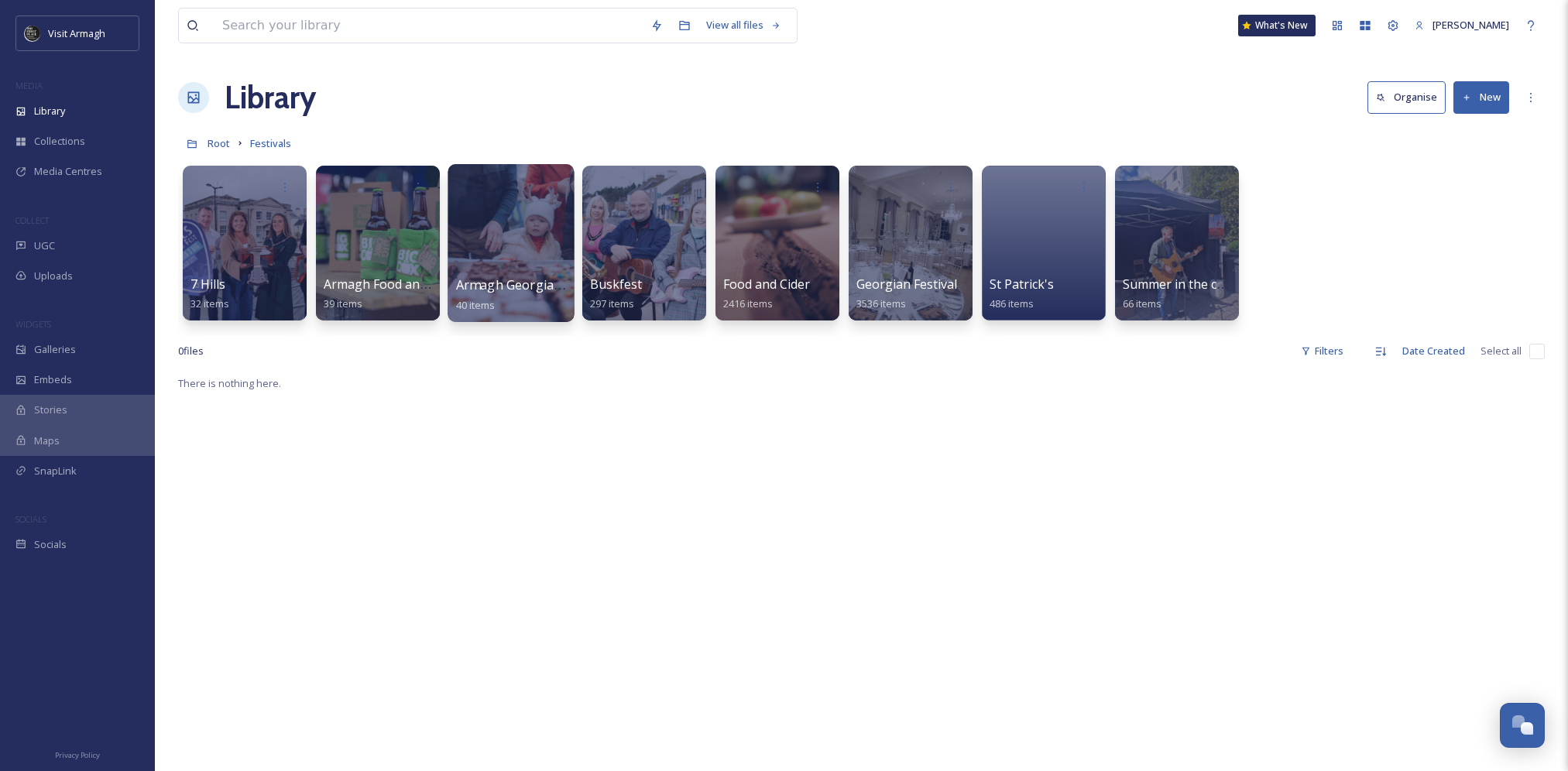
click at [506, 274] on div at bounding box center [510, 243] width 126 height 158
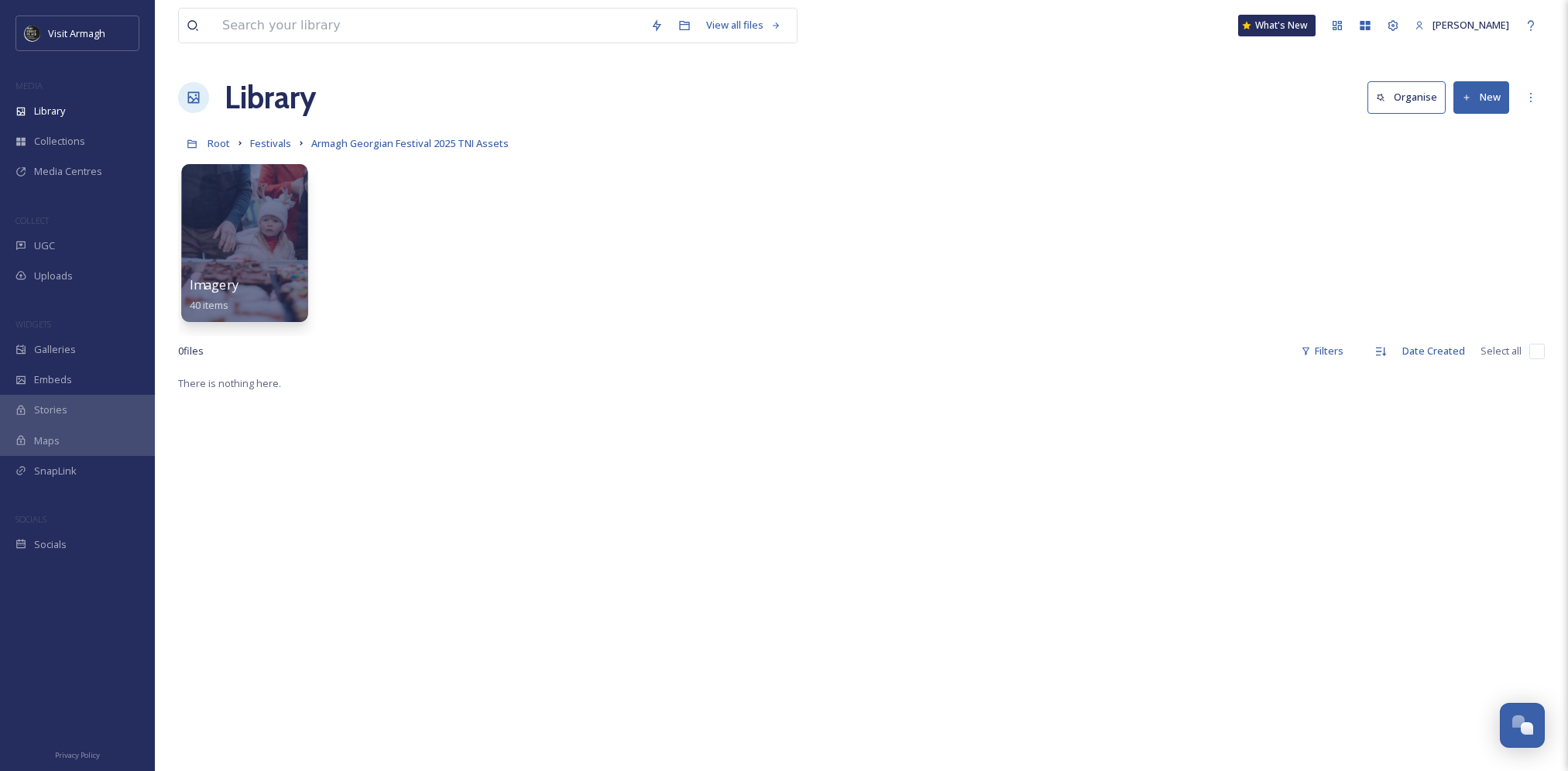
click at [284, 247] on div at bounding box center [244, 243] width 126 height 158
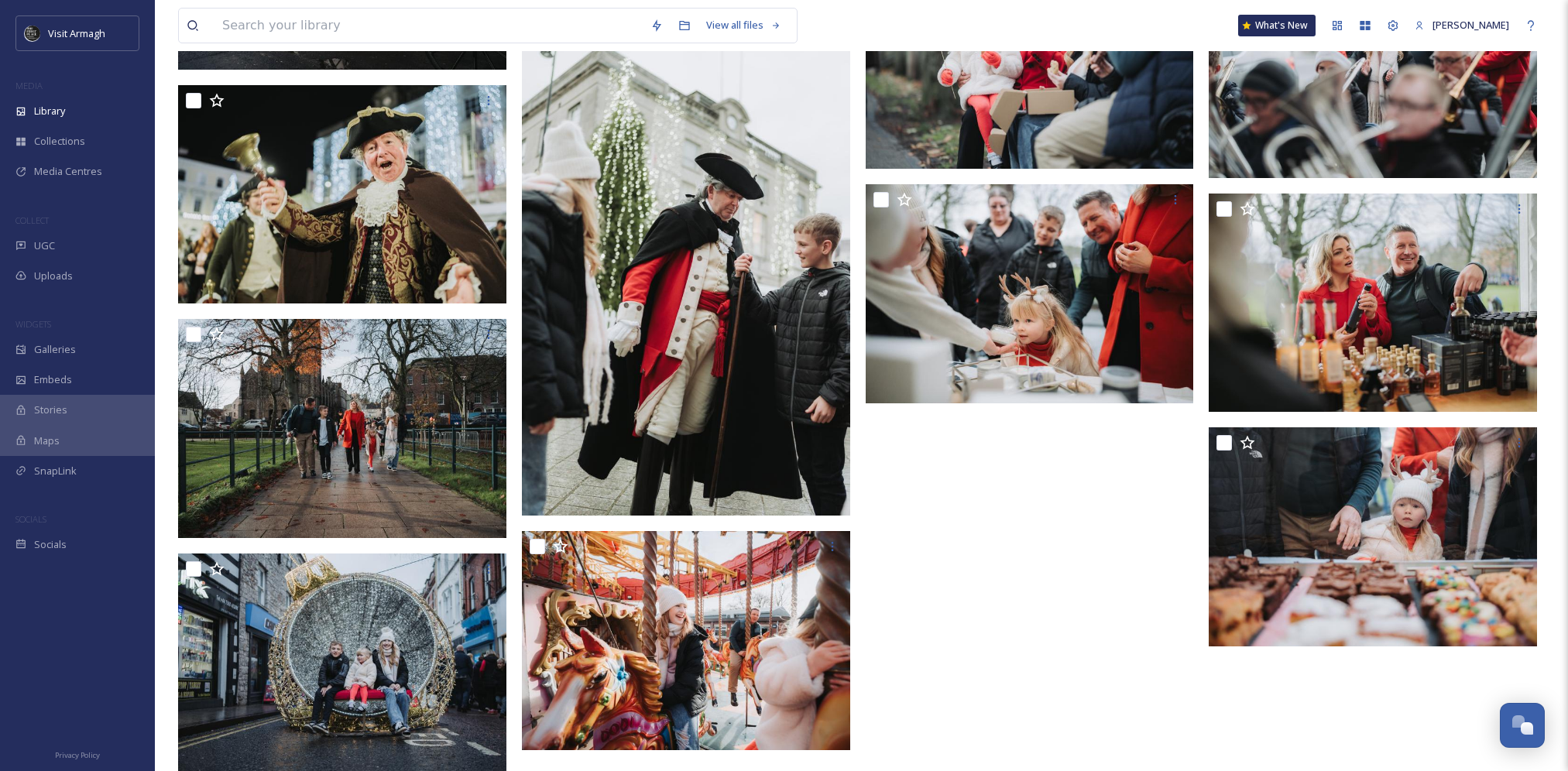
scroll to position [2162, 0]
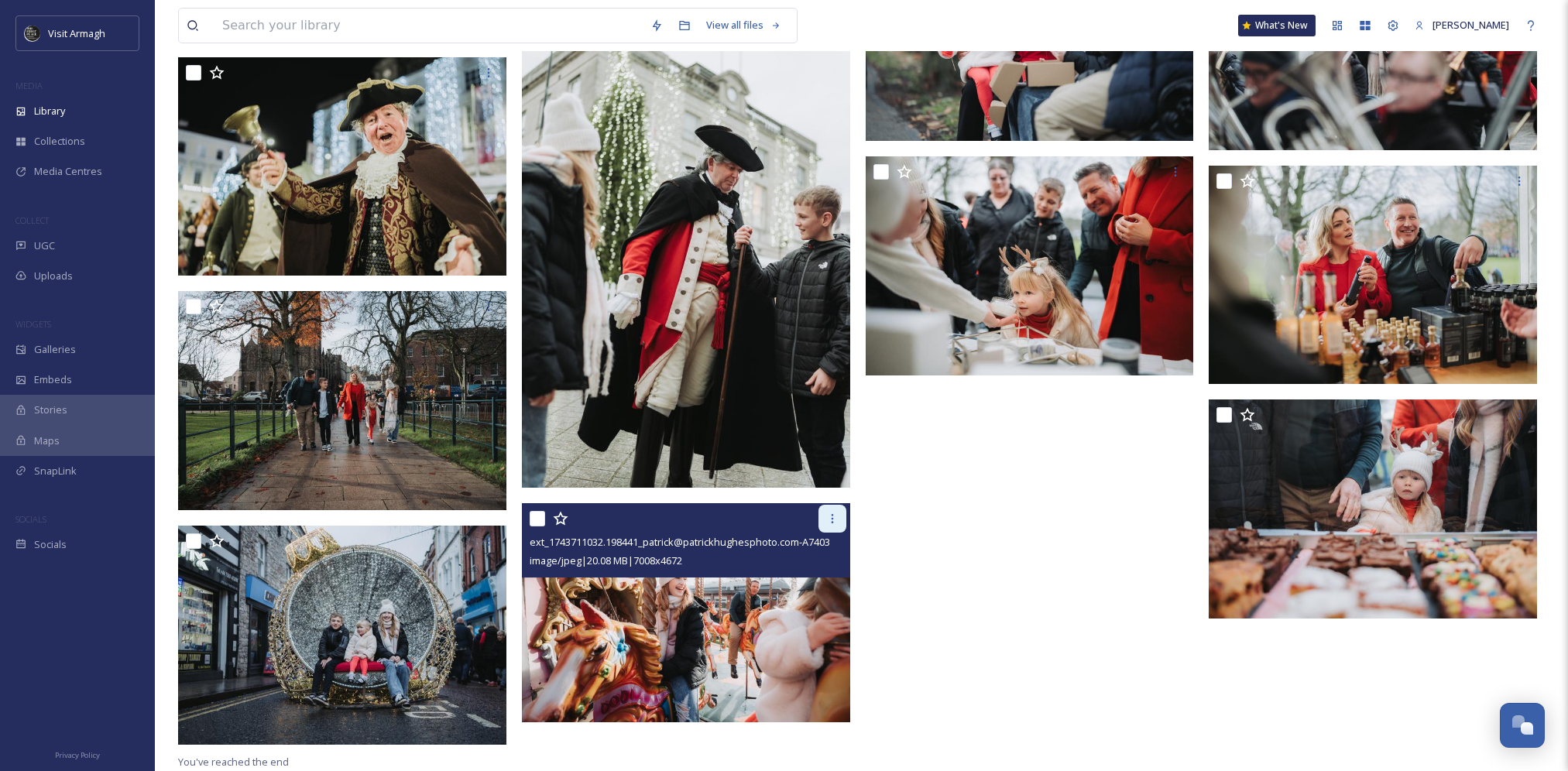
click at [826, 523] on icon at bounding box center [832, 518] width 13 height 13
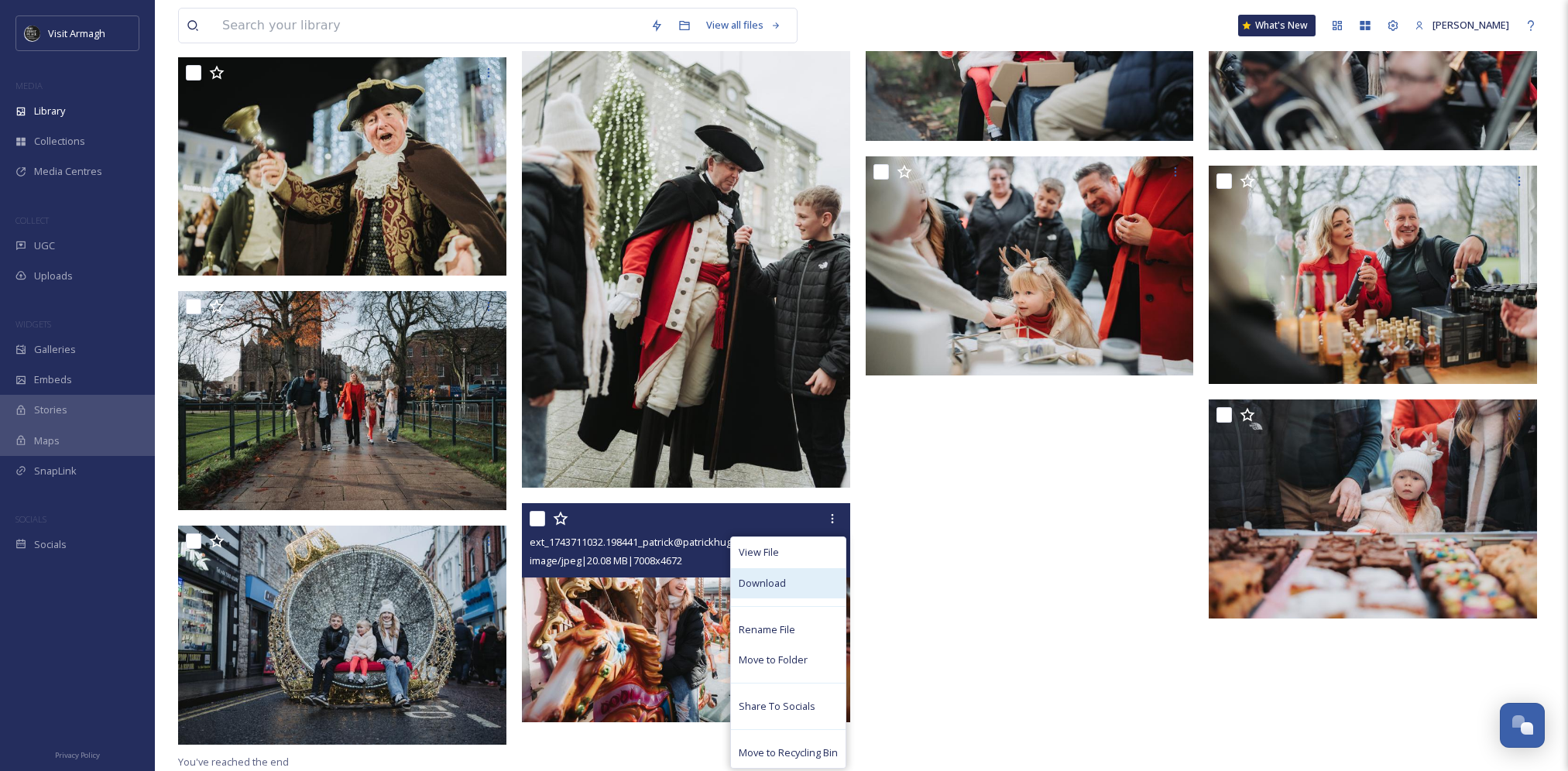
click at [787, 585] on div "Download" at bounding box center [788, 583] width 115 height 30
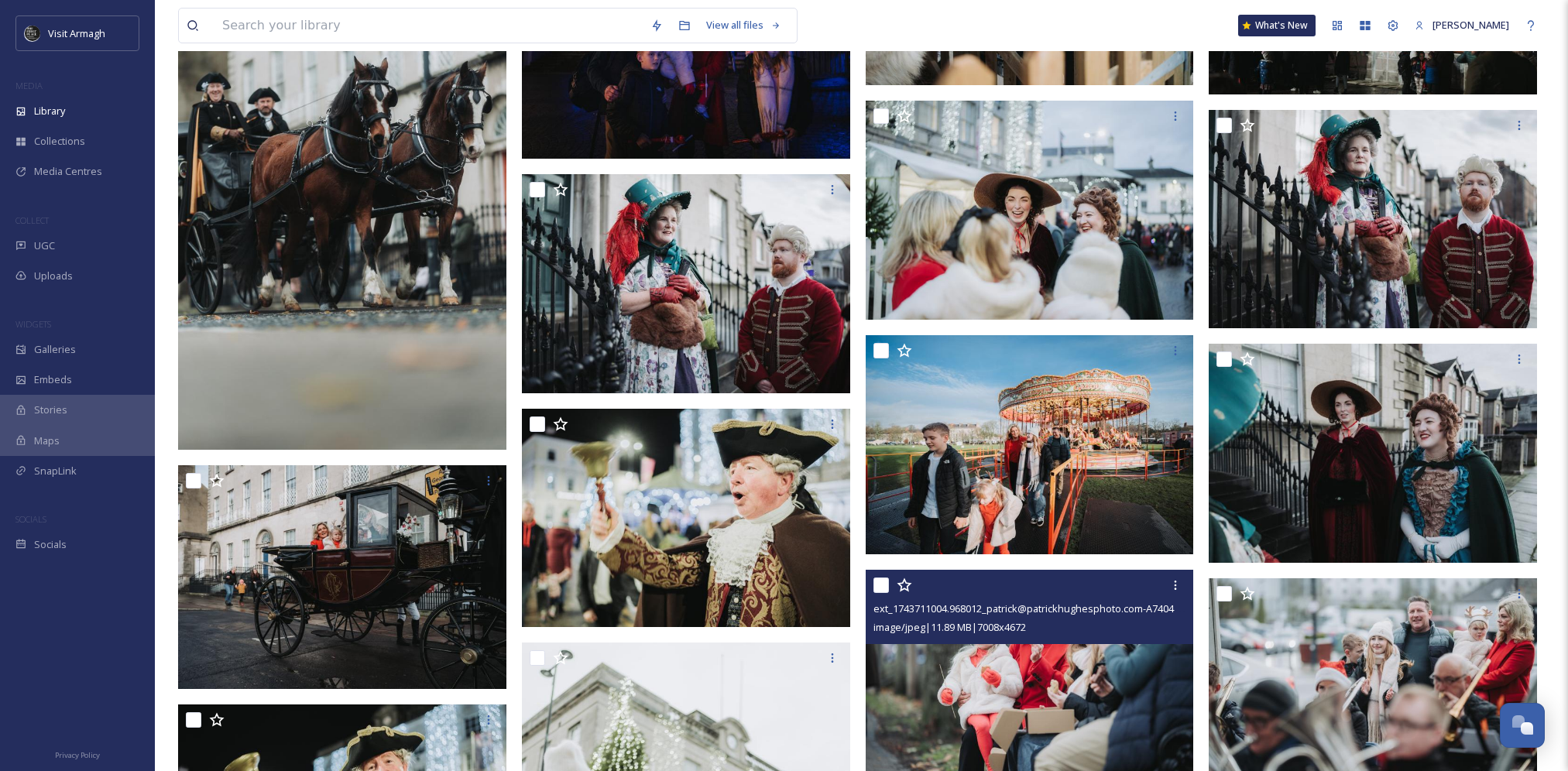
scroll to position [1544, 0]
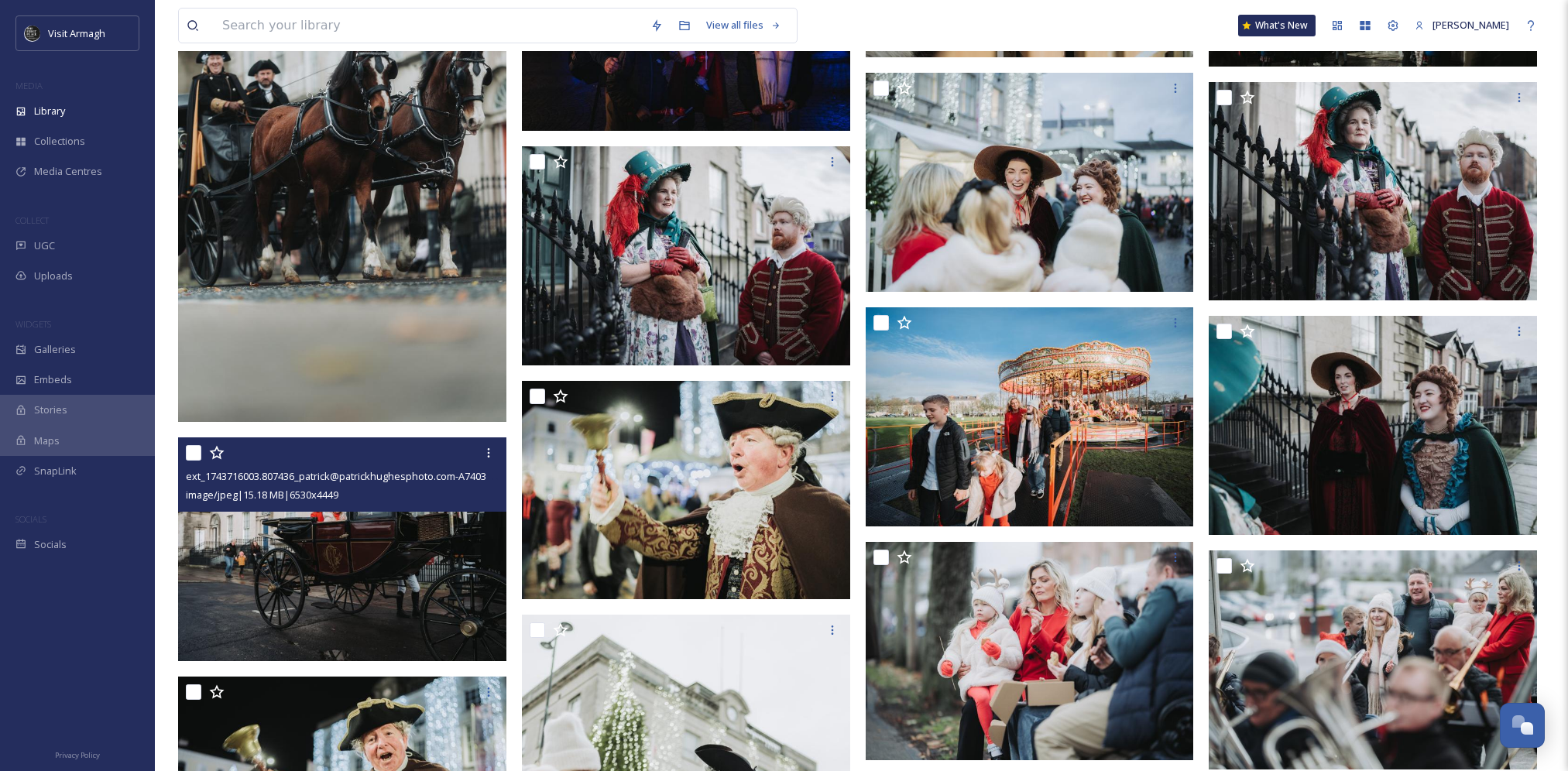
click at [344, 550] on img at bounding box center [342, 549] width 328 height 223
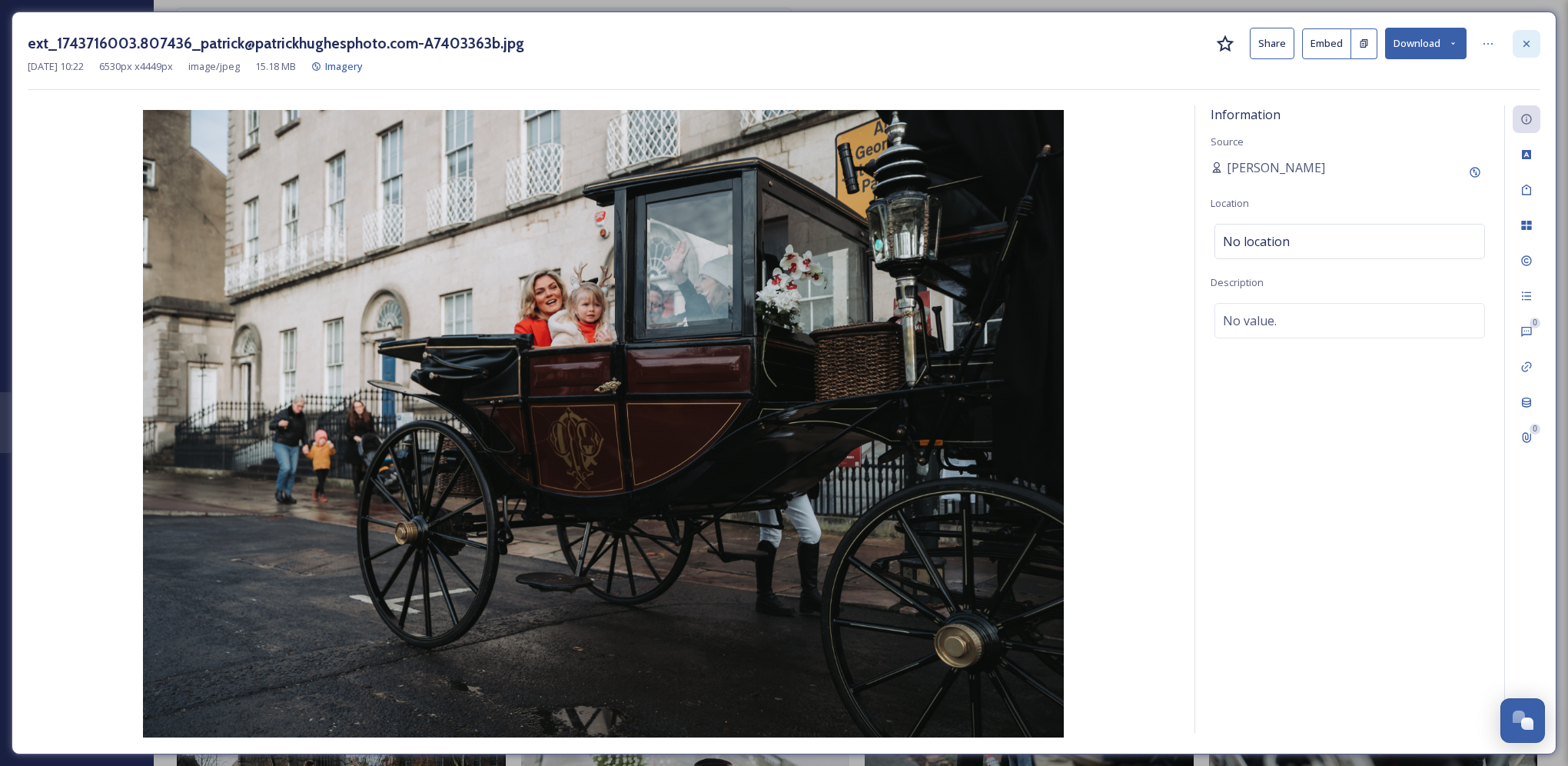
click at [1530, 38] on icon at bounding box center [1526, 43] width 12 height 12
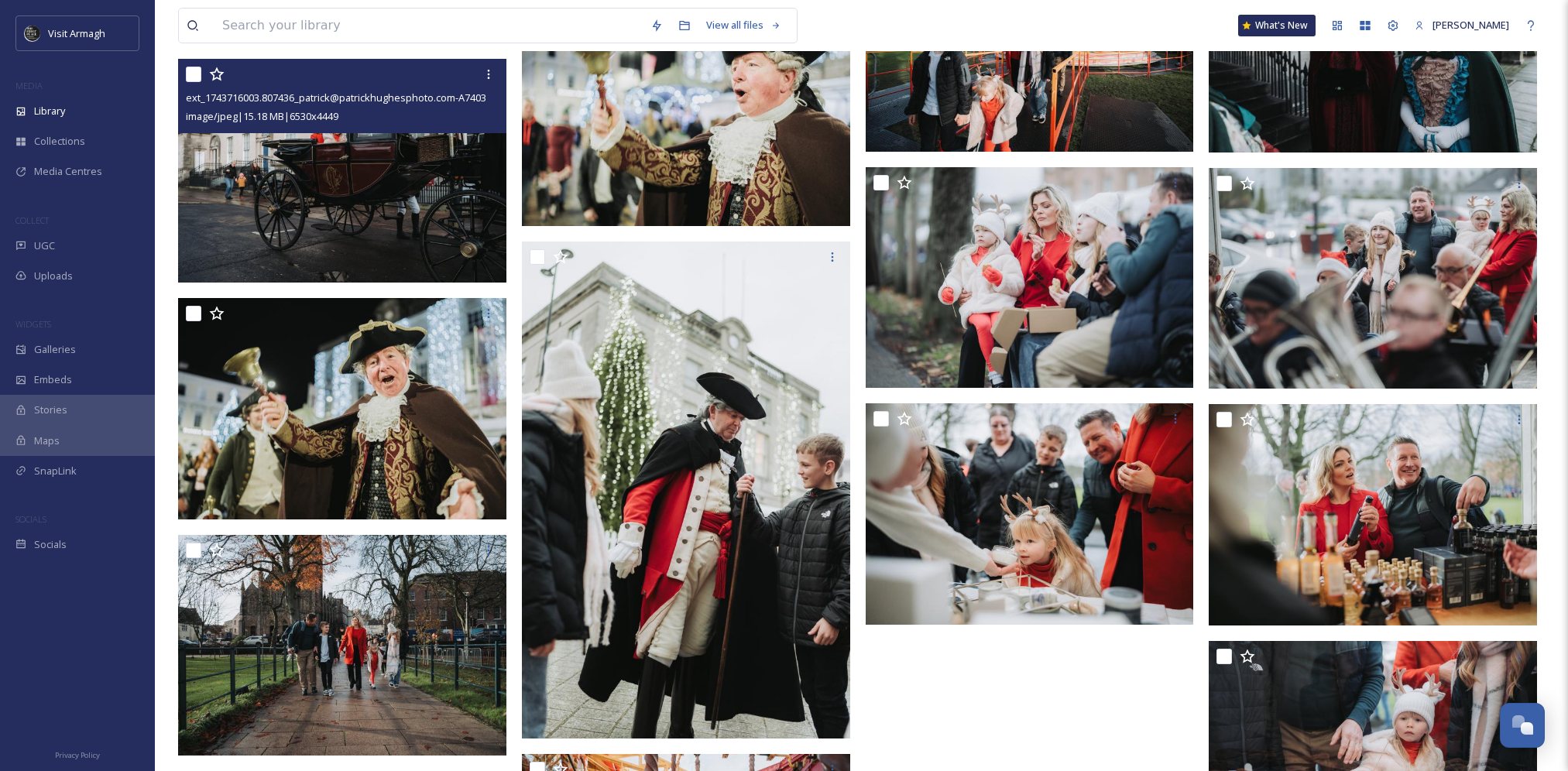
scroll to position [2182, 0]
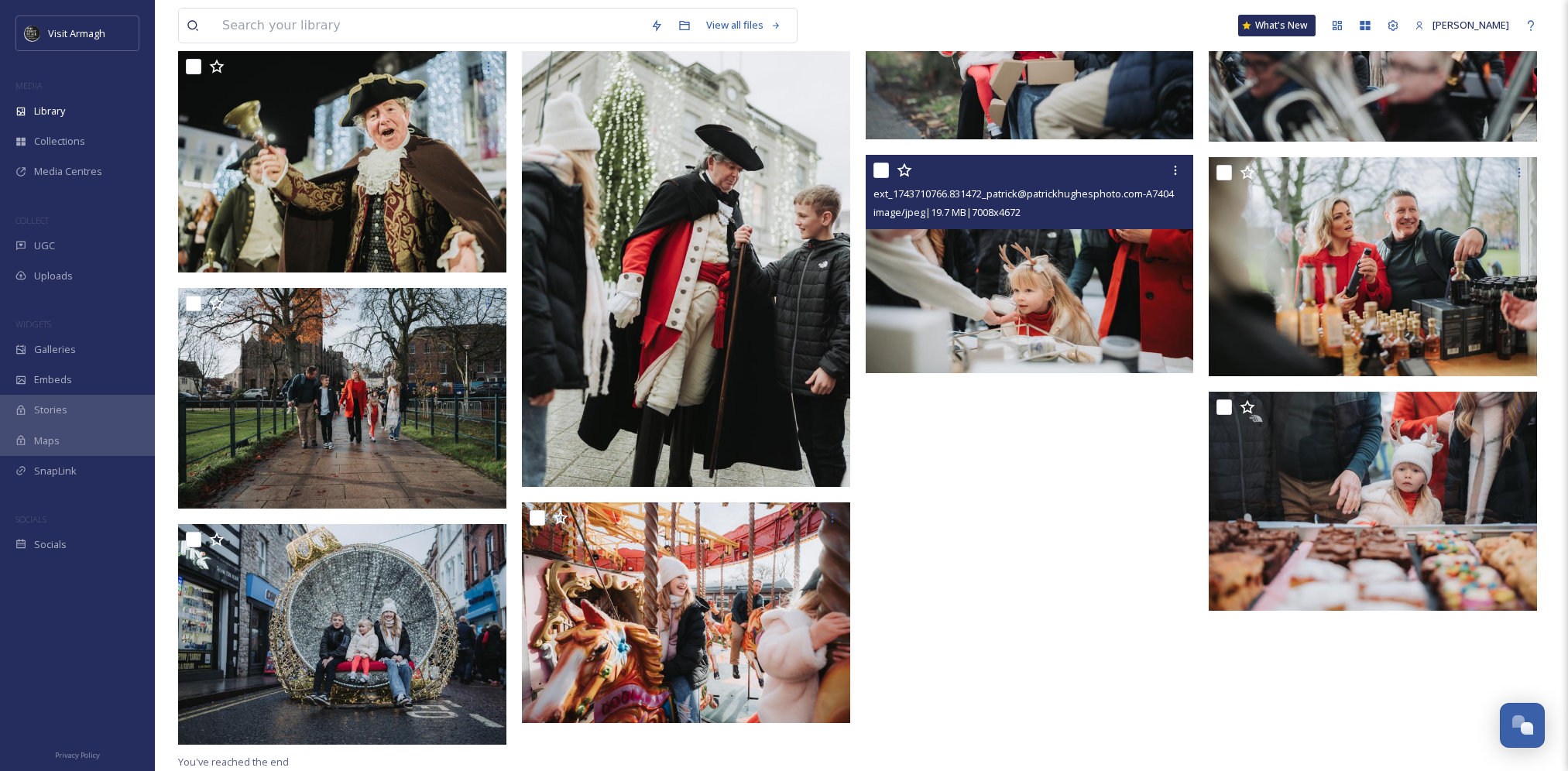
click at [1036, 246] on img at bounding box center [1030, 263] width 328 height 219
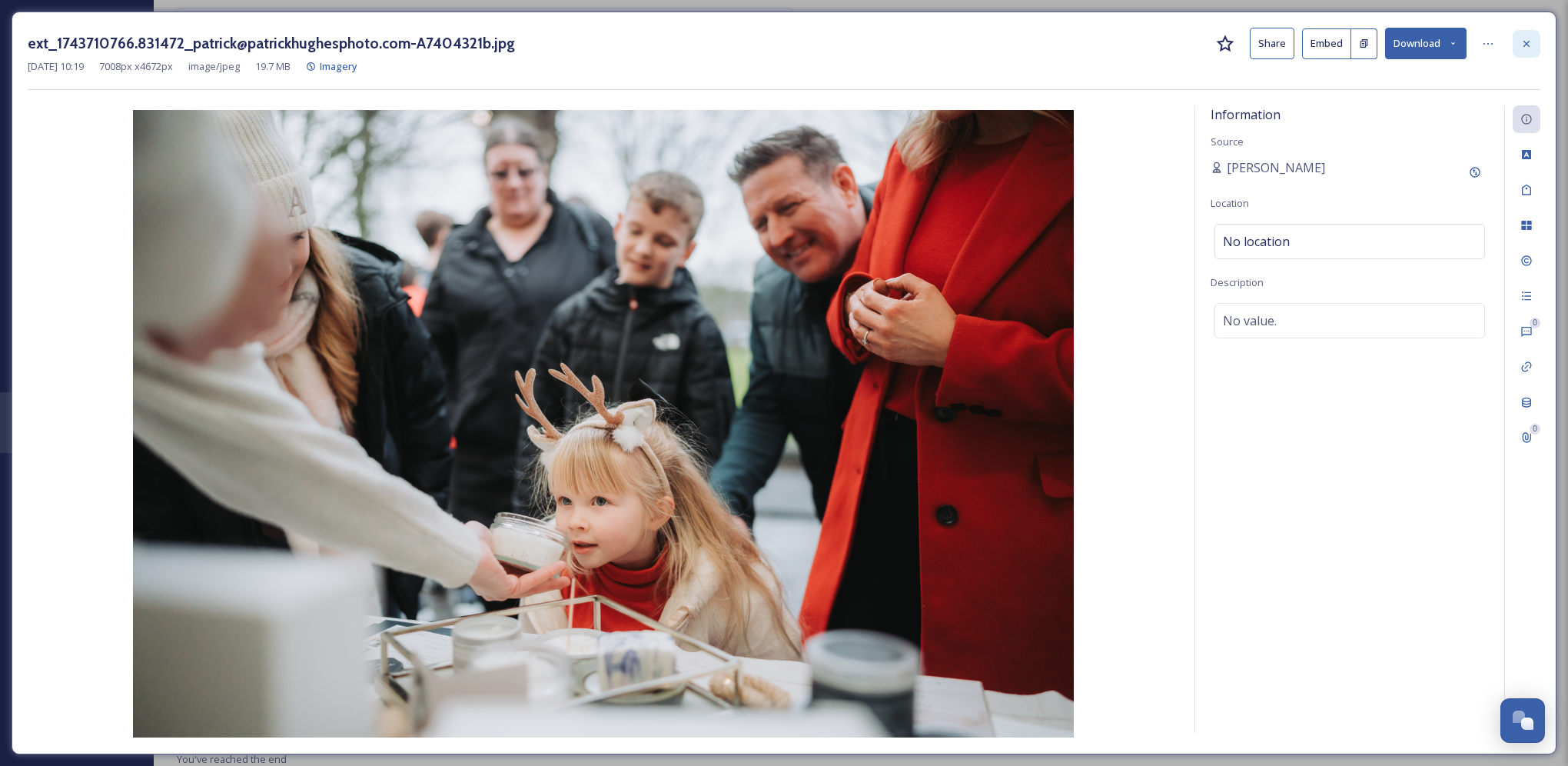
click at [1517, 55] on div at bounding box center [1526, 43] width 27 height 27
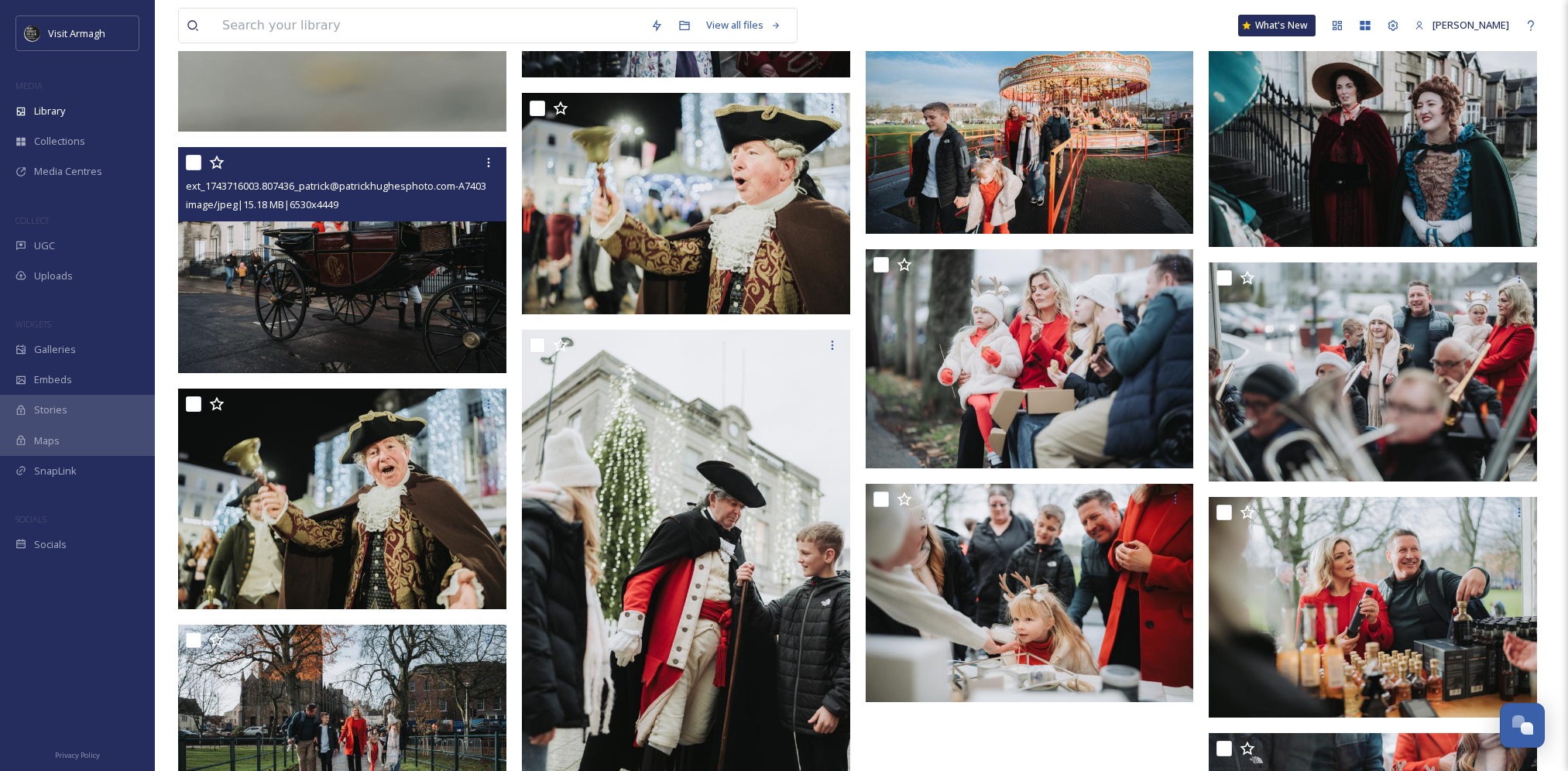
scroll to position [1949, 0]
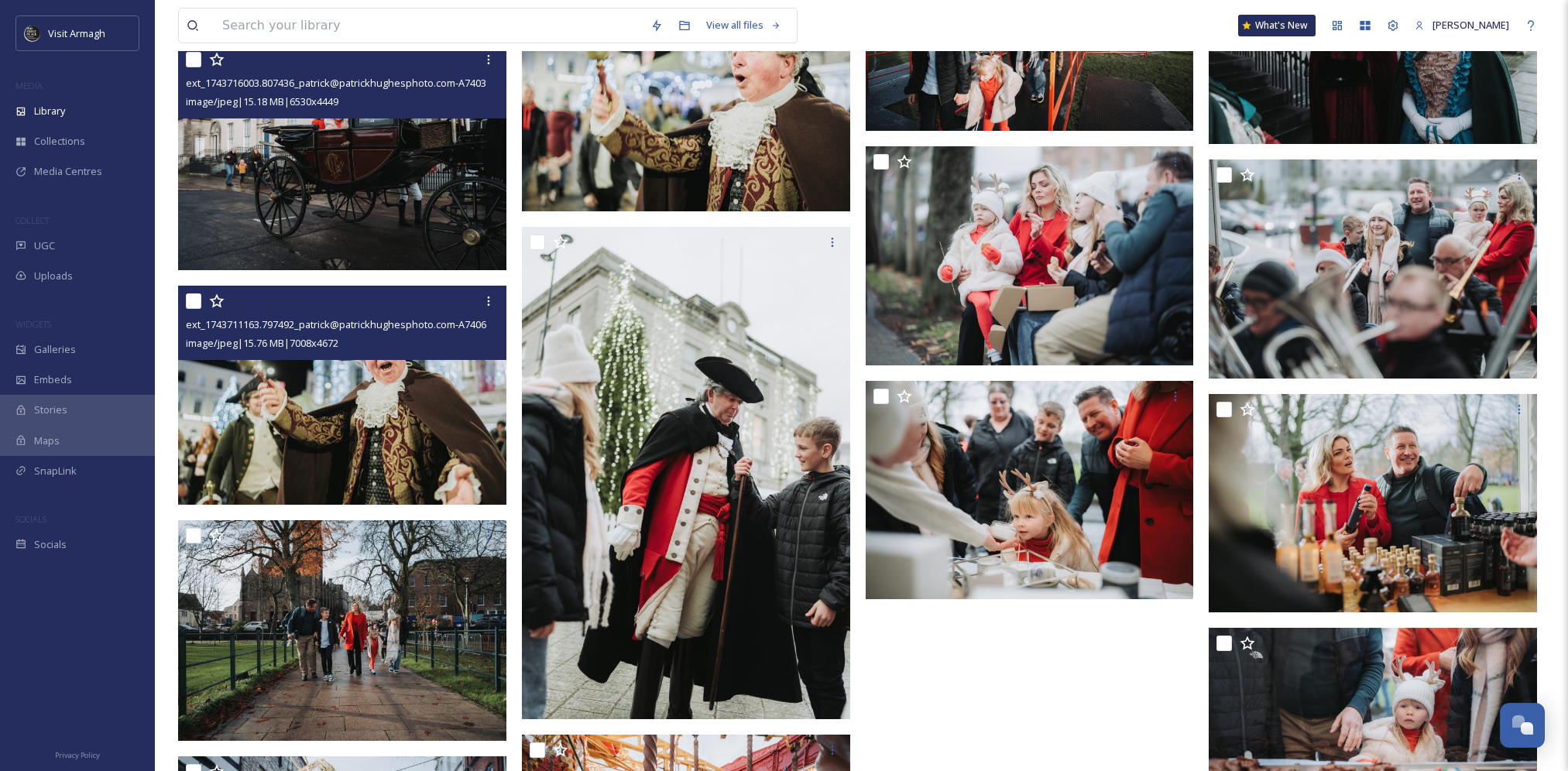
click at [458, 426] on img at bounding box center [342, 395] width 328 height 219
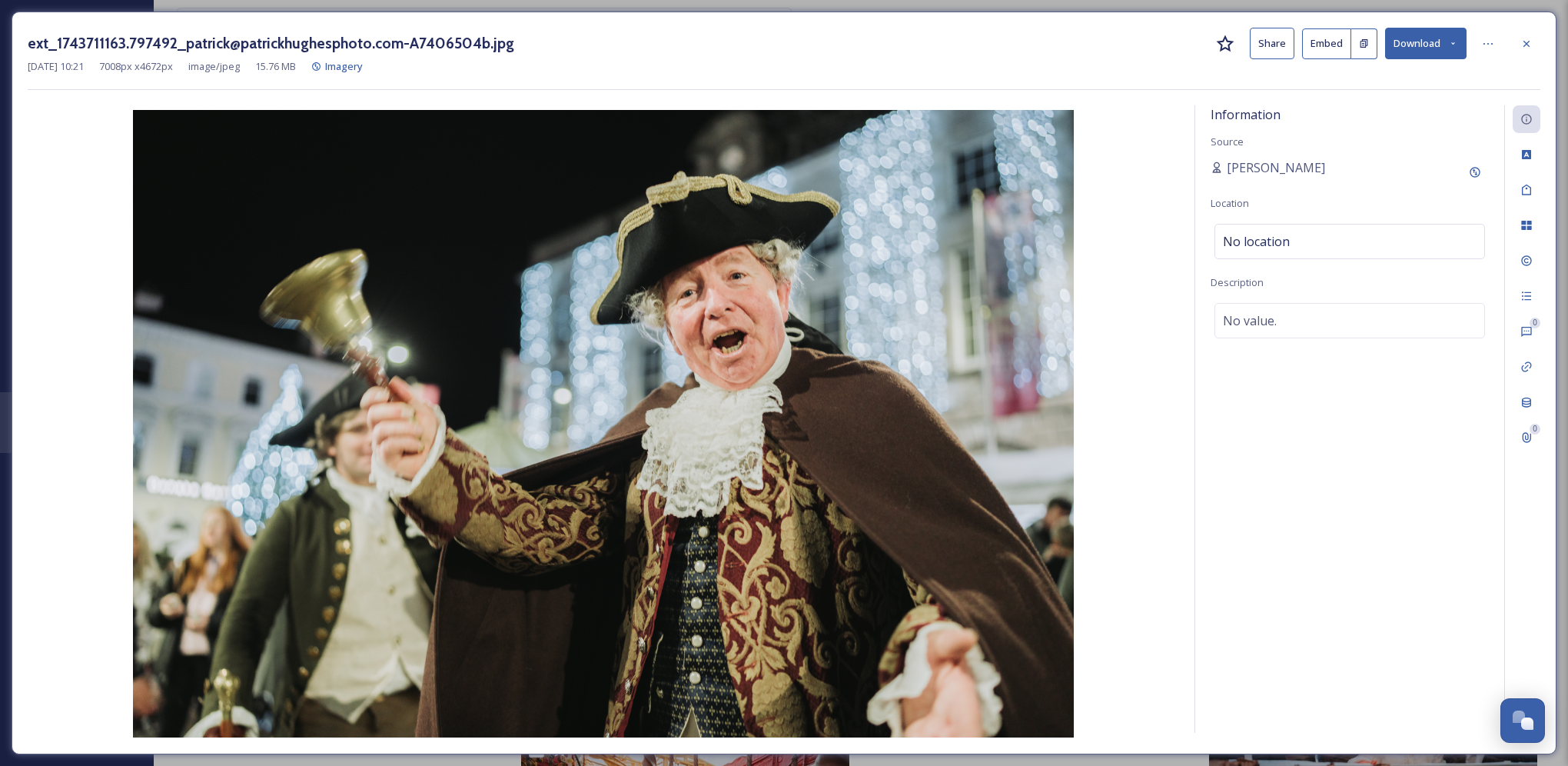
click at [1440, 44] on button "Download" at bounding box center [1425, 43] width 81 height 32
click at [1541, 43] on div "ext_1743711163.797492_patrick@patrickhughesphoto.com-A7406504b.jpg Share Embed …" at bounding box center [784, 383] width 1545 height 743
click at [1536, 43] on div at bounding box center [1526, 43] width 27 height 27
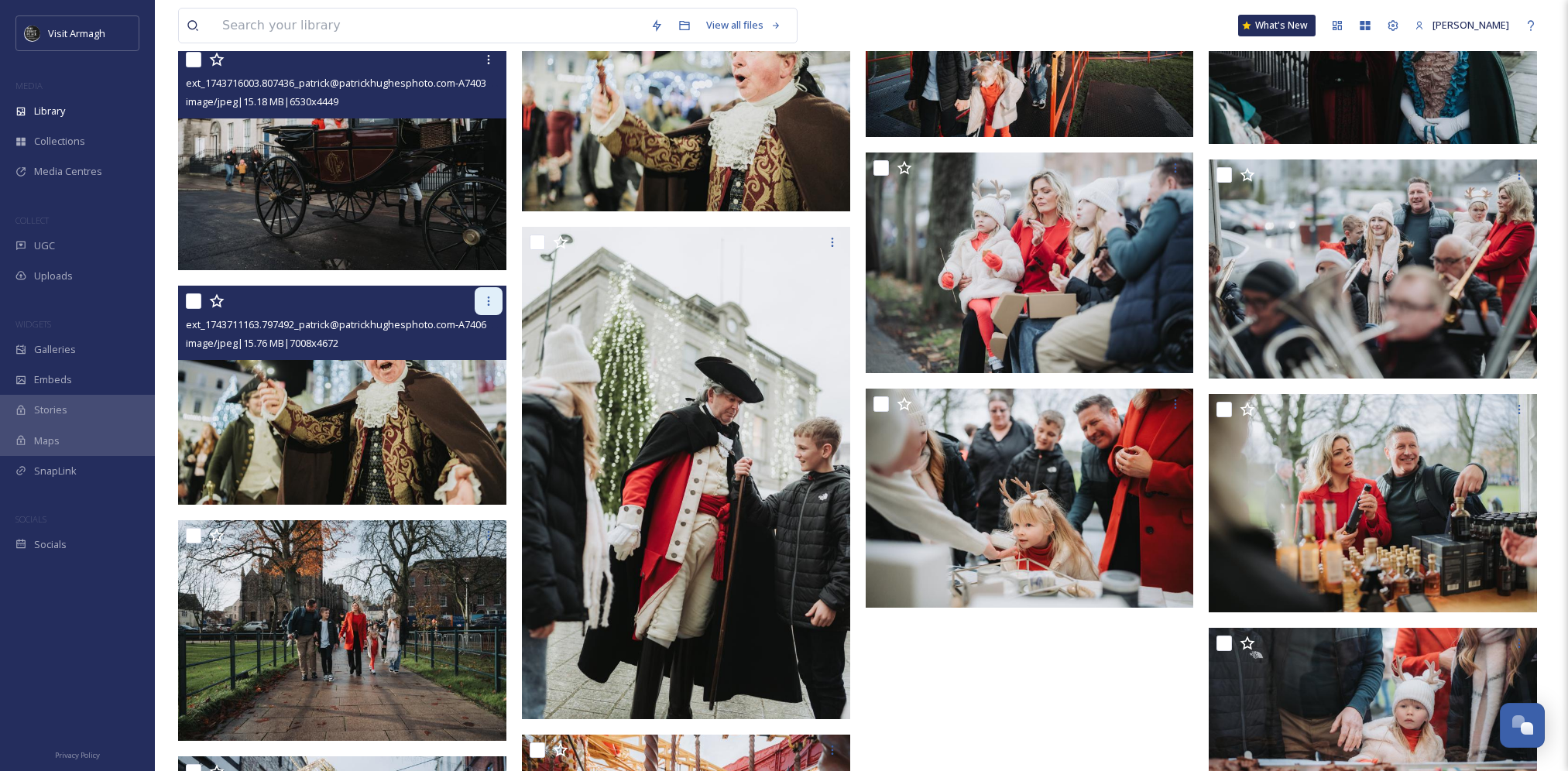
click at [482, 289] on div at bounding box center [488, 300] width 28 height 28
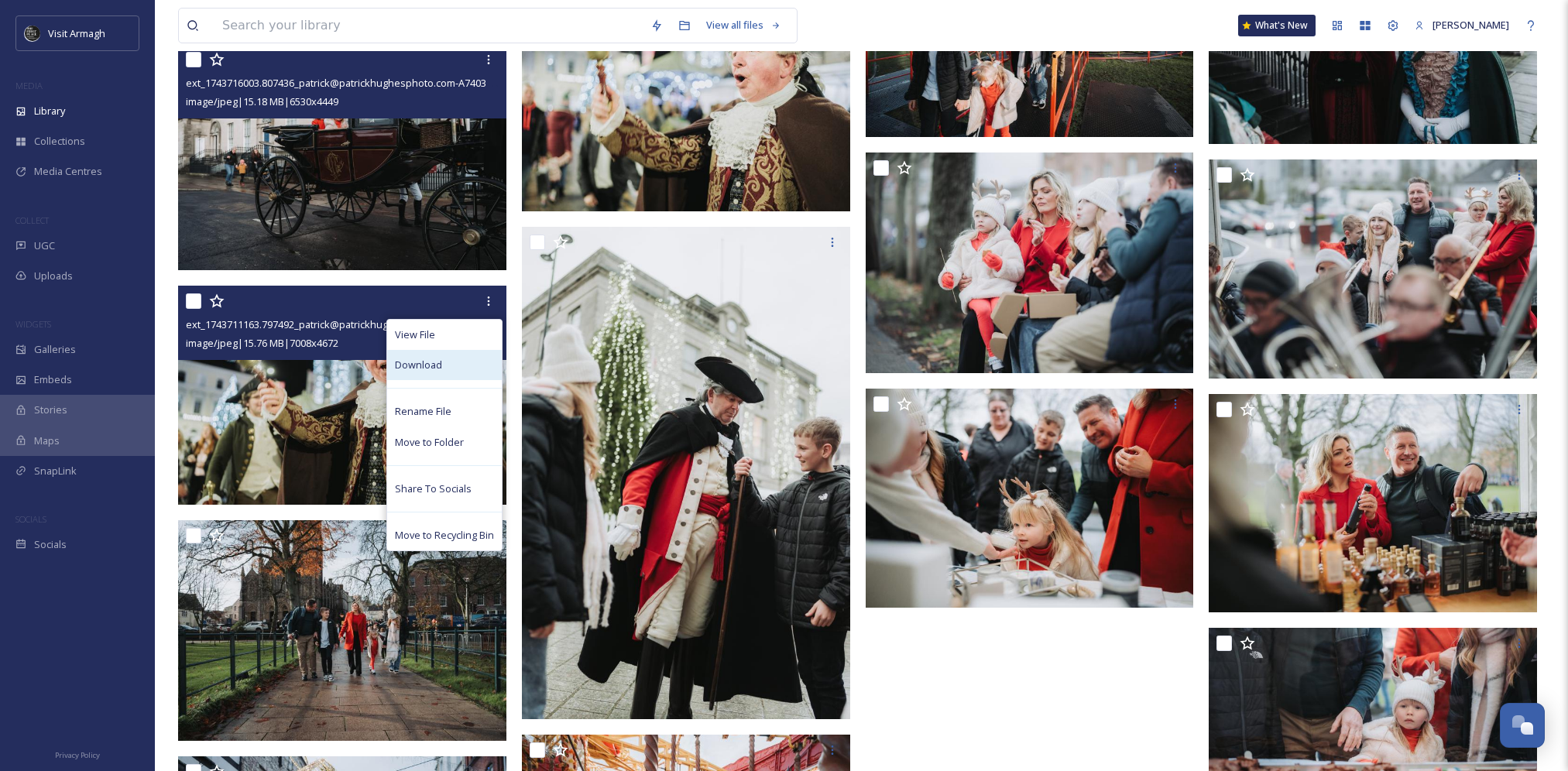
click at [454, 350] on div "Download" at bounding box center [444, 365] width 115 height 30
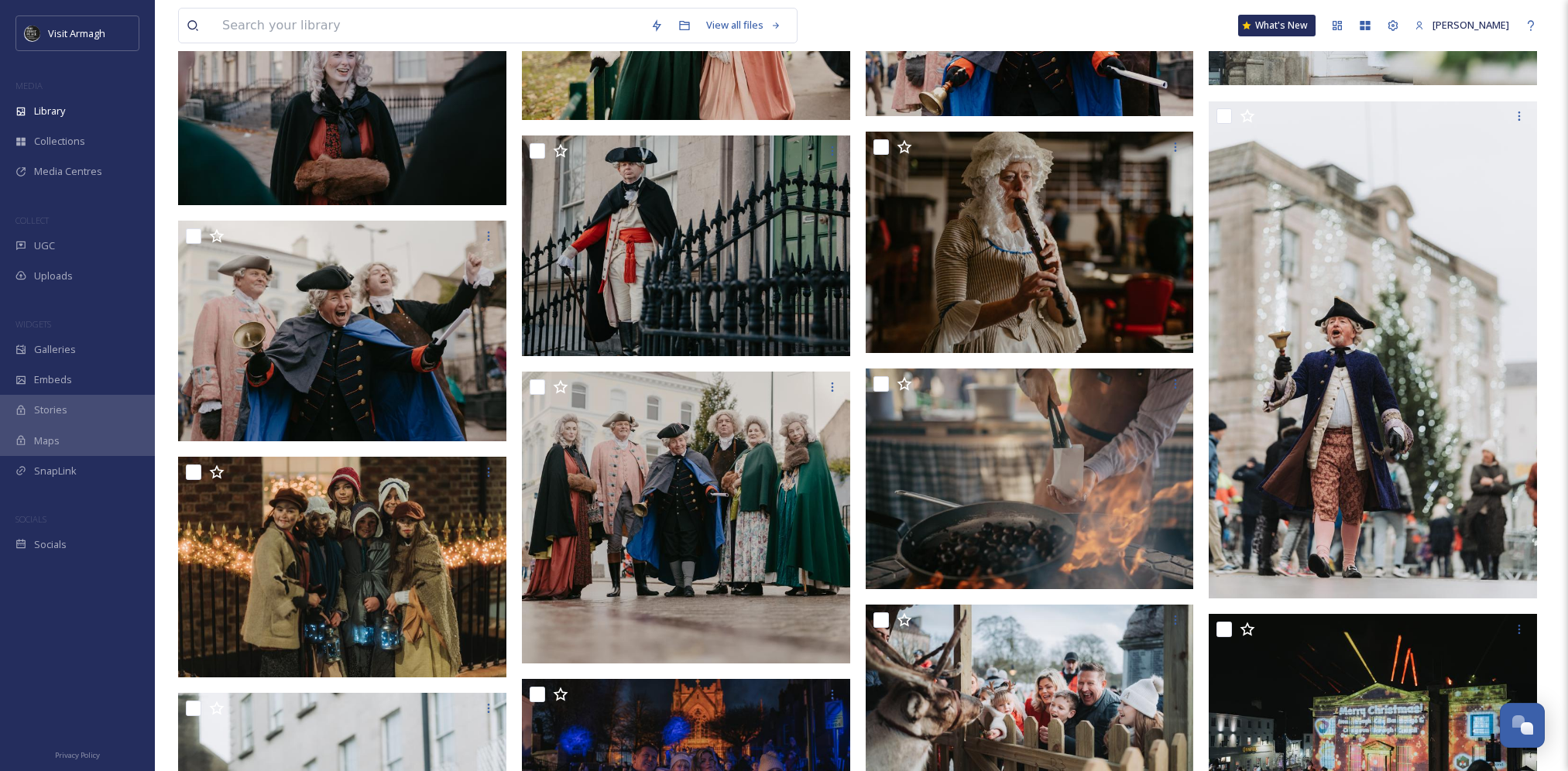
scroll to position [711, 0]
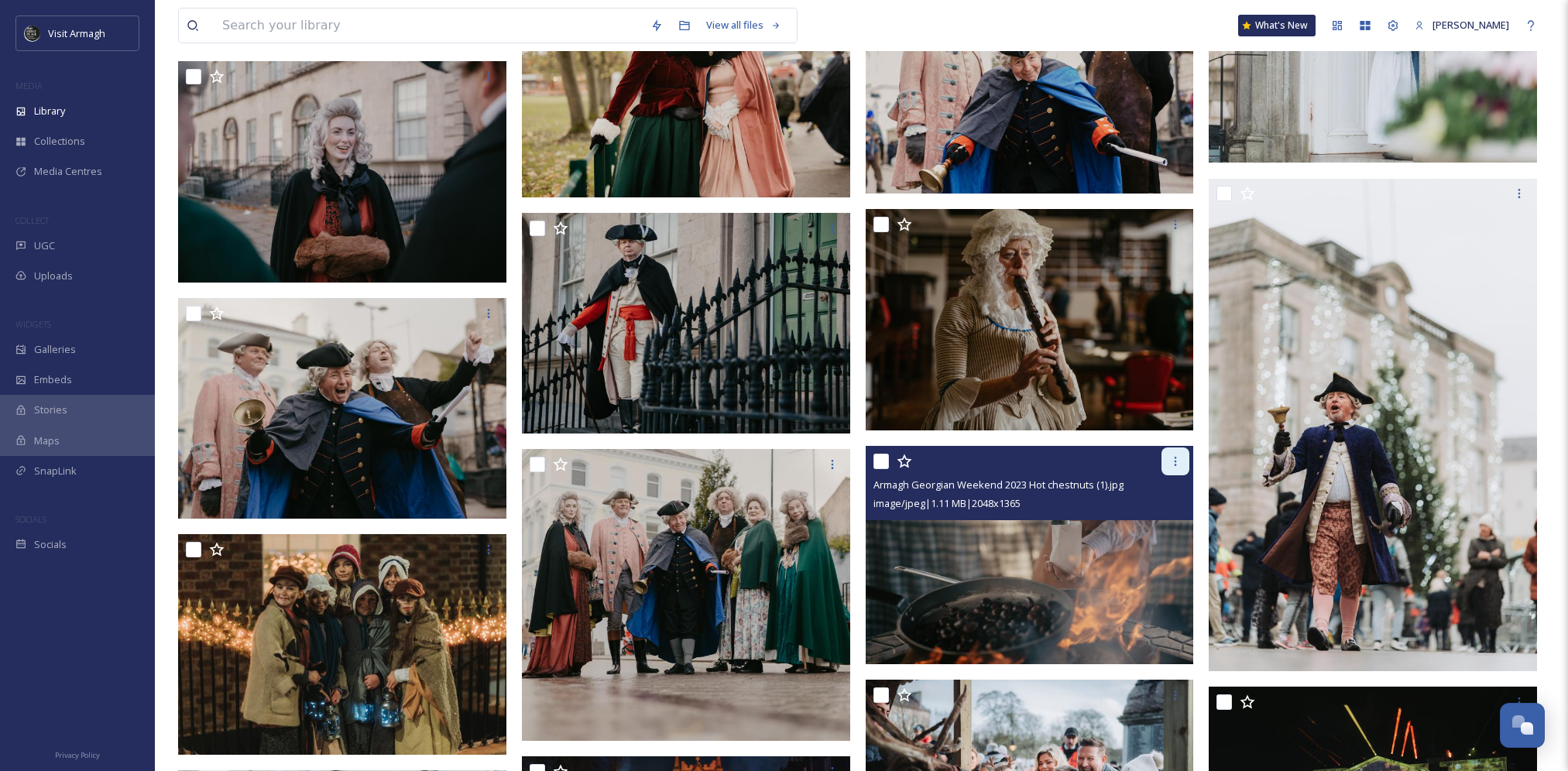
click at [1181, 461] on icon at bounding box center [1175, 461] width 13 height 13
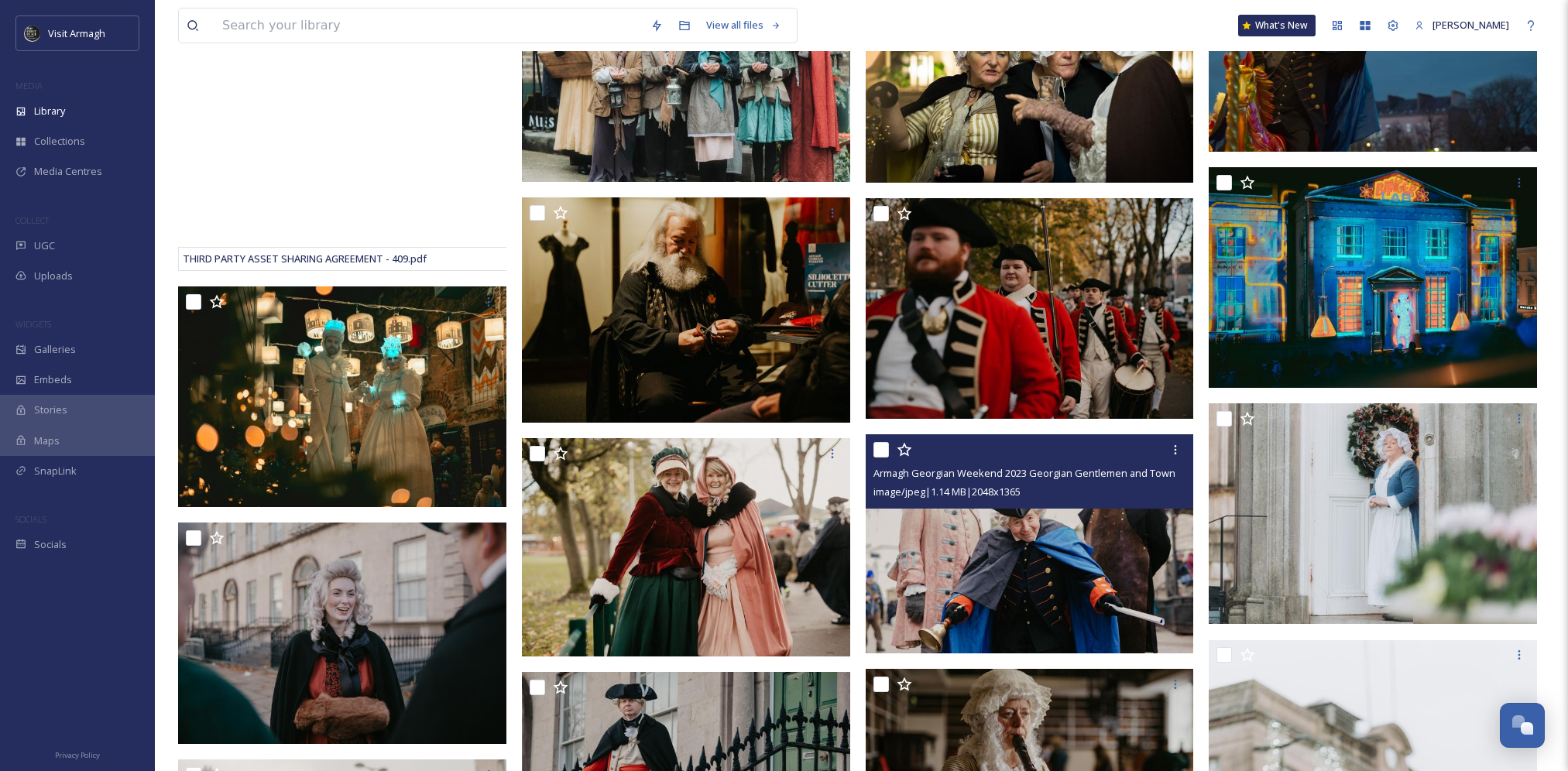
scroll to position [170, 0]
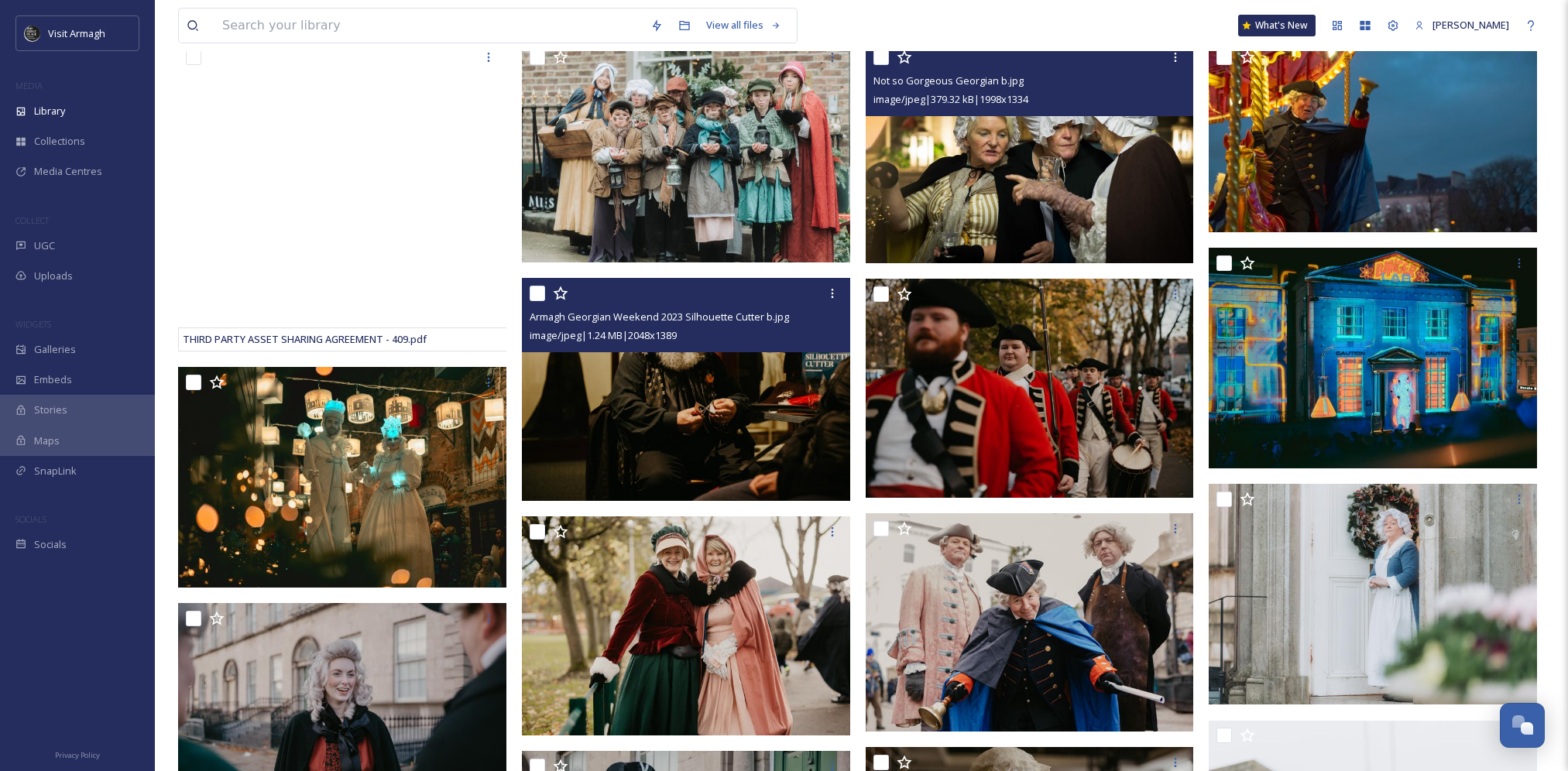
click at [645, 350] on div "Armagh Georgian Weekend 2023 Silhouette Cutter b.jpg image/jpeg | 1.24 MB | 204…" at bounding box center [686, 314] width 328 height 74
click at [628, 435] on img at bounding box center [686, 389] width 328 height 222
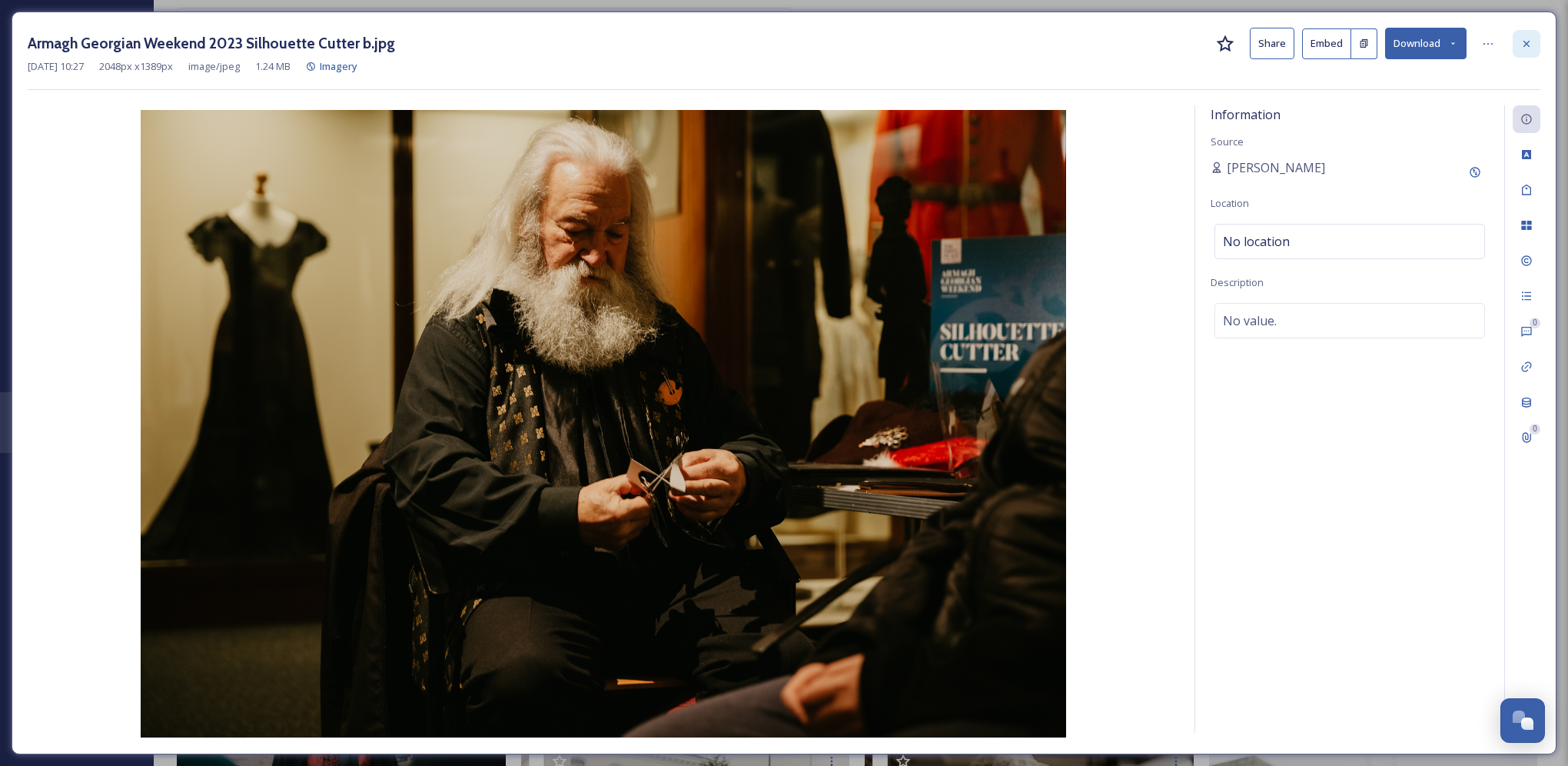
click at [1525, 41] on icon at bounding box center [1526, 43] width 12 height 12
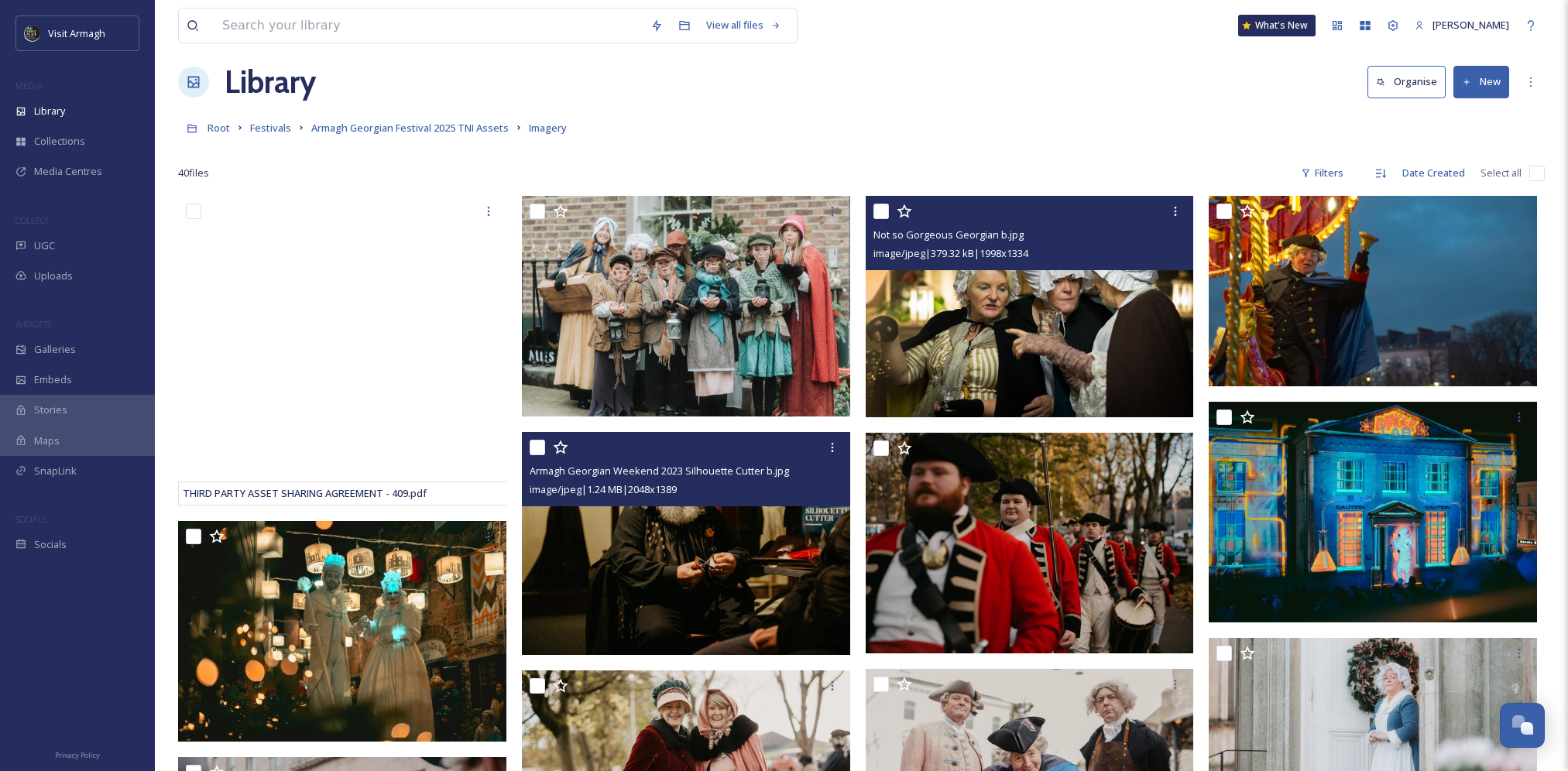
scroll to position [15, 0]
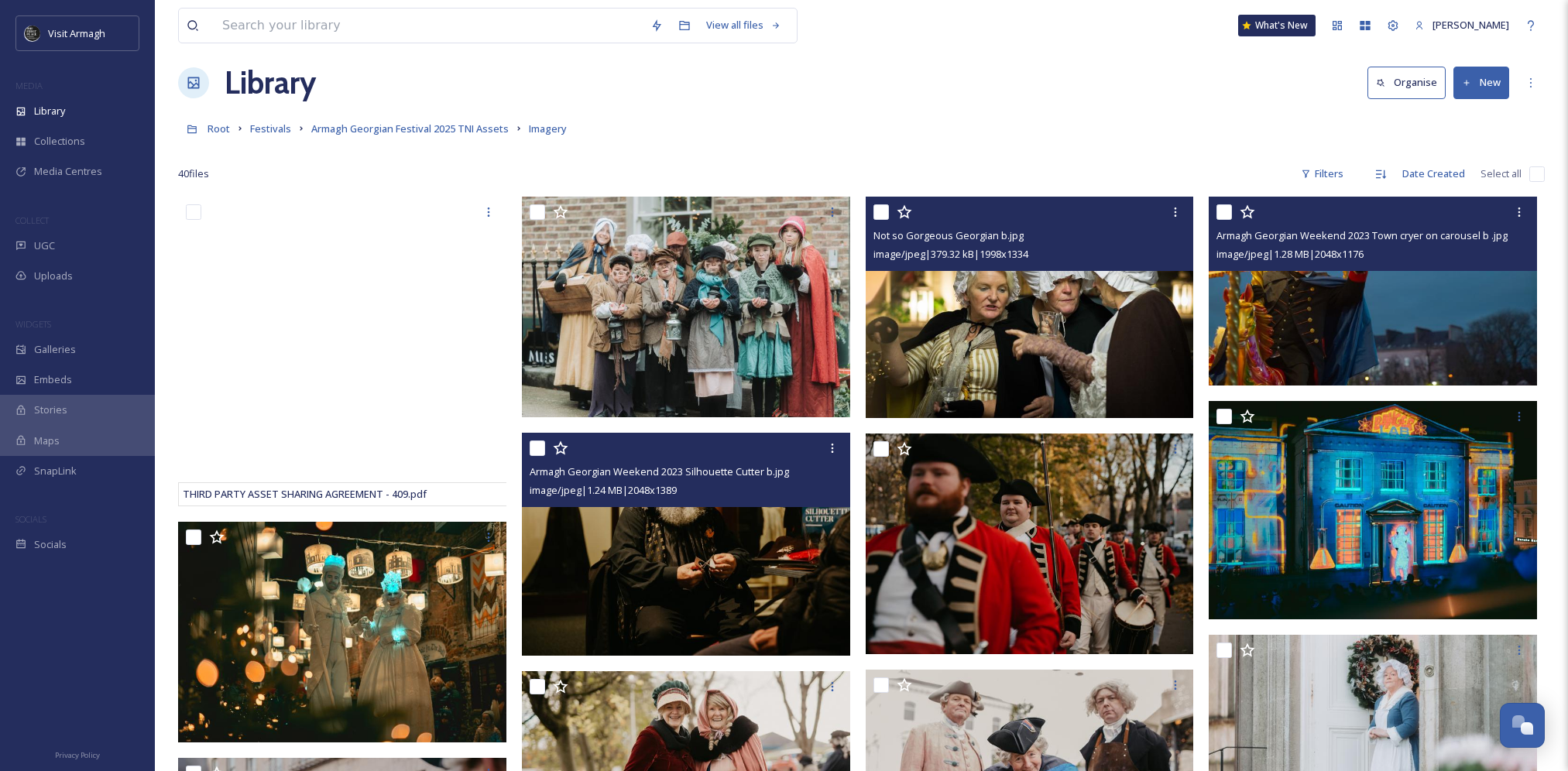
click at [1367, 318] on img at bounding box center [1372, 290] width 328 height 188
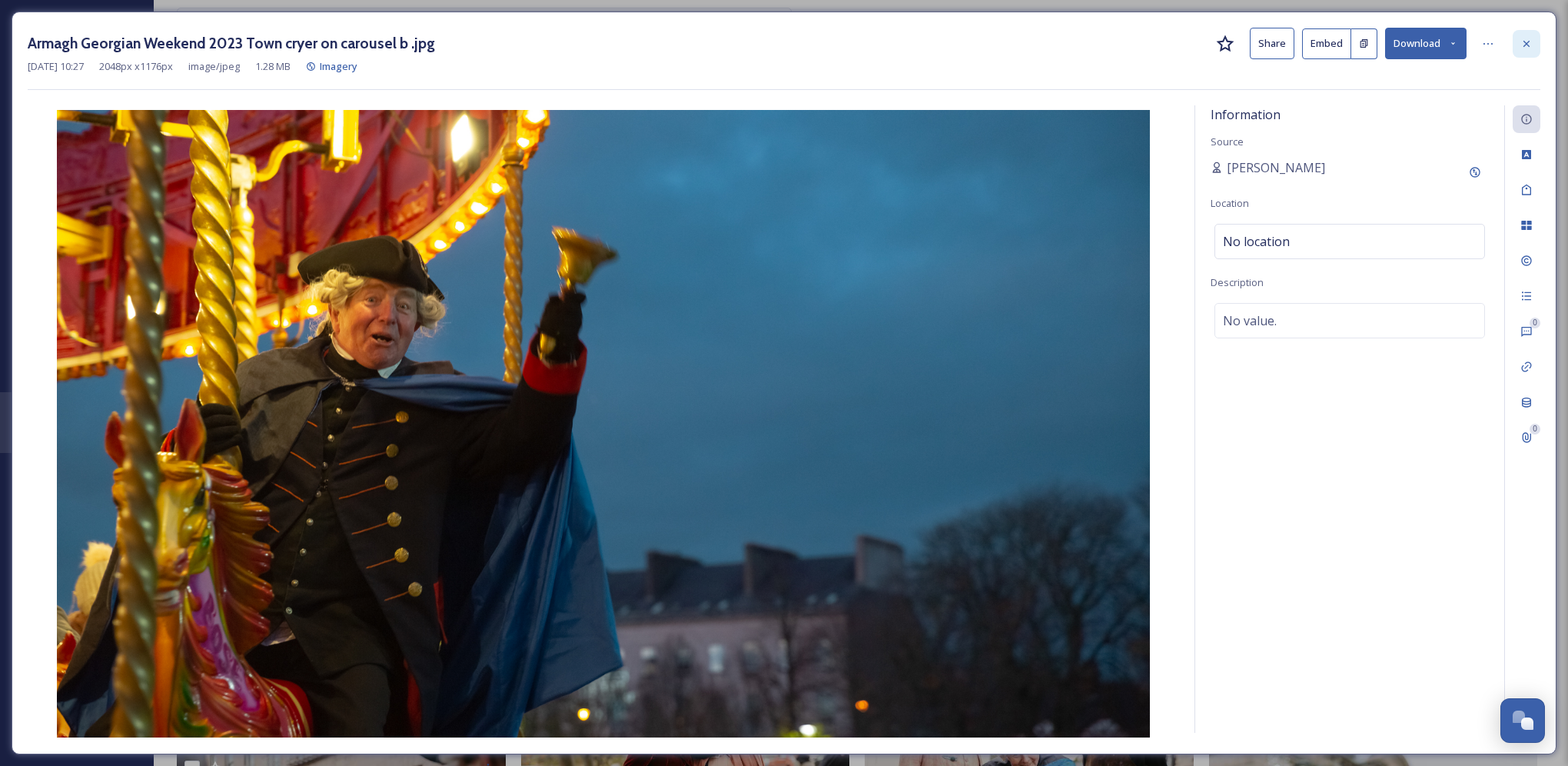
click at [1523, 56] on div at bounding box center [1526, 43] width 27 height 27
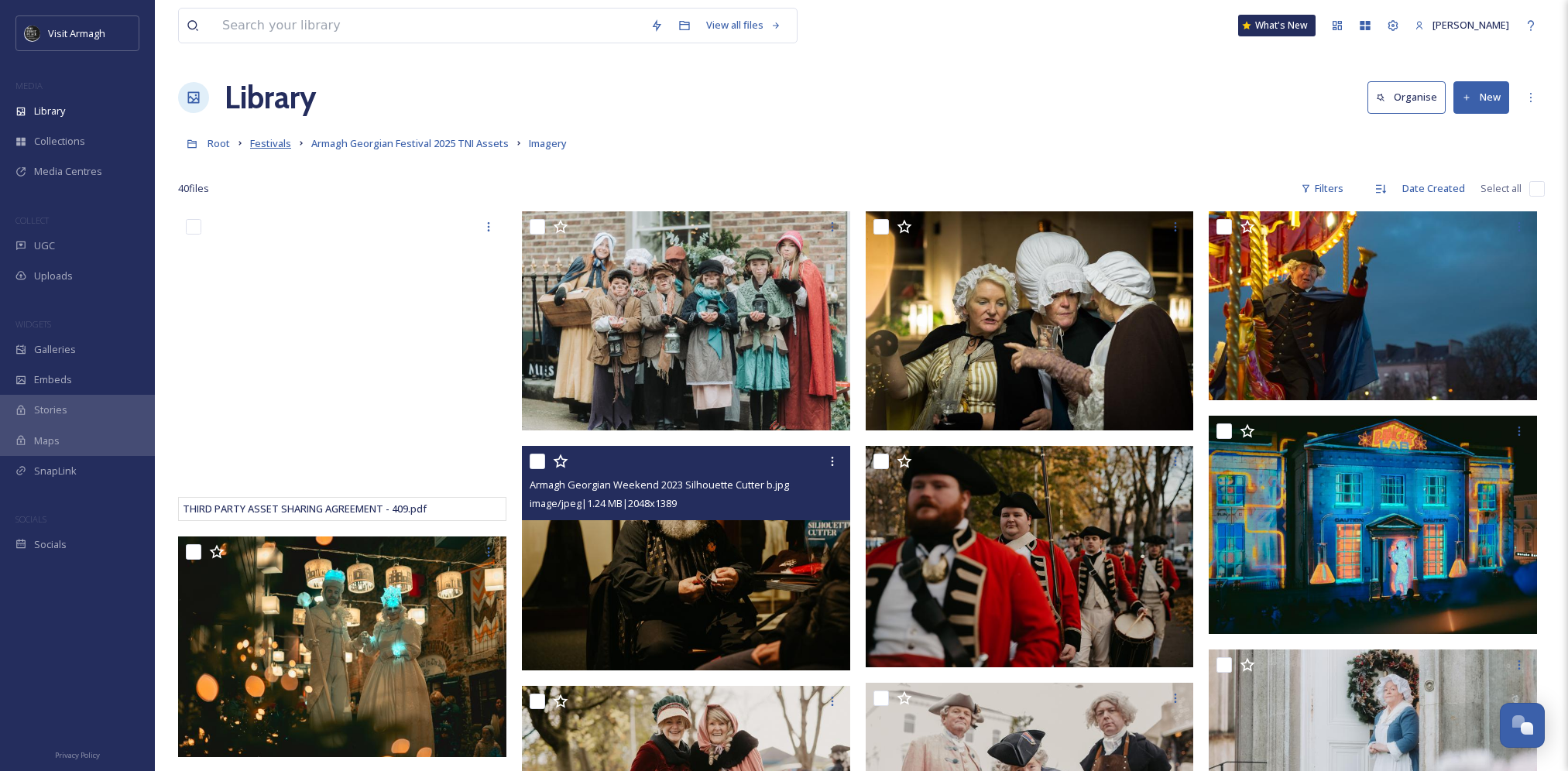
click at [270, 146] on span "Festivals" at bounding box center [270, 143] width 41 height 14
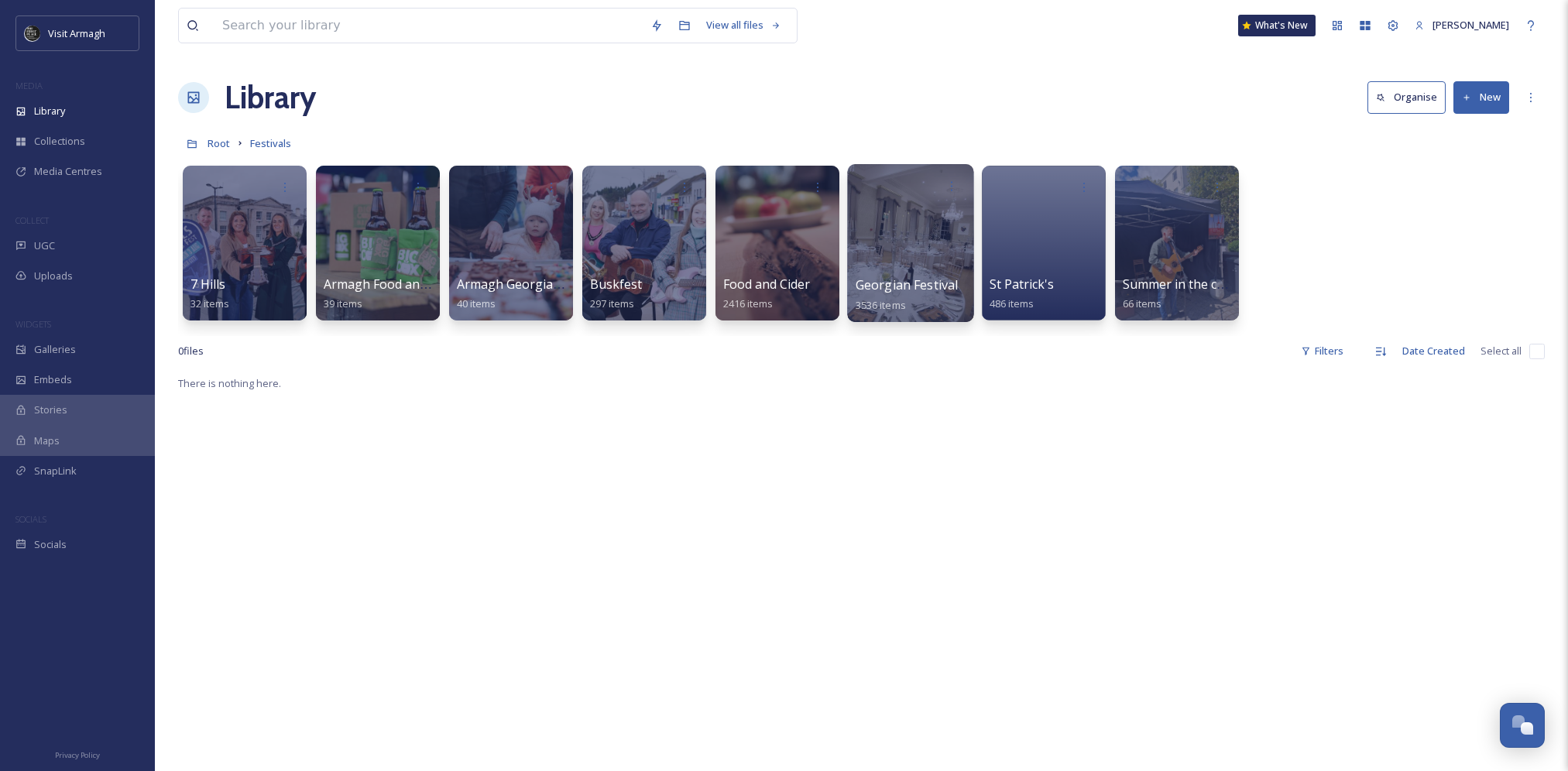
click at [904, 248] on div at bounding box center [910, 243] width 126 height 158
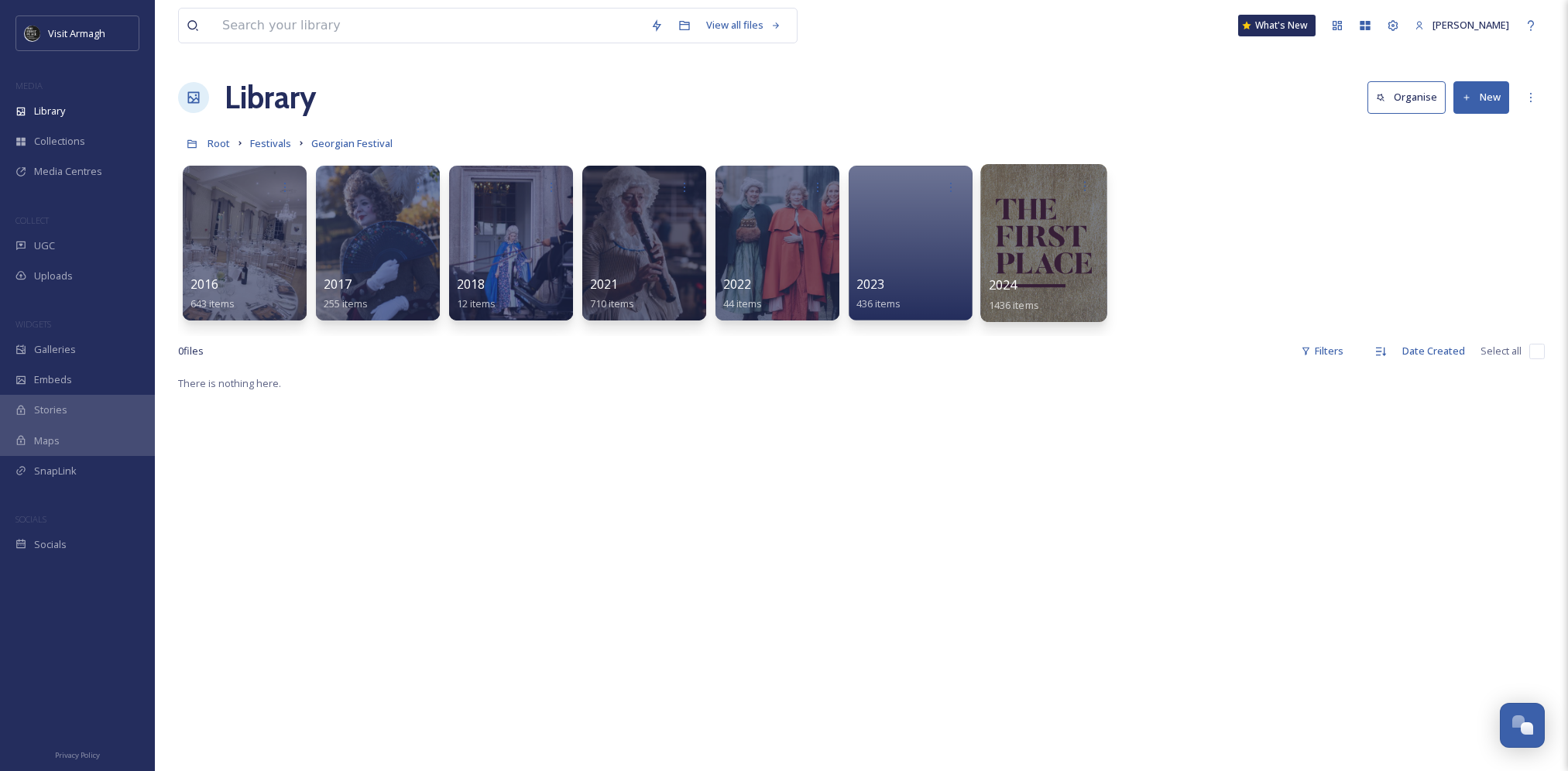
click at [1001, 257] on div at bounding box center [1043, 243] width 126 height 158
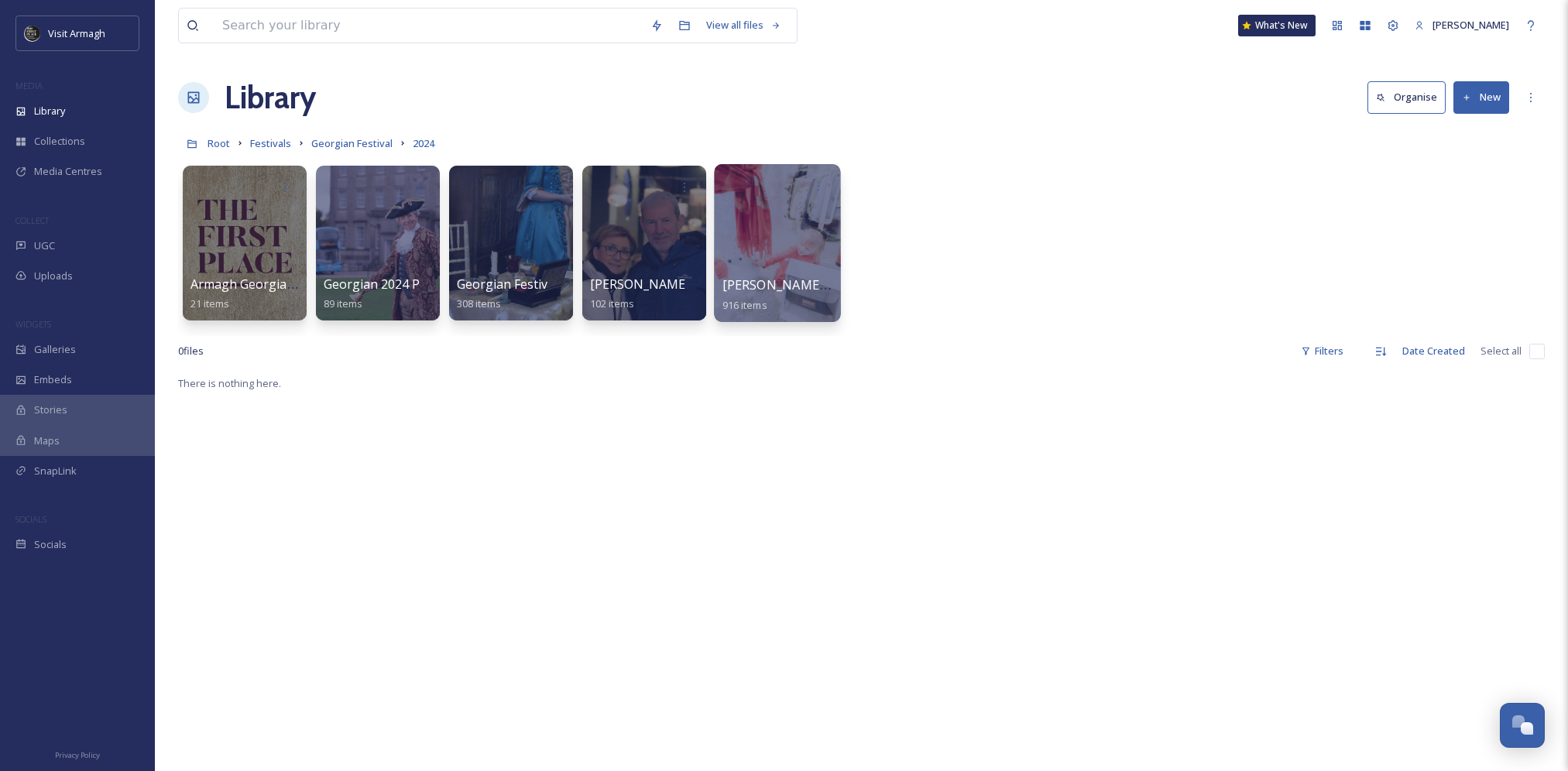
click at [781, 260] on div at bounding box center [776, 243] width 126 height 158
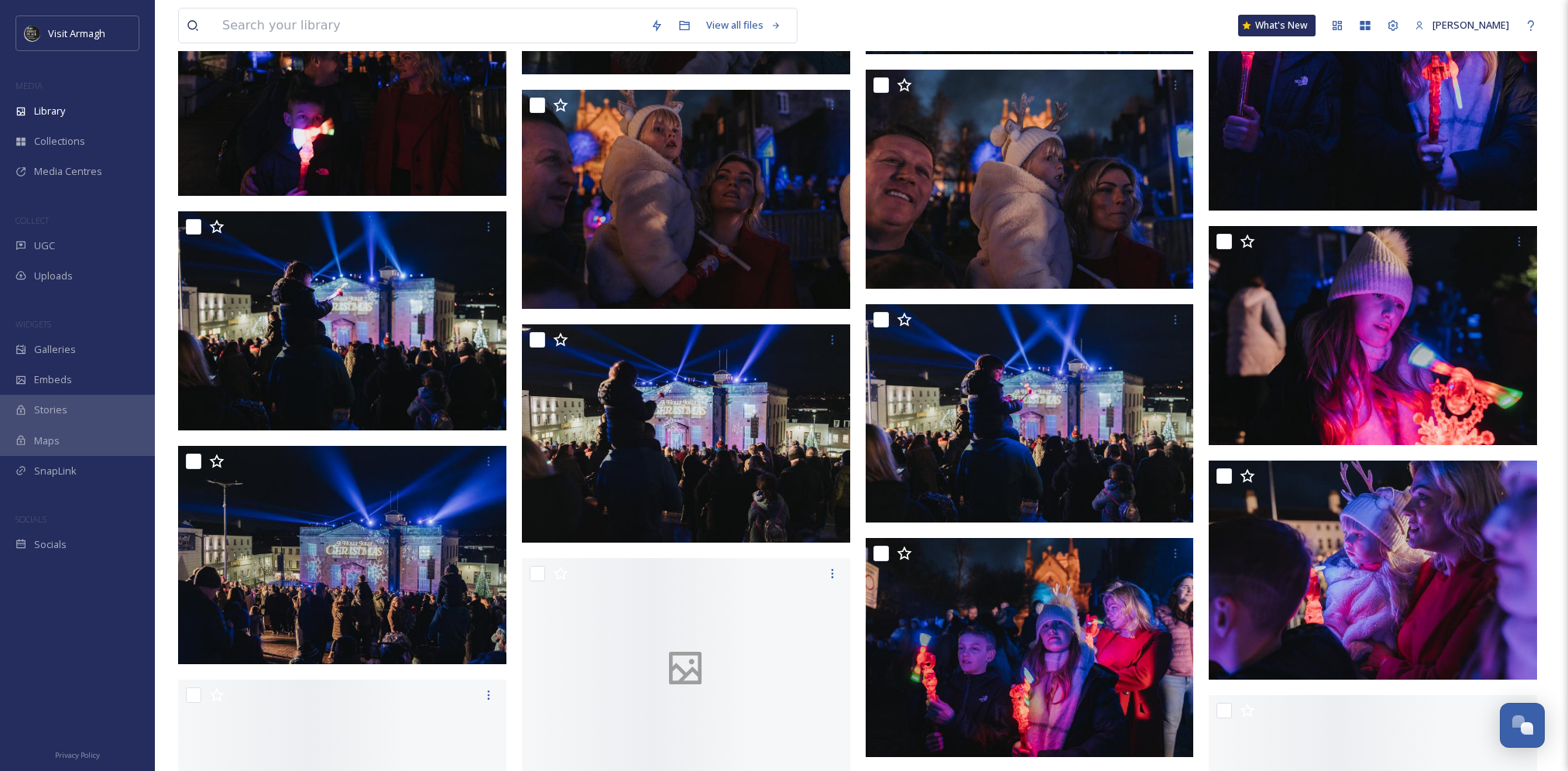
scroll to position [5494, 0]
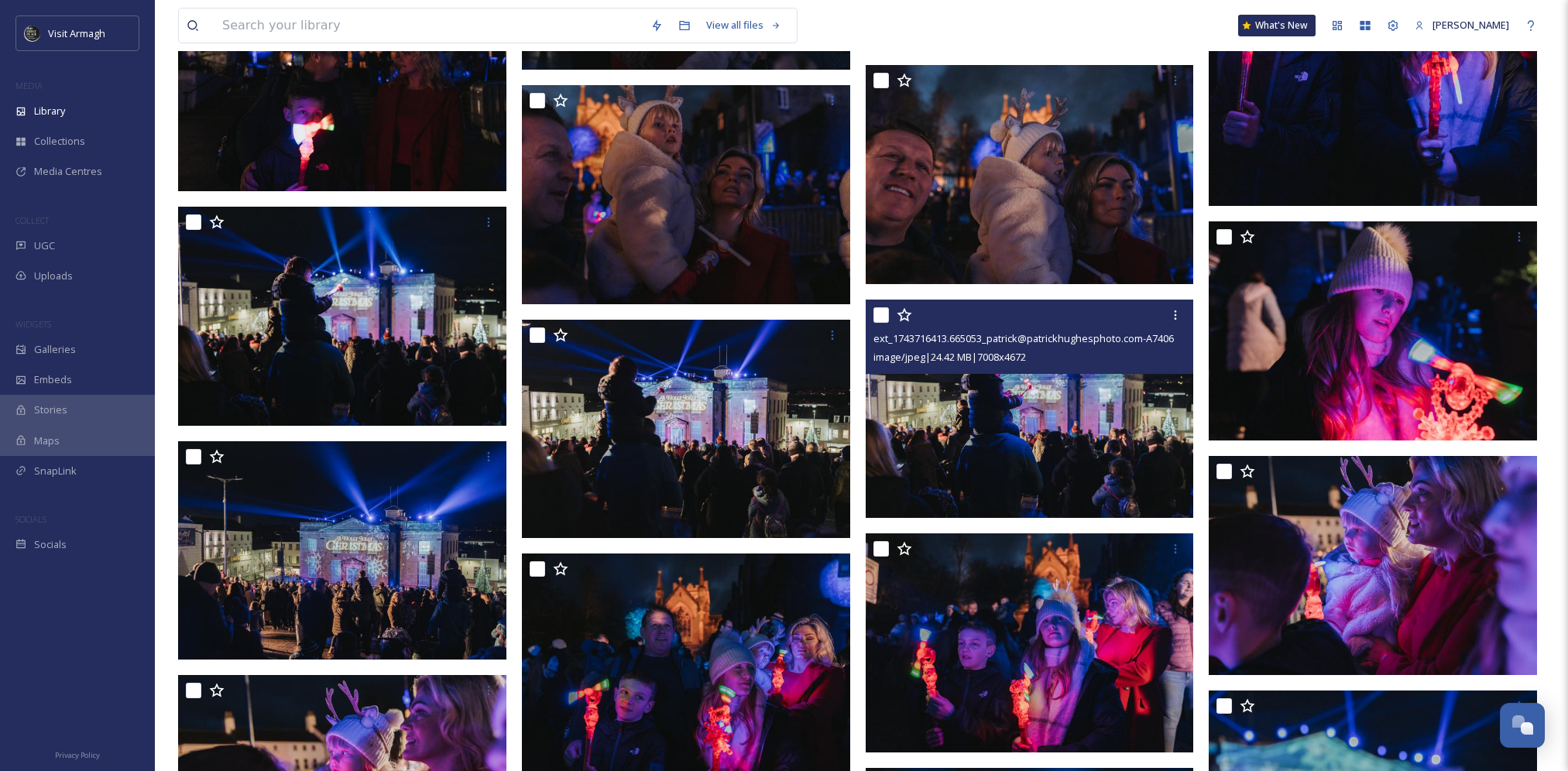
click at [1016, 415] on img at bounding box center [1030, 408] width 328 height 219
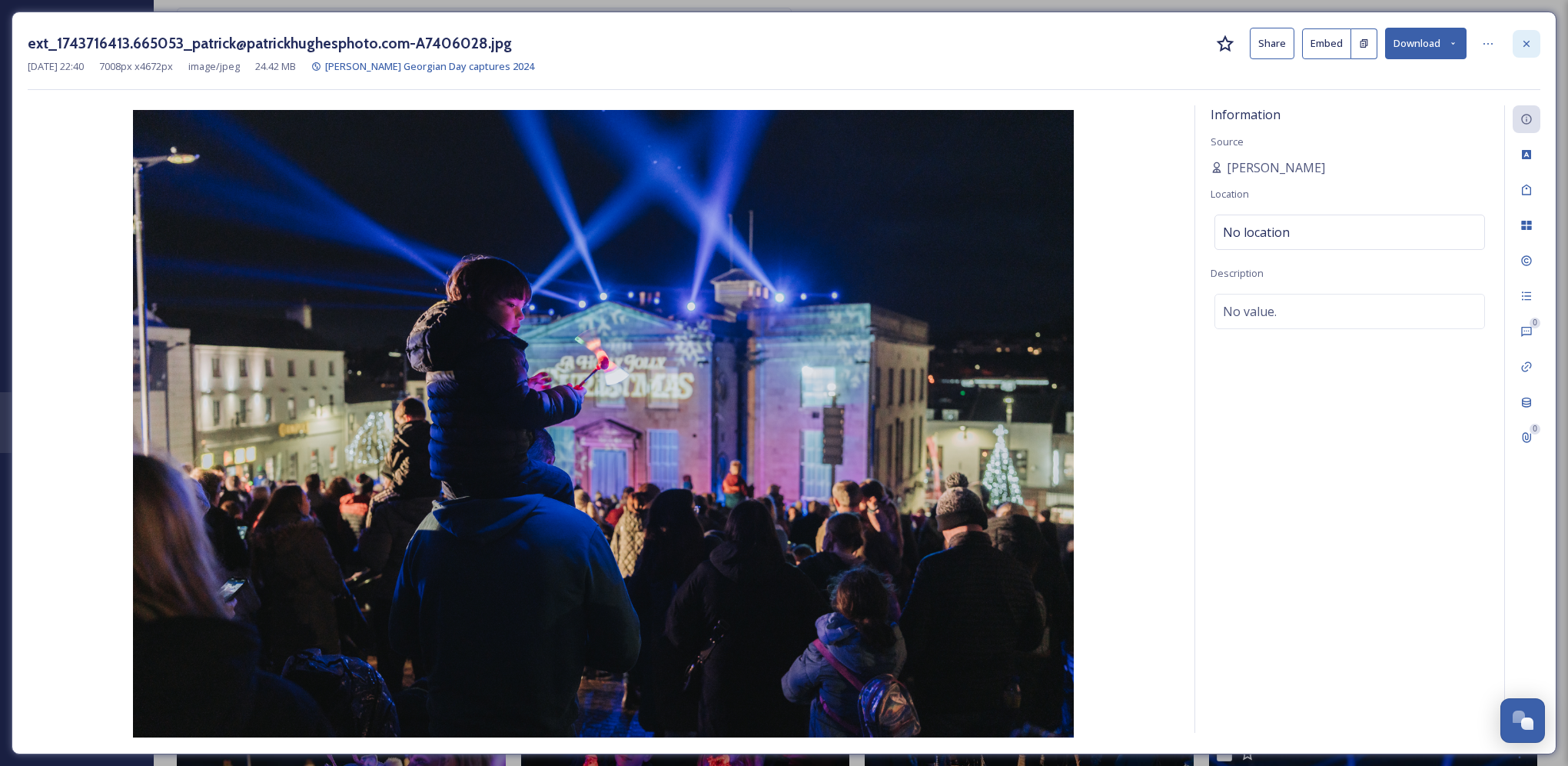
click at [1524, 33] on div at bounding box center [1526, 43] width 27 height 27
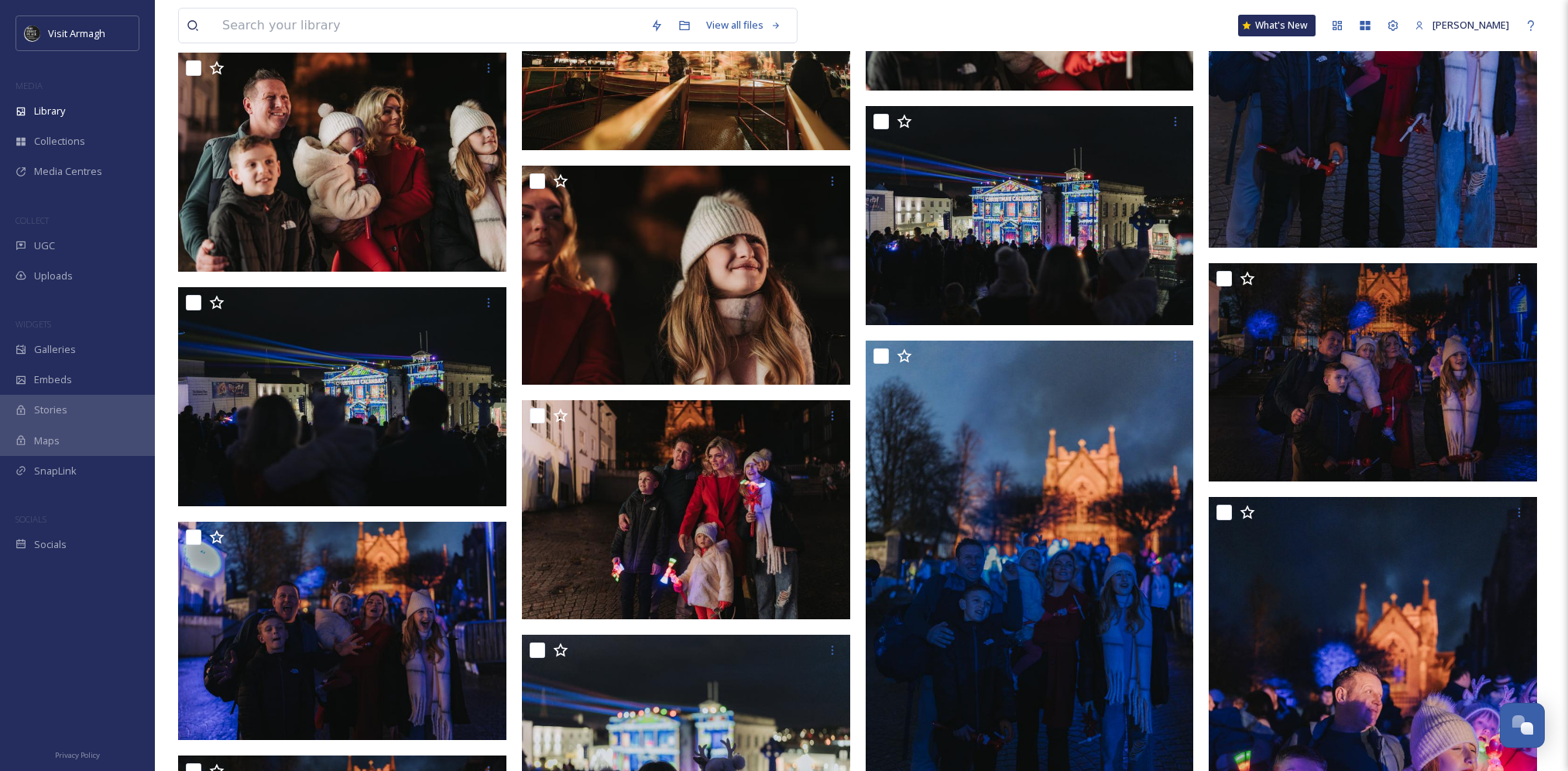
scroll to position [4720, 0]
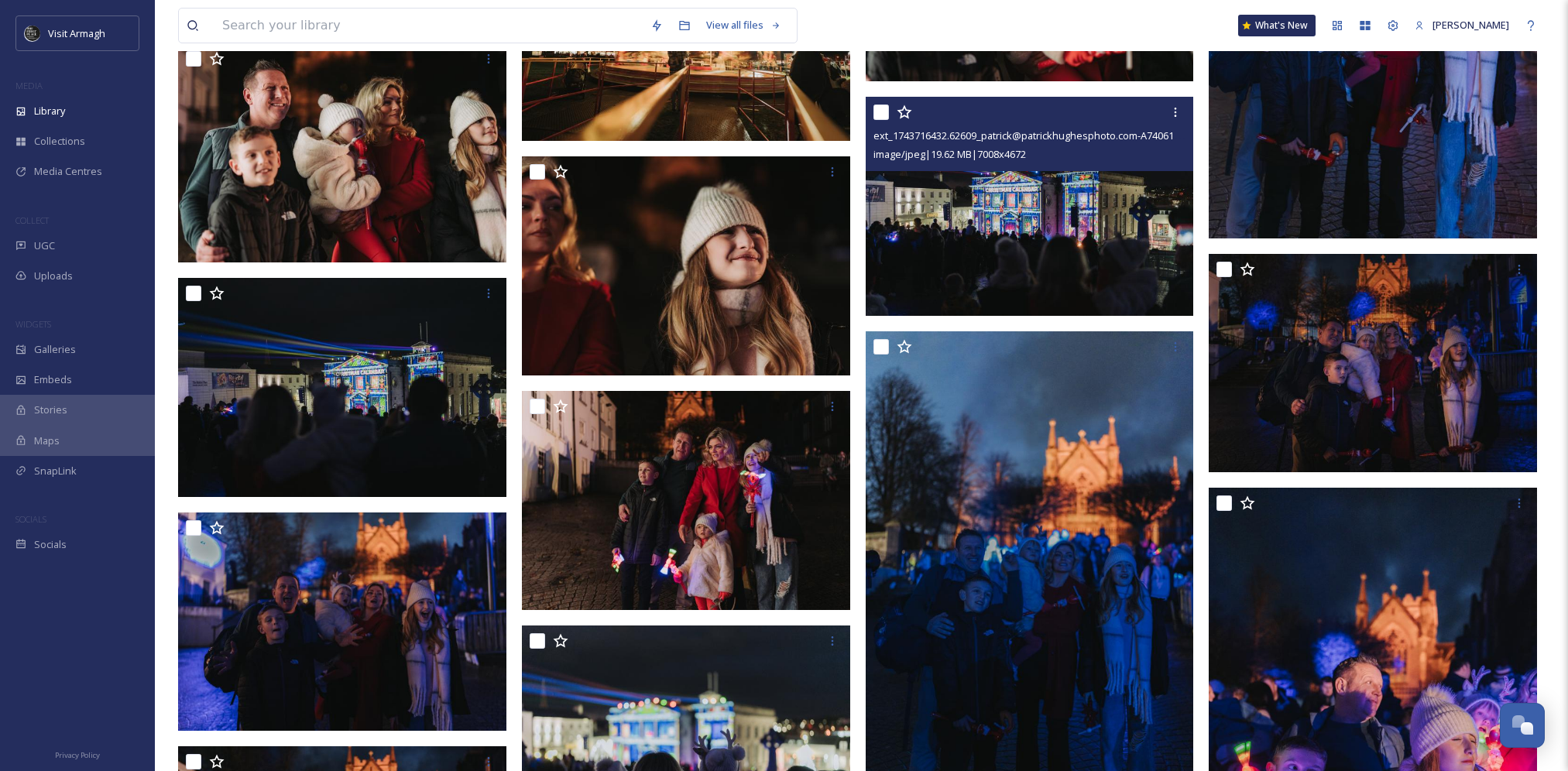
click at [1047, 225] on img at bounding box center [1030, 207] width 328 height 219
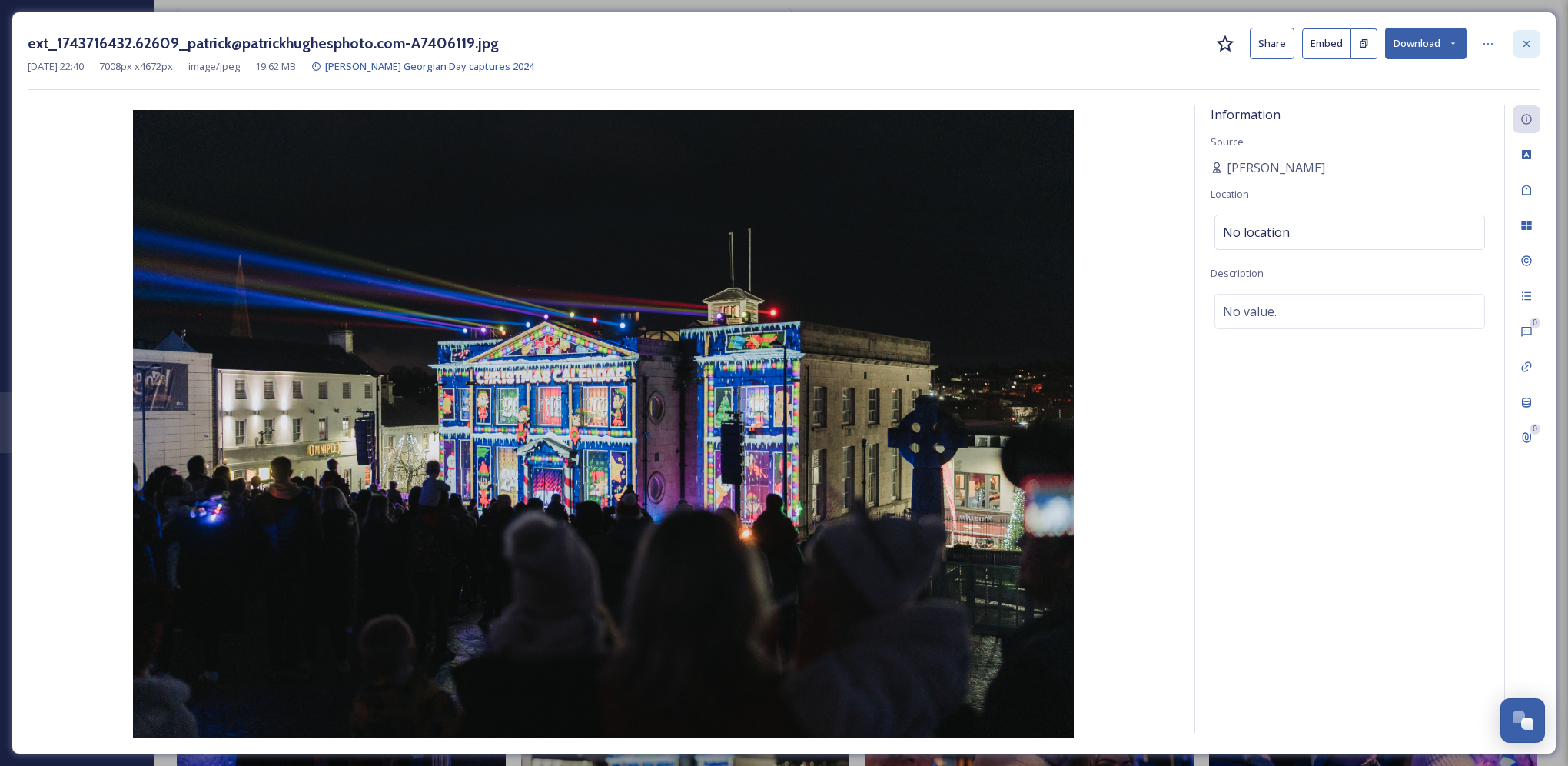
click at [1522, 47] on icon at bounding box center [1526, 43] width 12 height 12
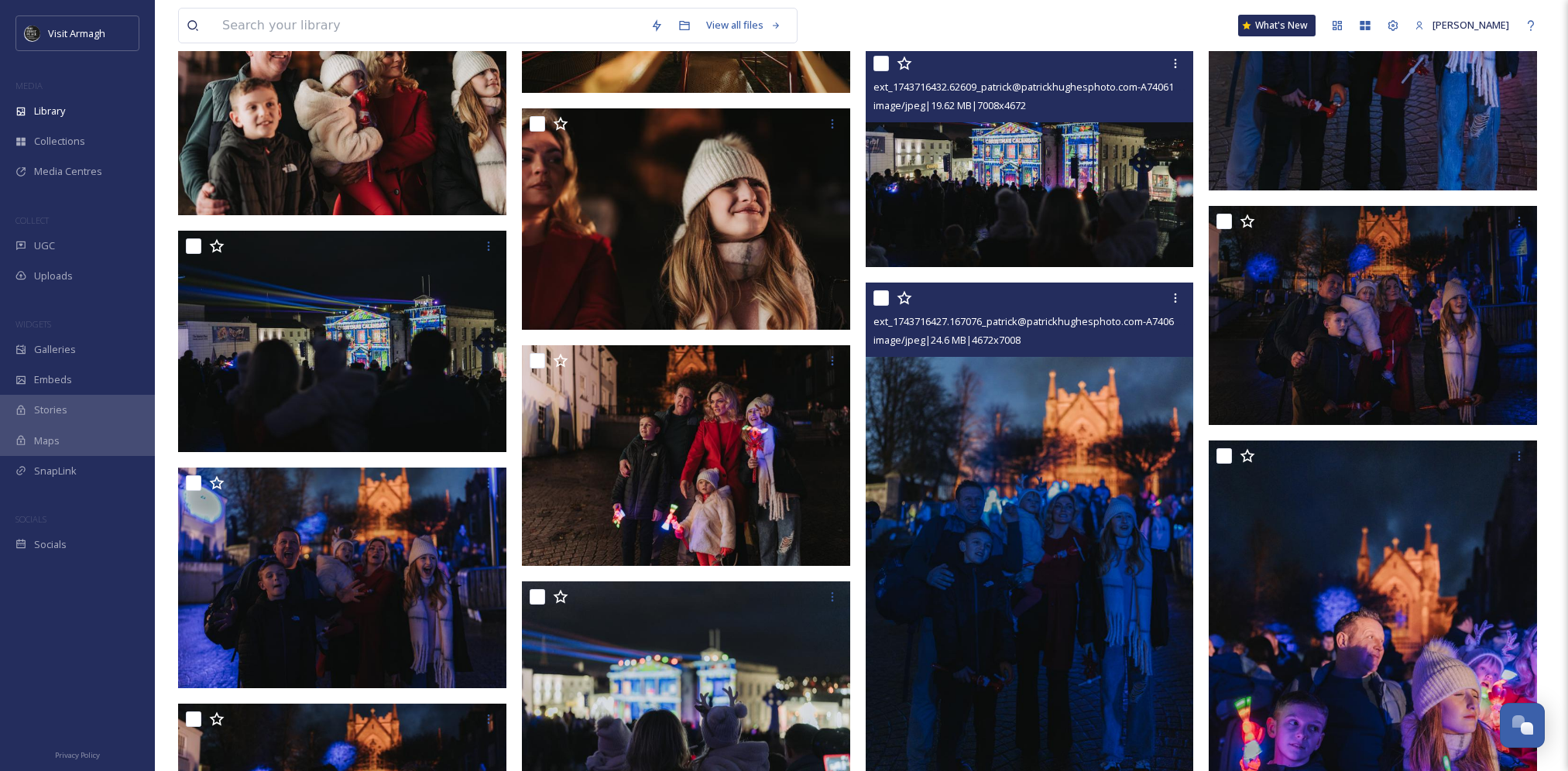
scroll to position [5030, 0]
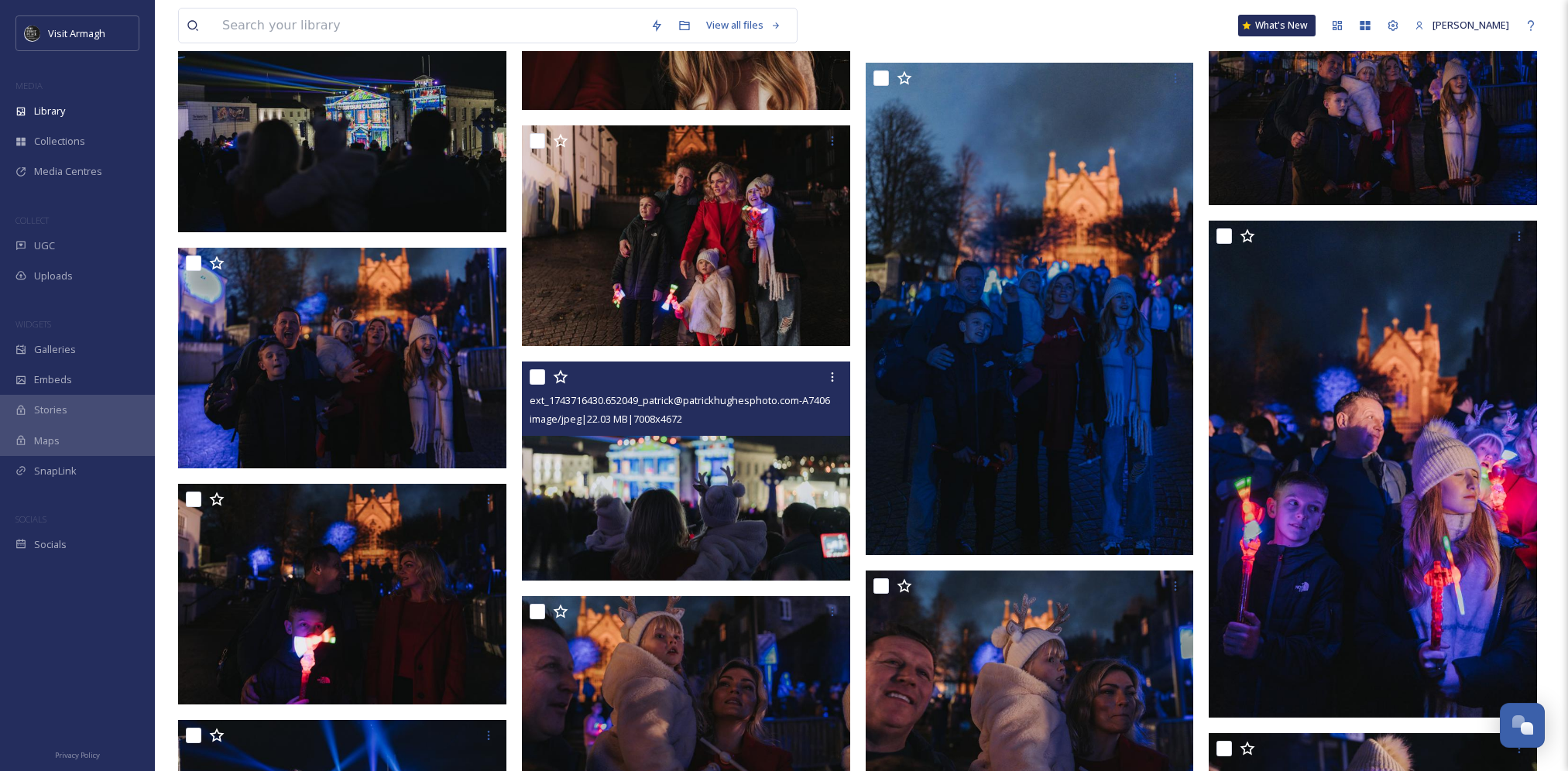
click at [761, 483] on img at bounding box center [686, 471] width 328 height 219
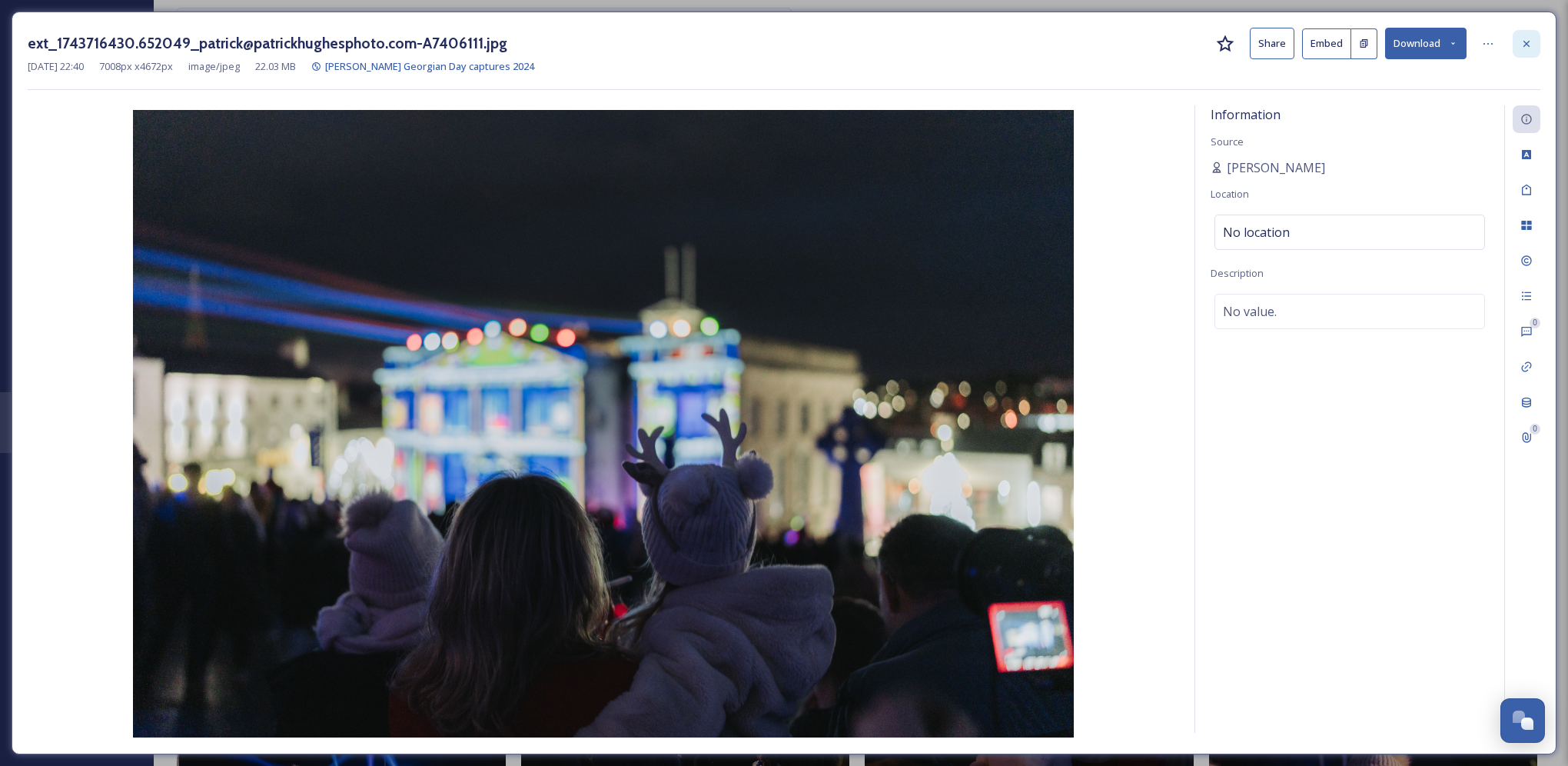
click at [1518, 46] on div at bounding box center [1526, 43] width 27 height 27
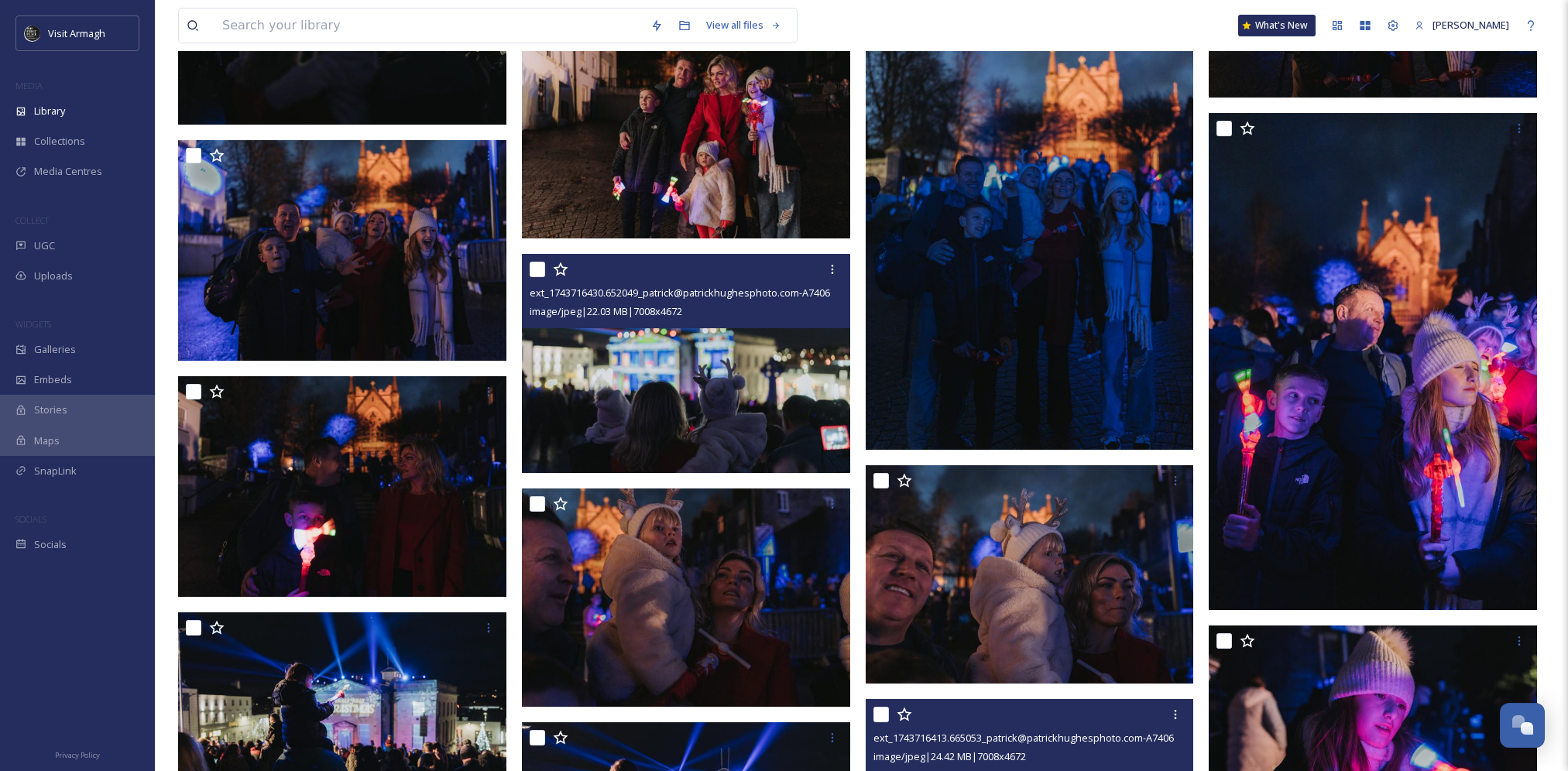
scroll to position [5262, 0]
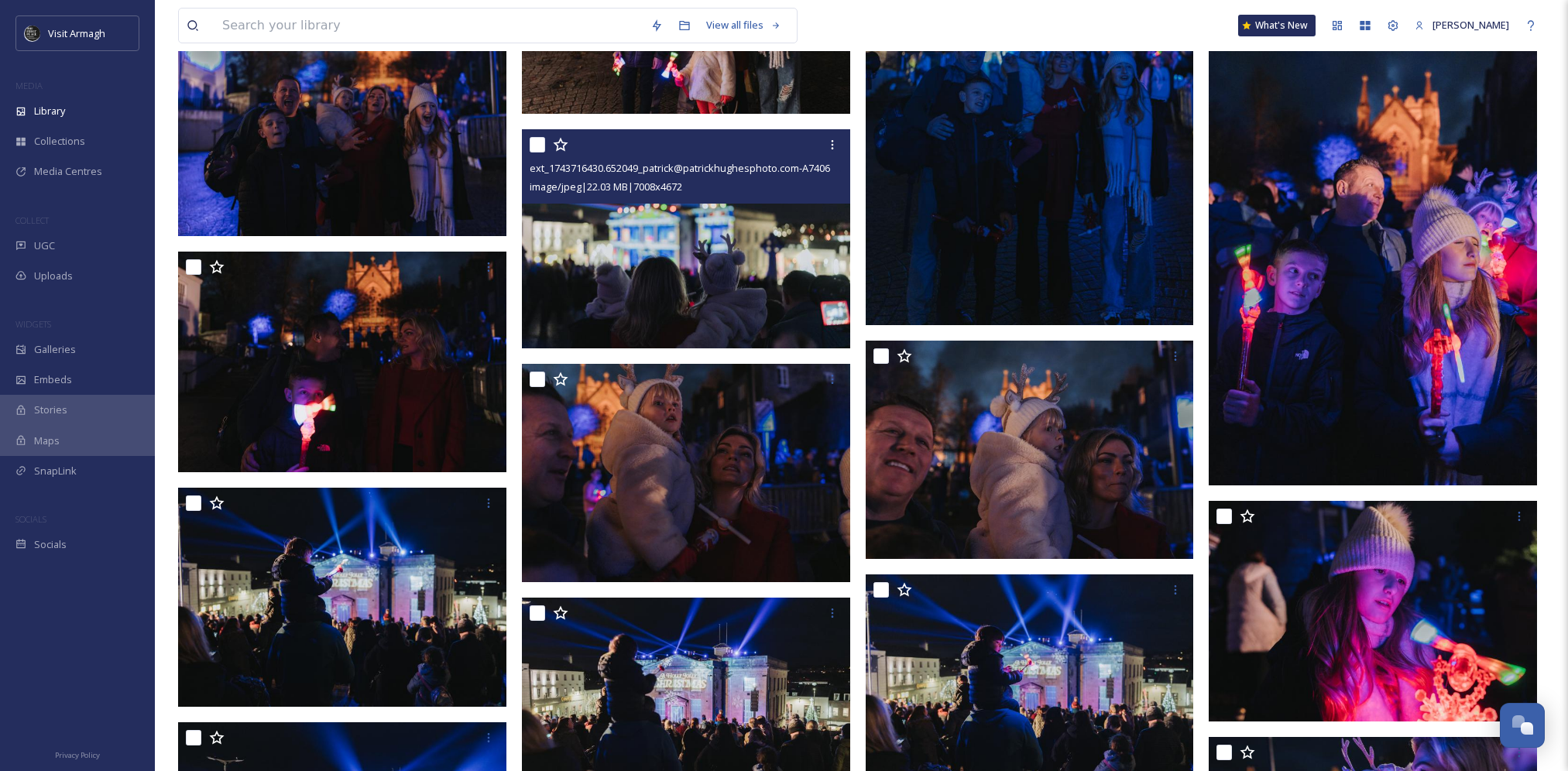
click at [574, 692] on img at bounding box center [686, 707] width 328 height 219
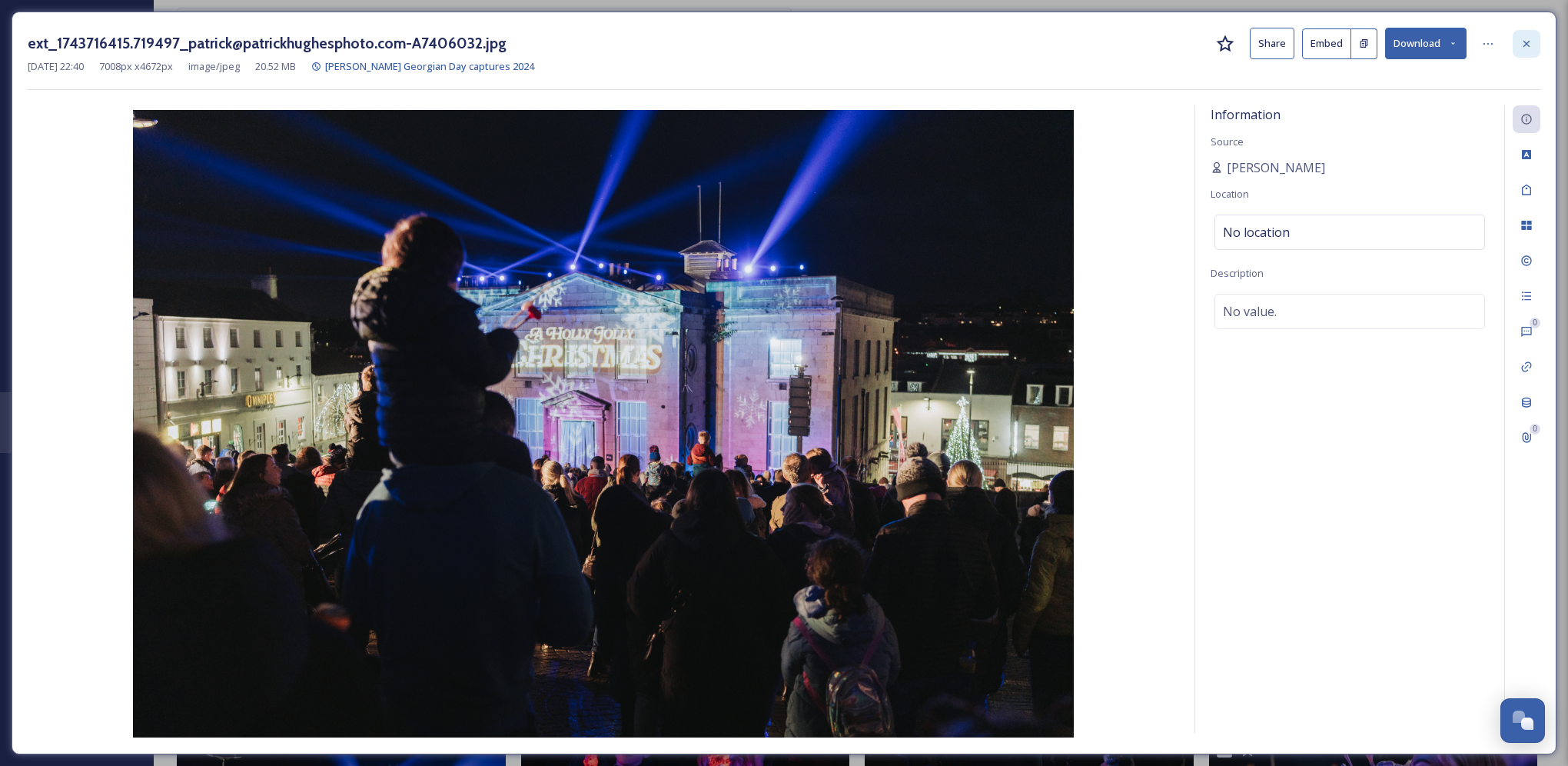
click at [1527, 47] on icon at bounding box center [1526, 43] width 12 height 12
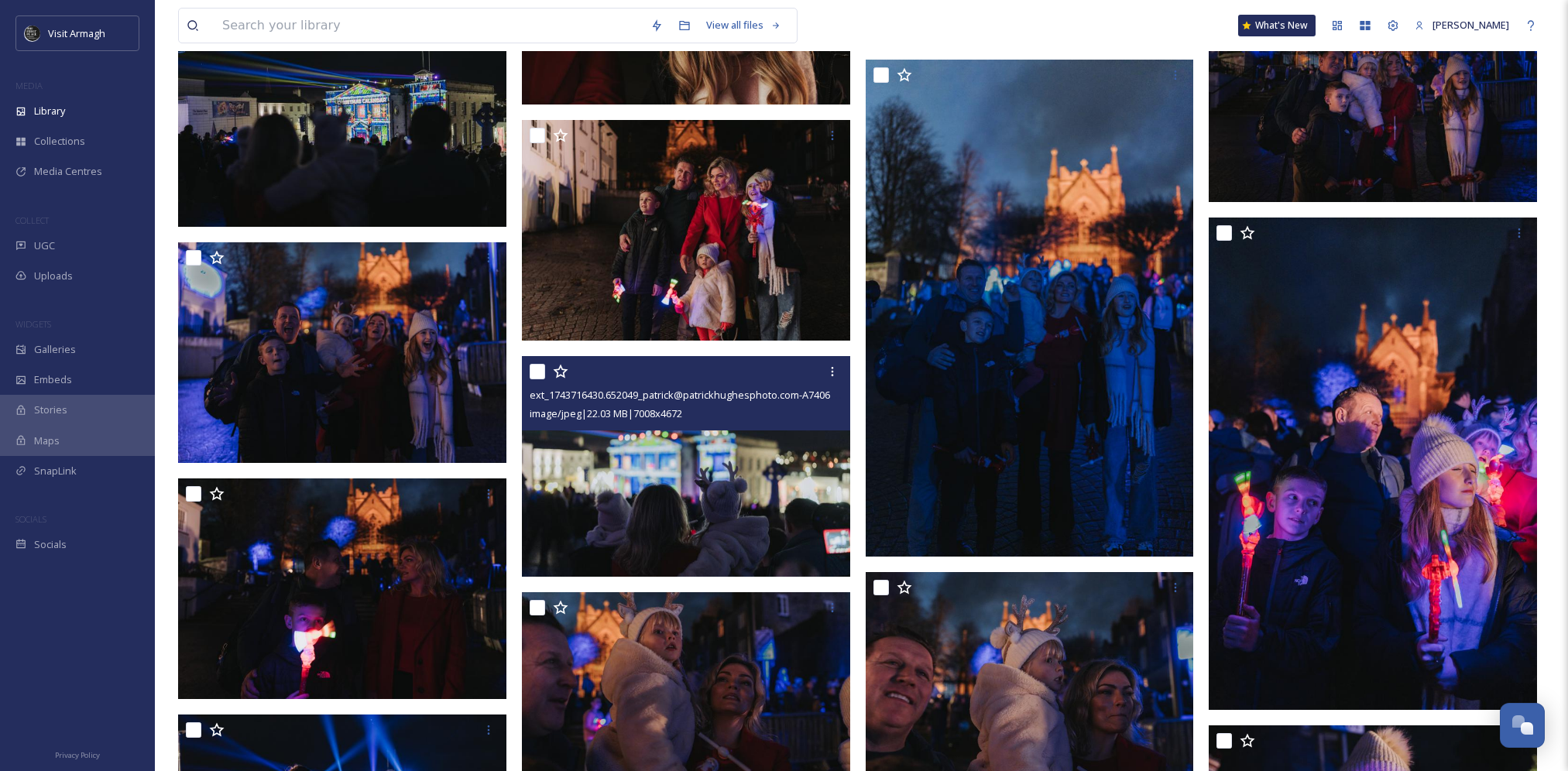
scroll to position [4952, 0]
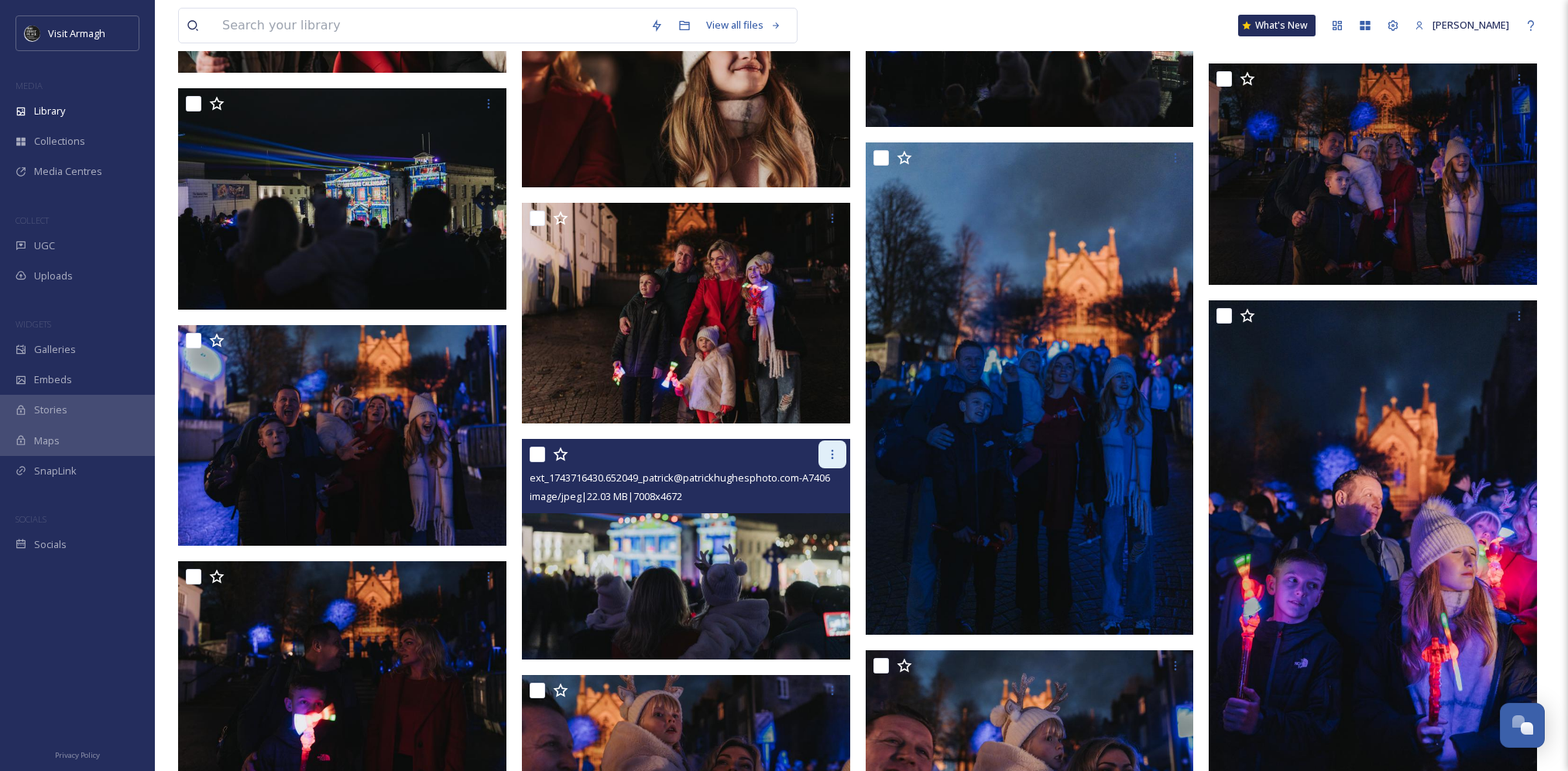
click at [832, 465] on div at bounding box center [832, 454] width 28 height 28
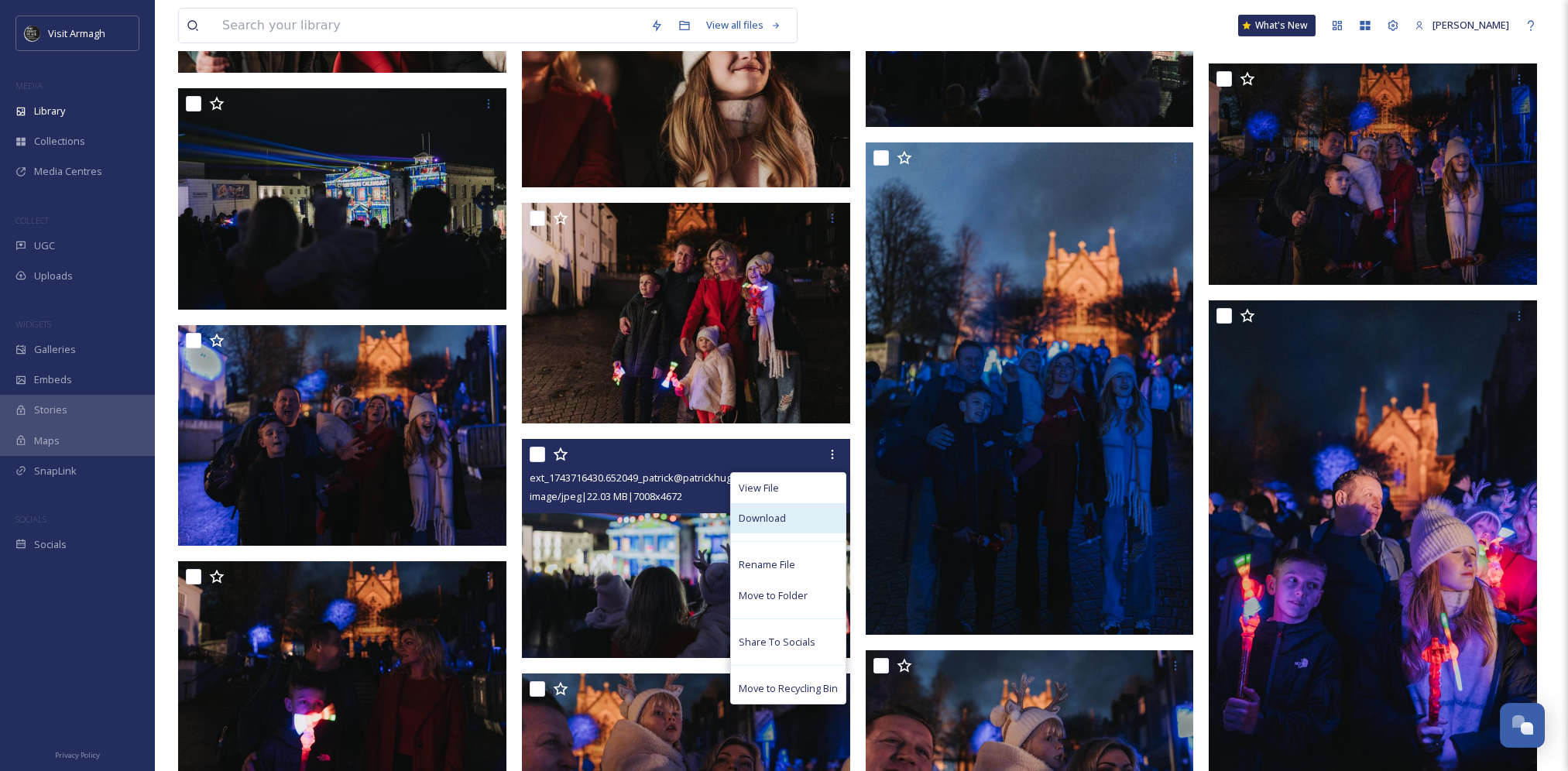
click at [822, 531] on div "Download" at bounding box center [788, 518] width 115 height 30
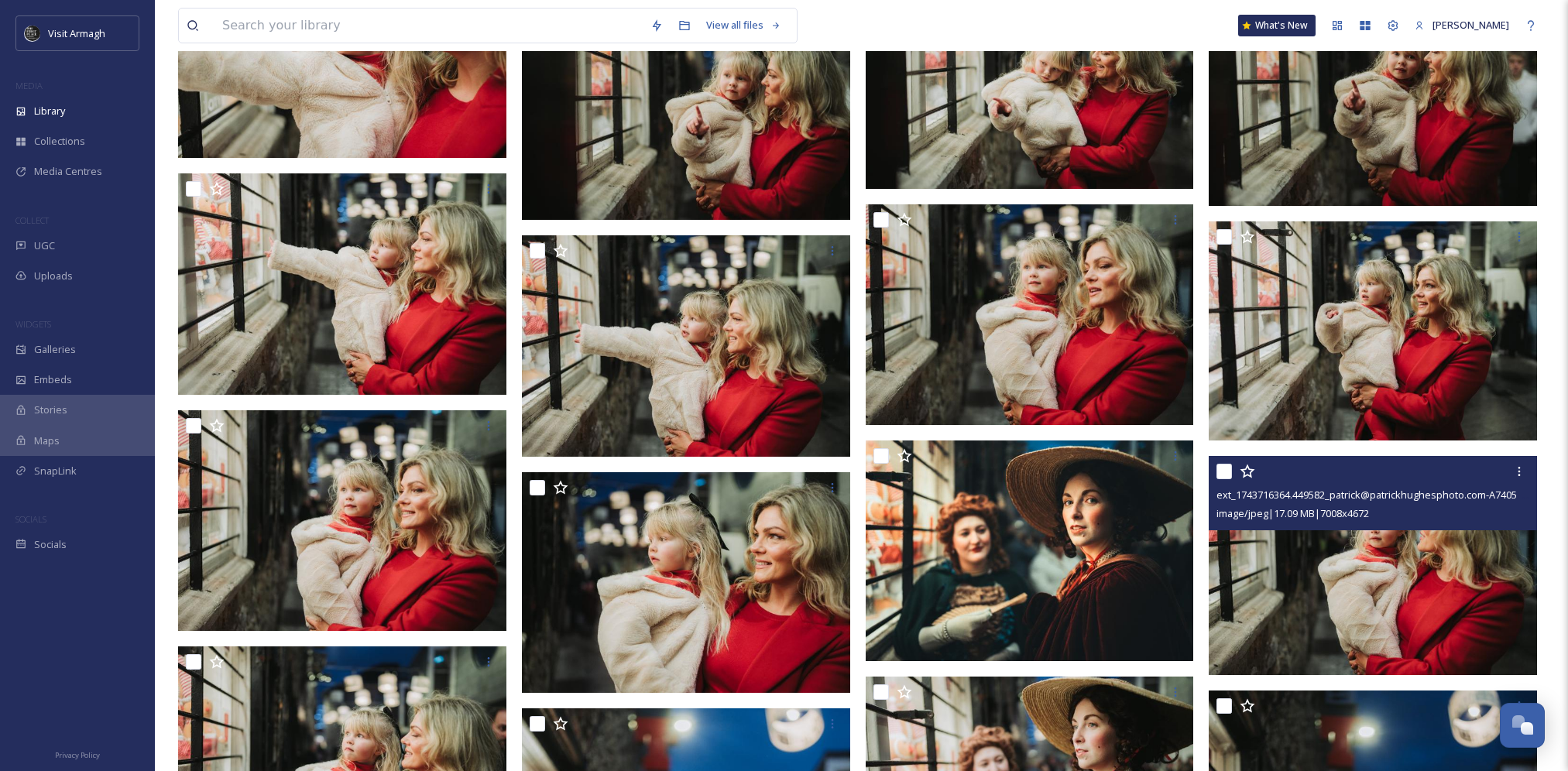
scroll to position [7428, 0]
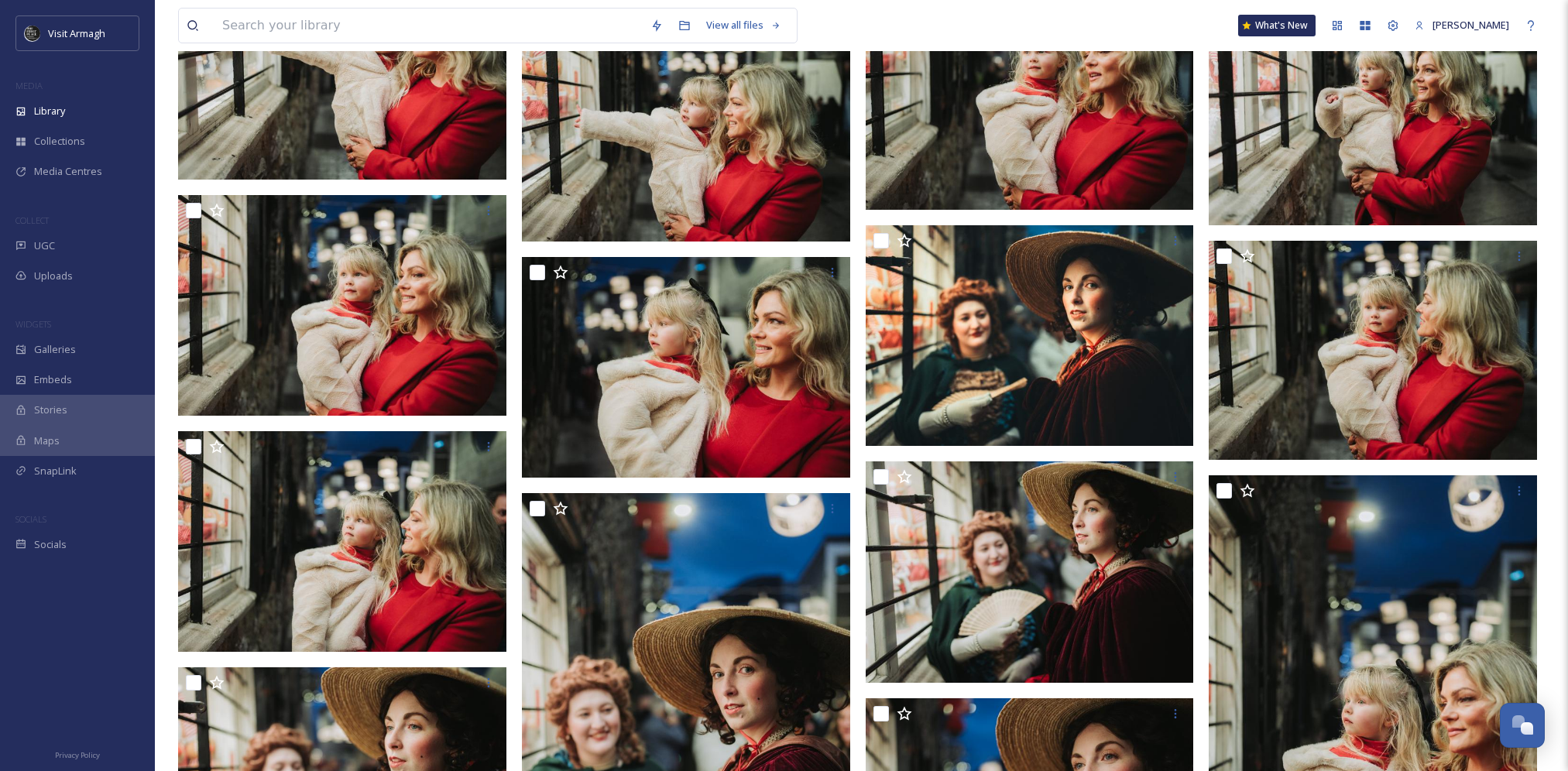
scroll to position [7815, 0]
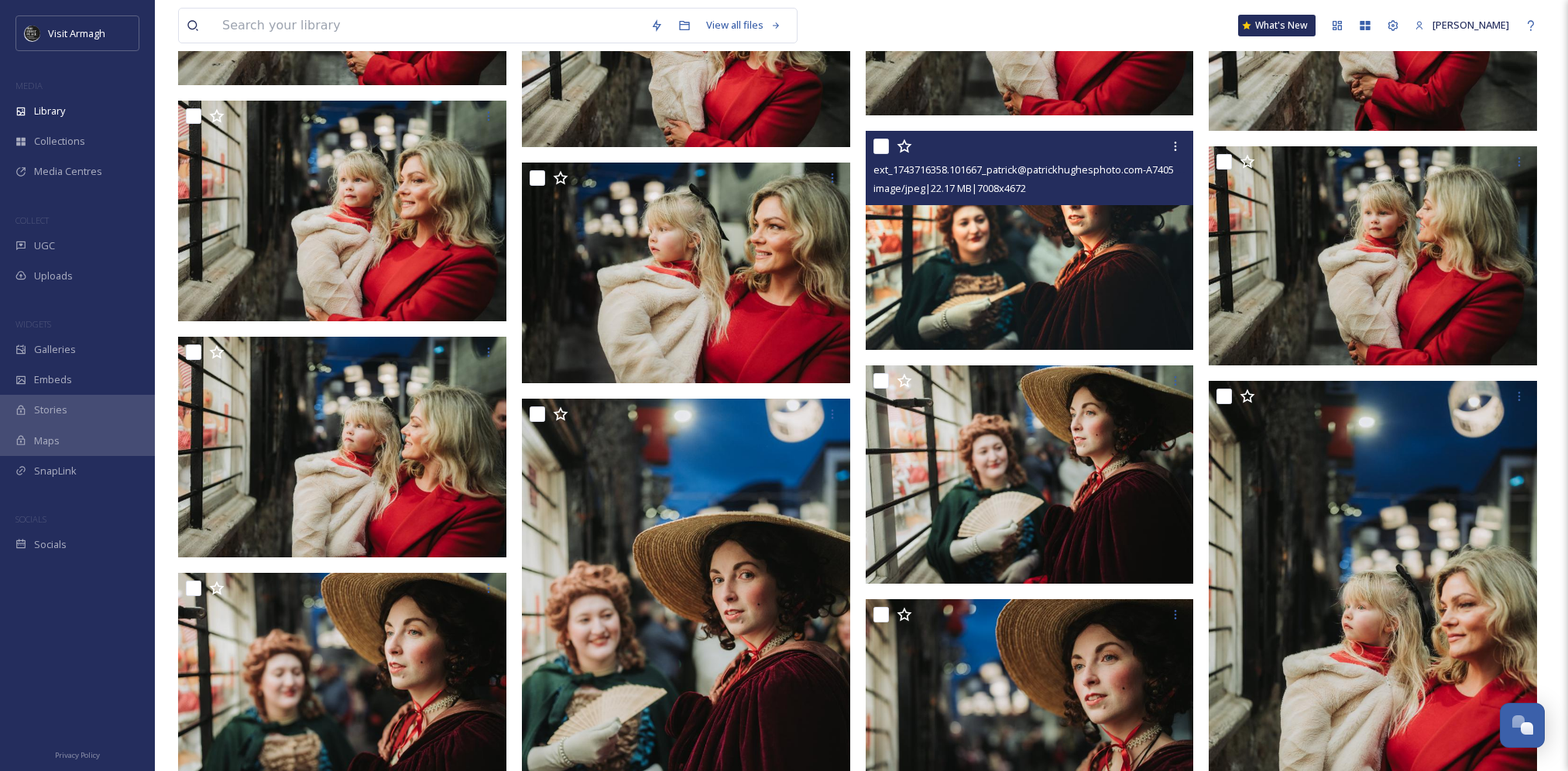
click at [1089, 265] on img at bounding box center [1030, 240] width 328 height 219
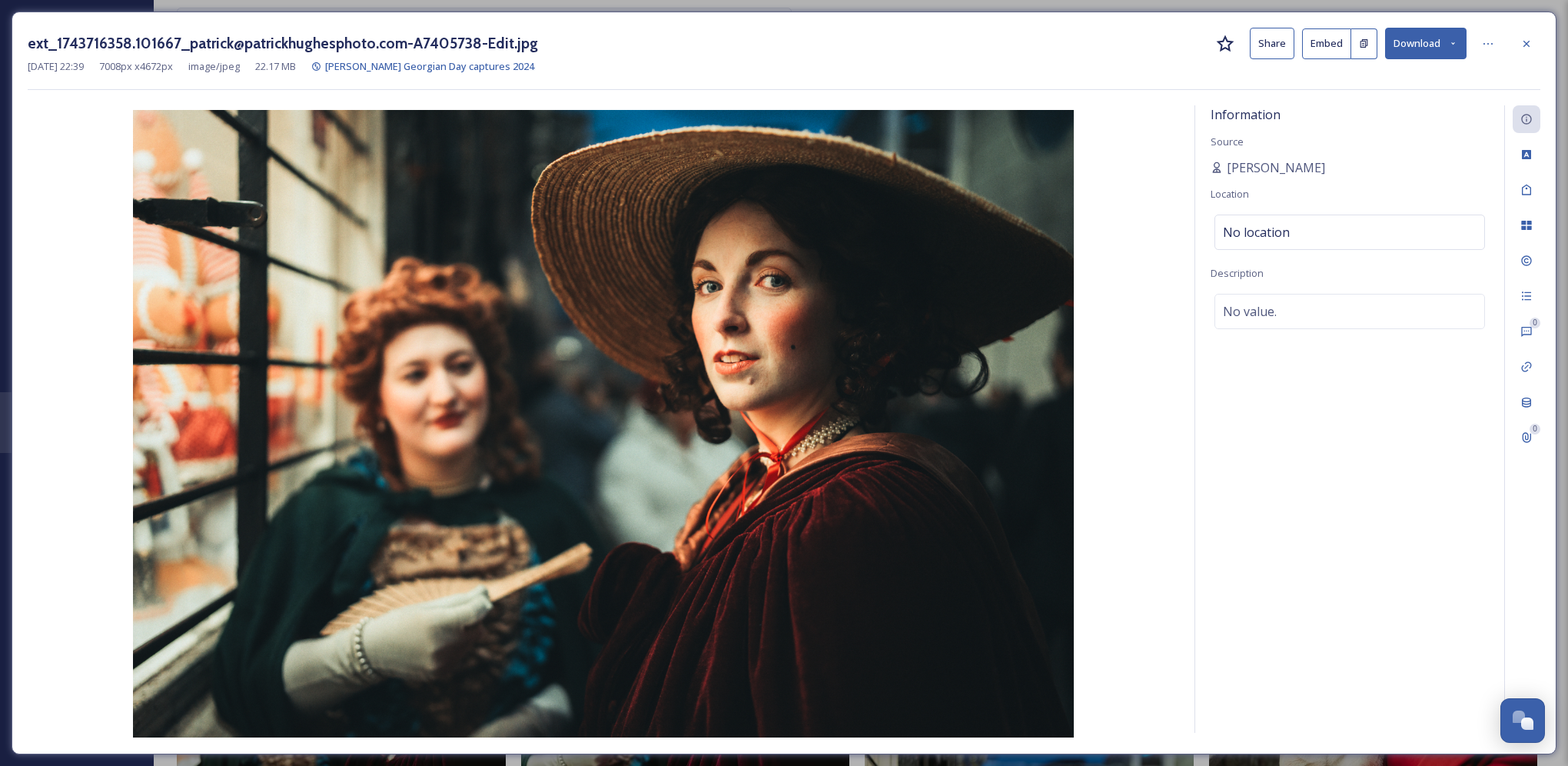
click at [1440, 47] on button "Download" at bounding box center [1425, 43] width 81 height 32
click at [1532, 37] on div at bounding box center [1526, 43] width 27 height 27
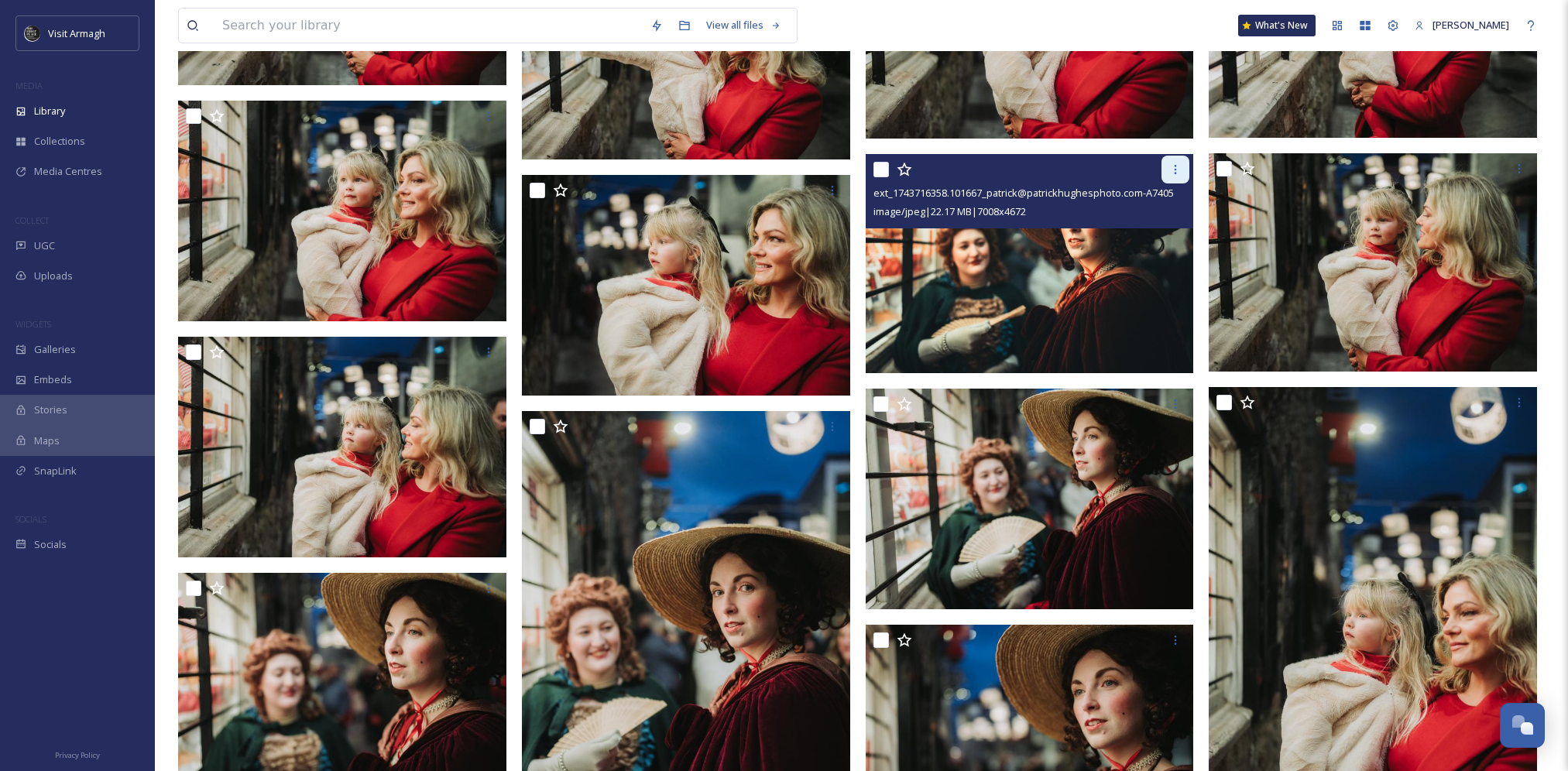
click at [1177, 172] on icon at bounding box center [1175, 169] width 13 height 13
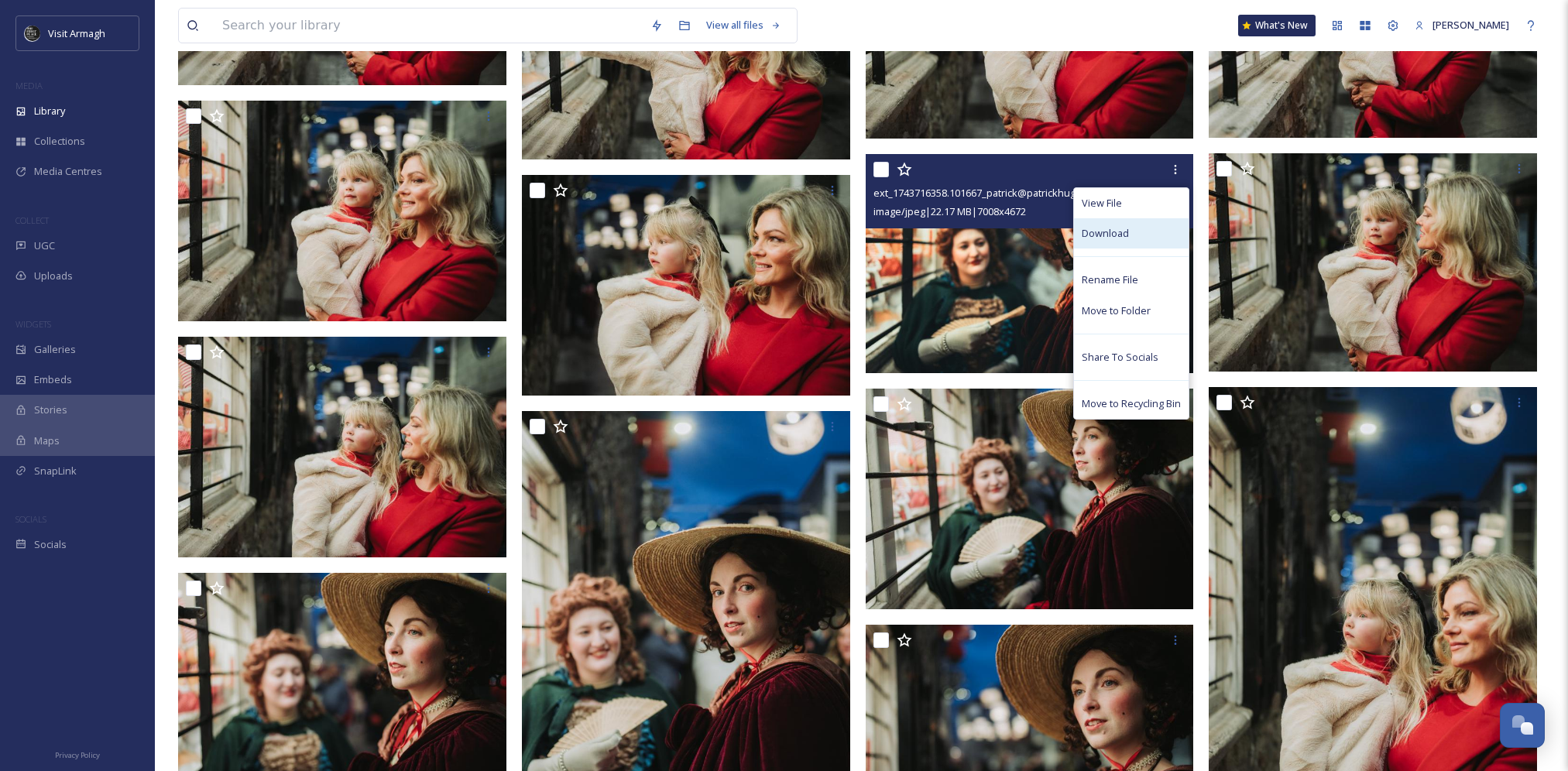
click at [1147, 243] on div "Download" at bounding box center [1130, 233] width 115 height 30
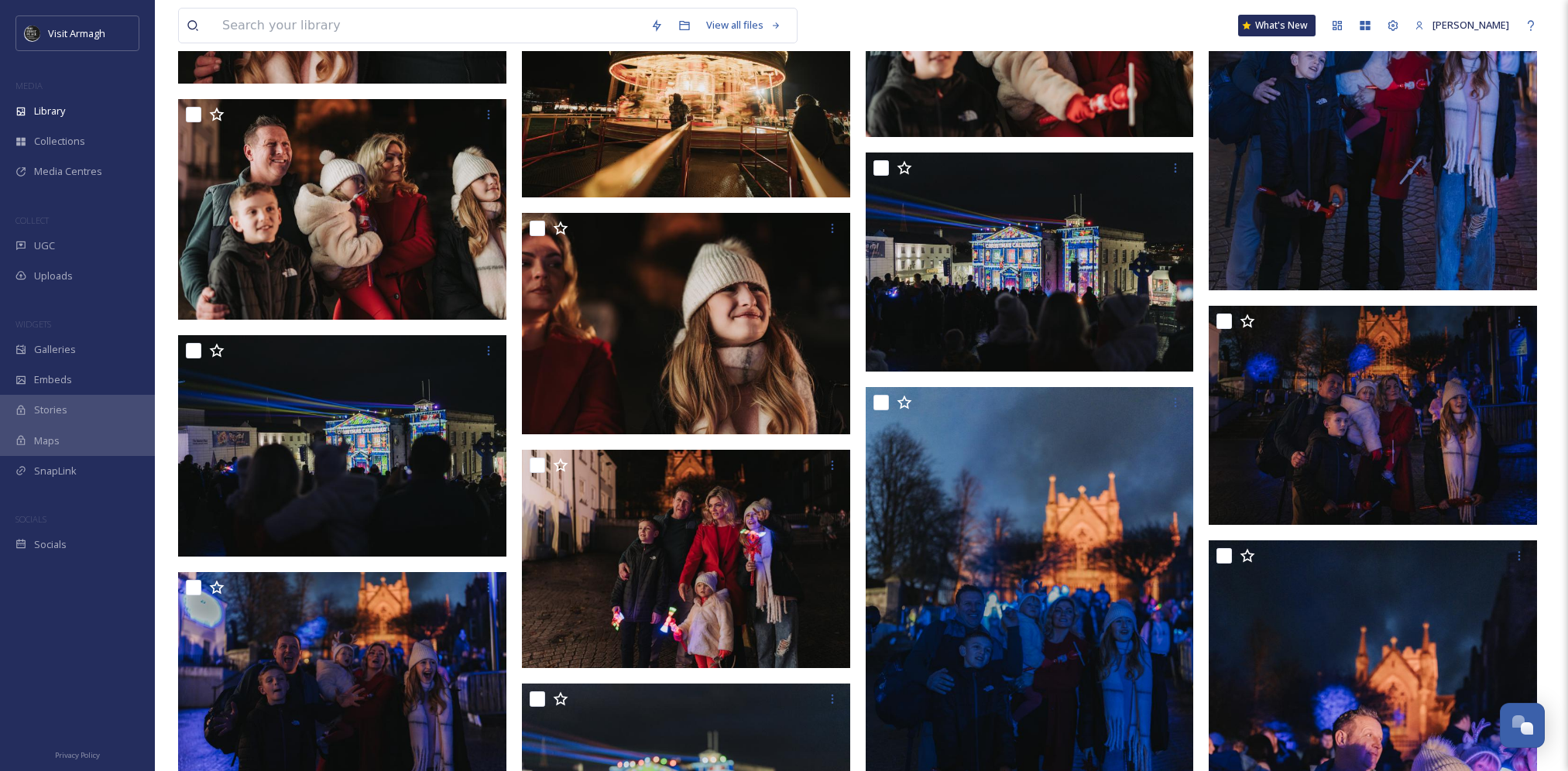
scroll to position [4464, 0]
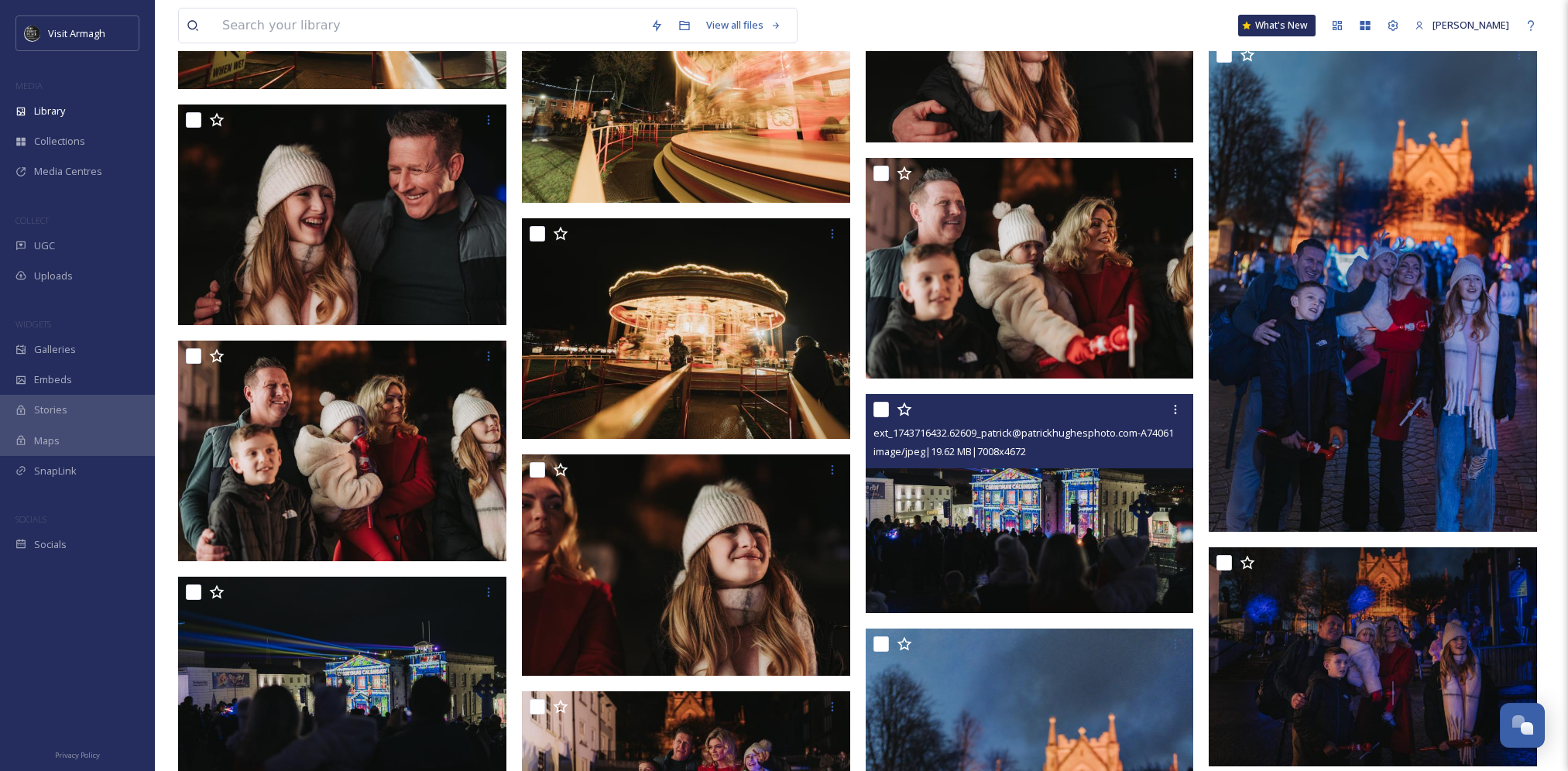
click at [987, 472] on img at bounding box center [1030, 503] width 328 height 219
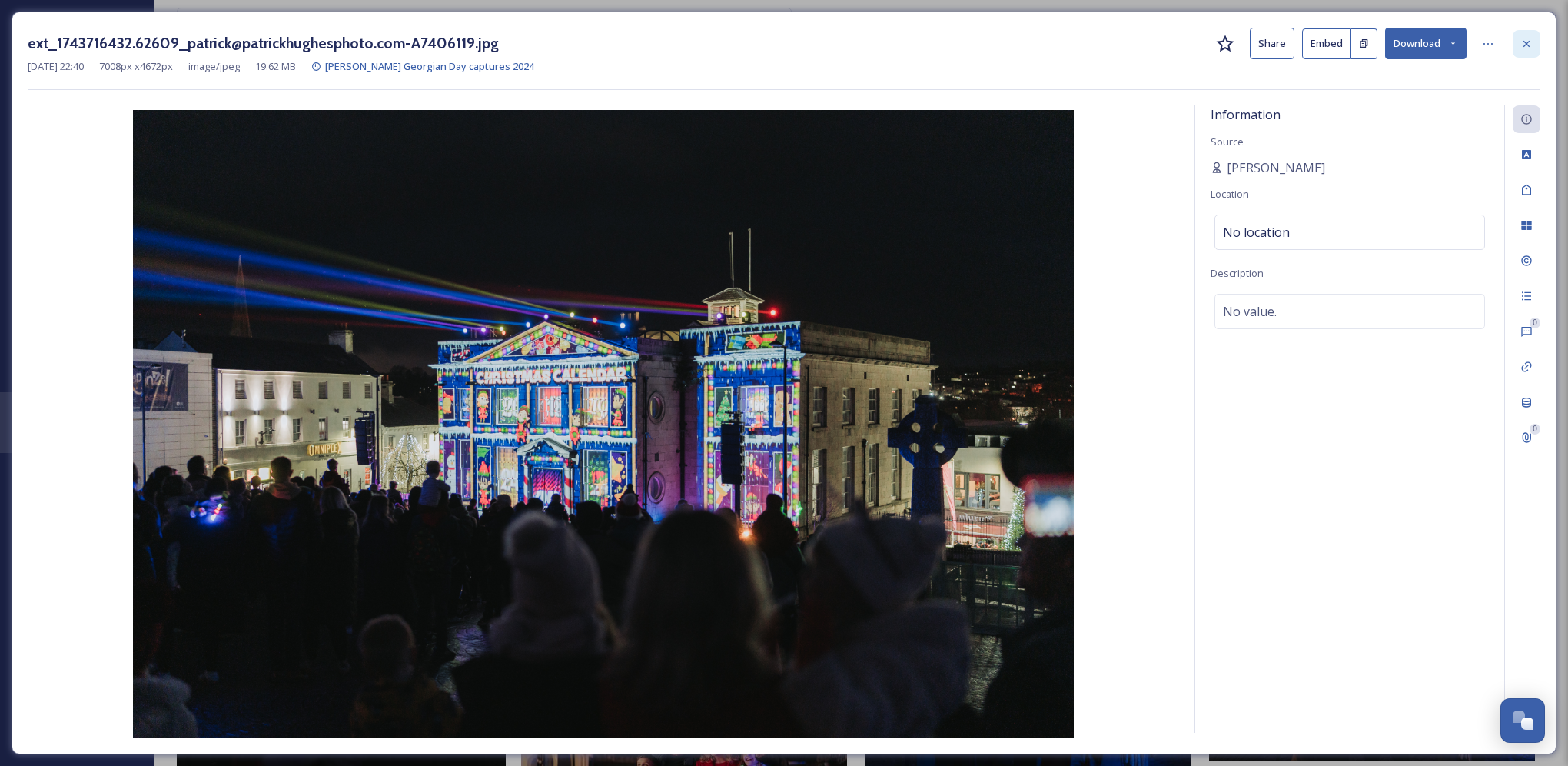
click at [1533, 43] on div at bounding box center [1526, 43] width 27 height 27
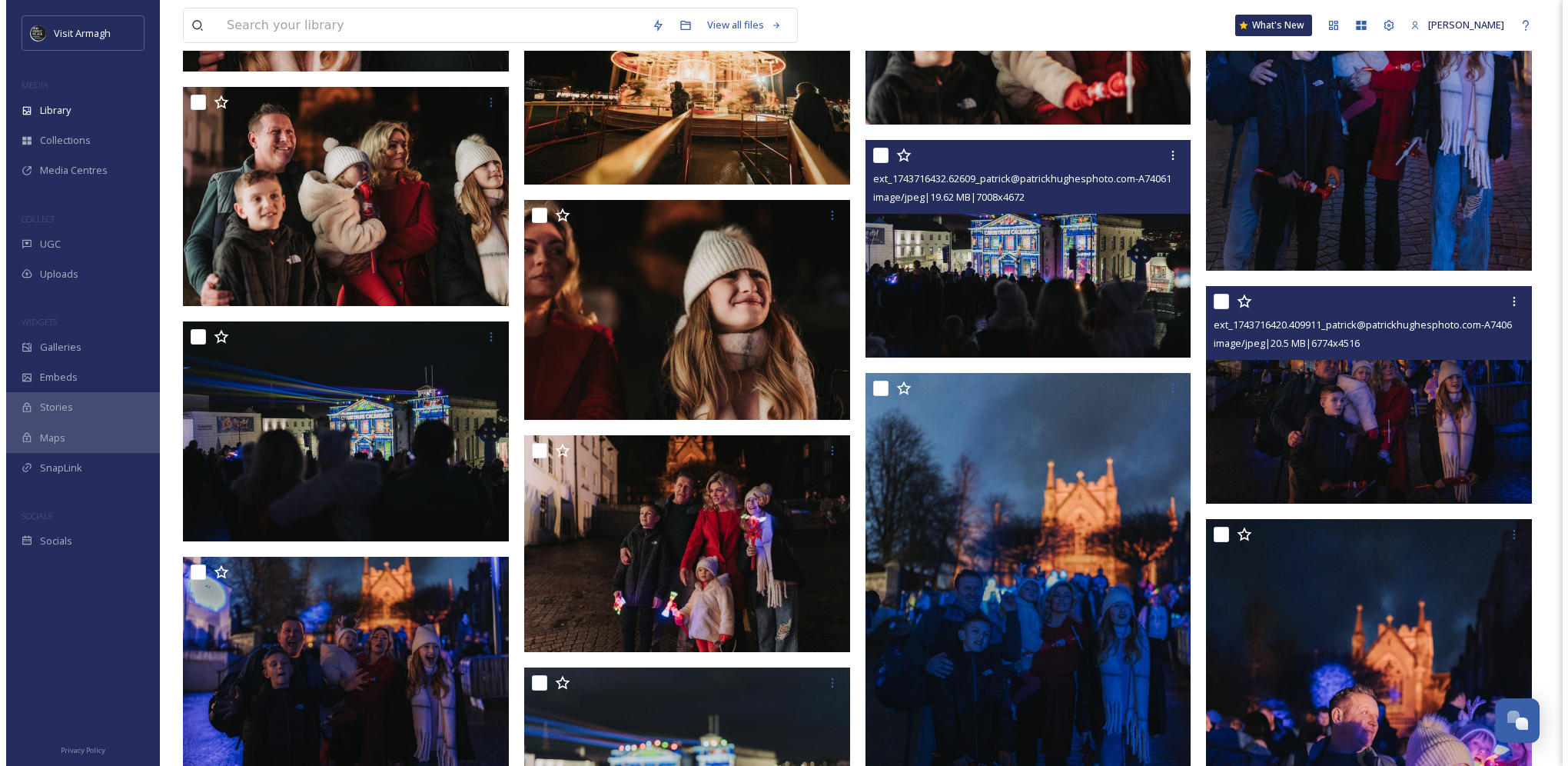
scroll to position [4666, 0]
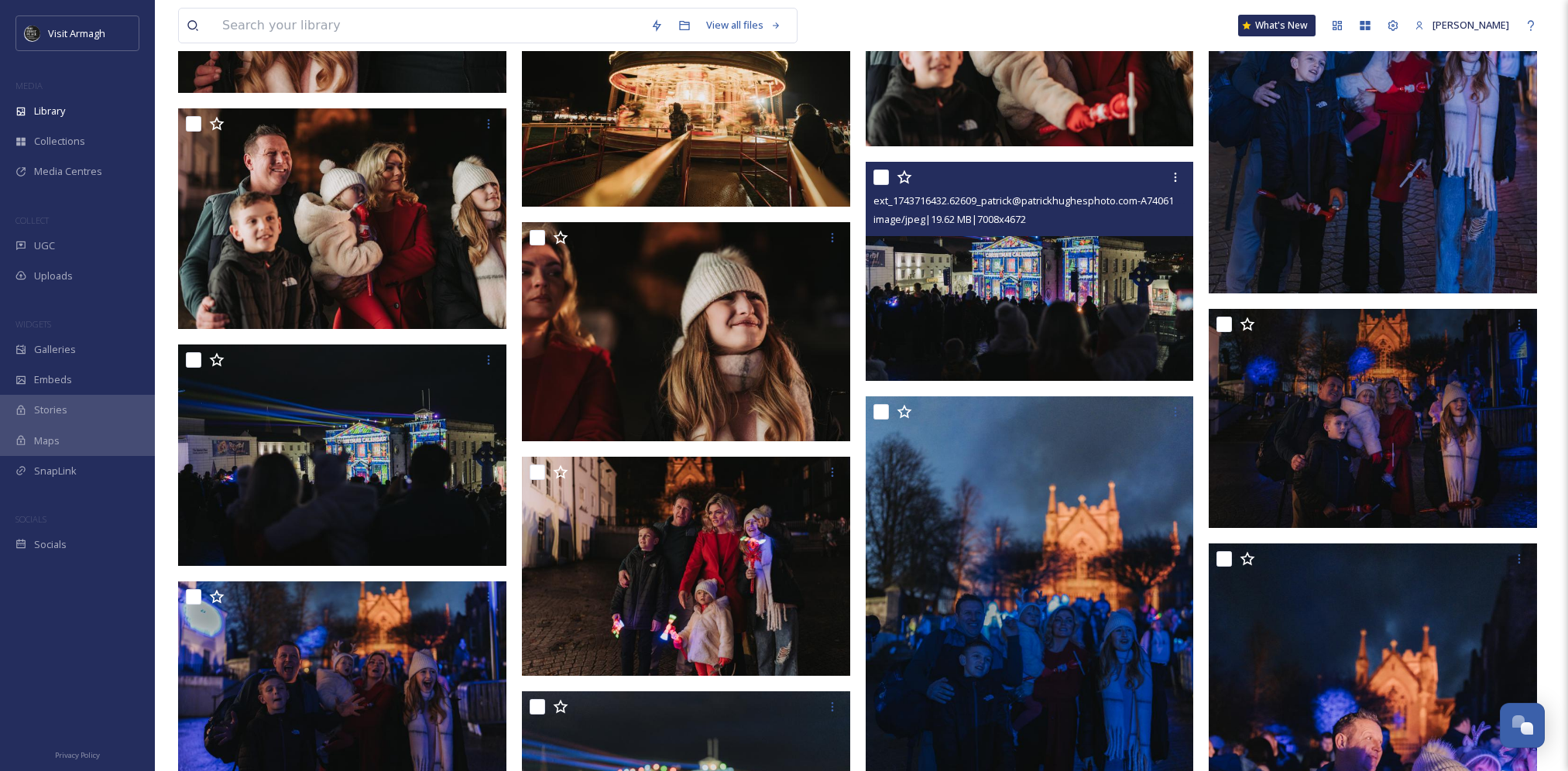
click at [1049, 250] on img at bounding box center [1030, 271] width 328 height 219
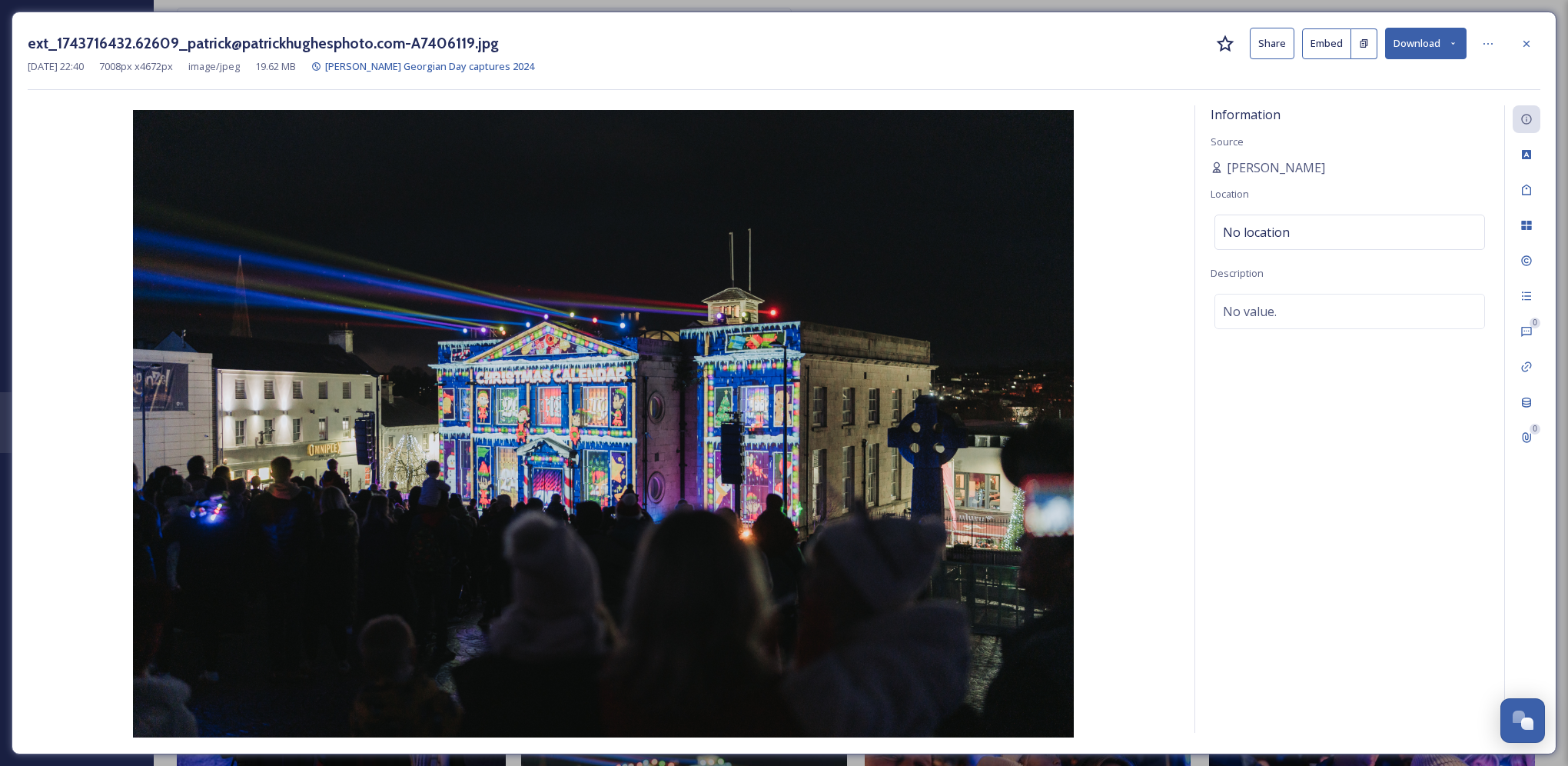
click at [1436, 49] on button "Download" at bounding box center [1425, 43] width 81 height 32
click at [1374, 84] on span "Download Original (7008 x 4672)" at bounding box center [1384, 79] width 145 height 15
